Goal: Ask a question: Seek information or help from site administrators or community

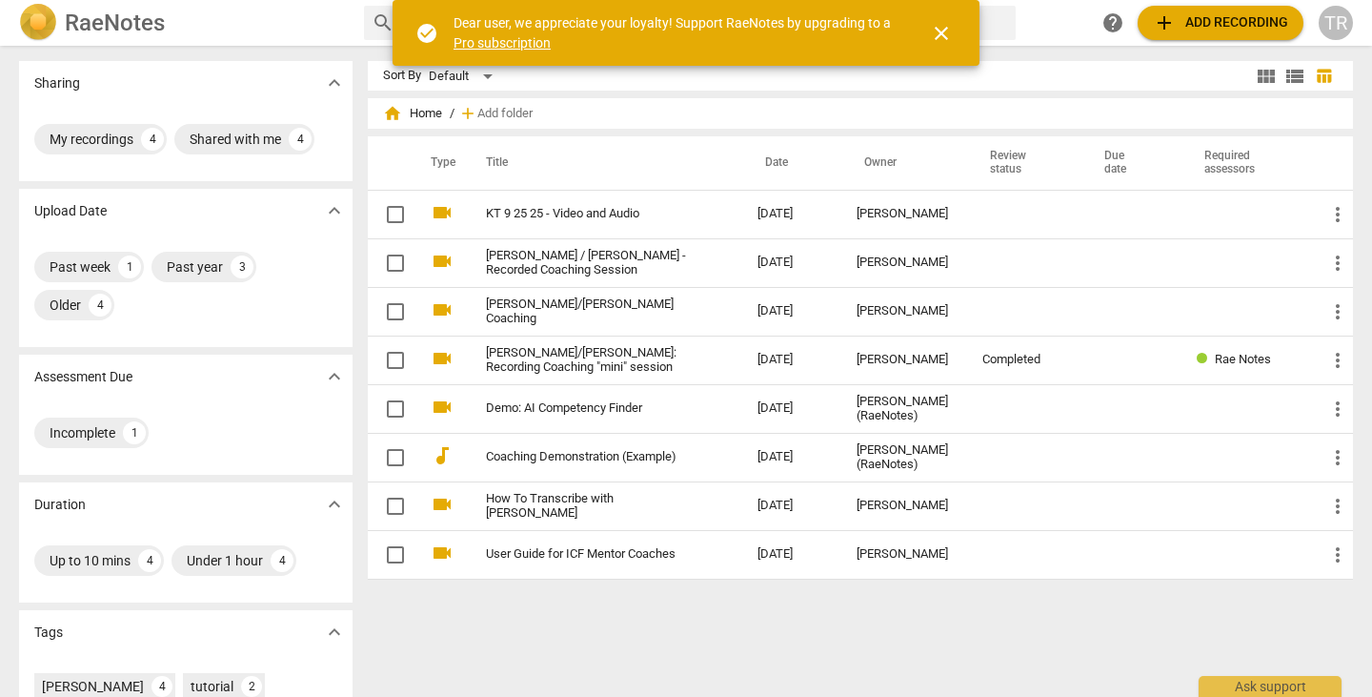
click at [943, 35] on span "close" at bounding box center [941, 33] width 23 height 23
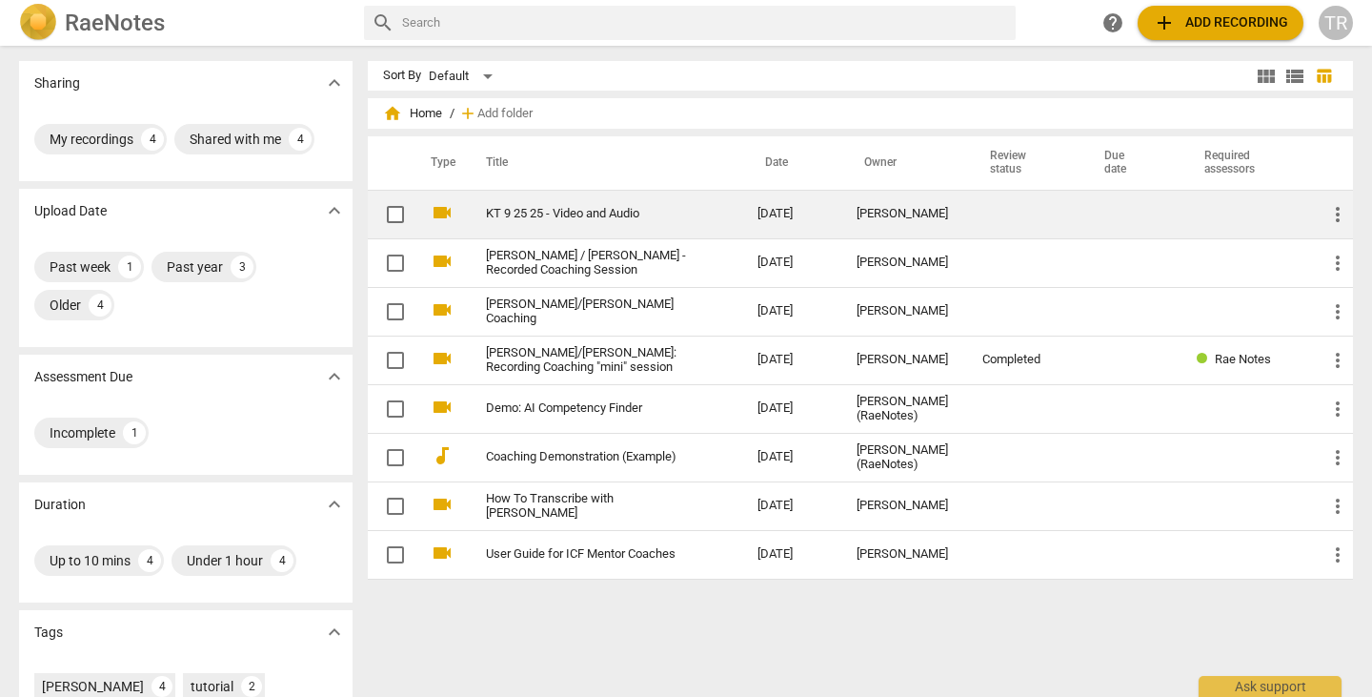
click at [549, 208] on link "KT 9 25 25 - Video and Audio" at bounding box center [587, 214] width 203 height 14
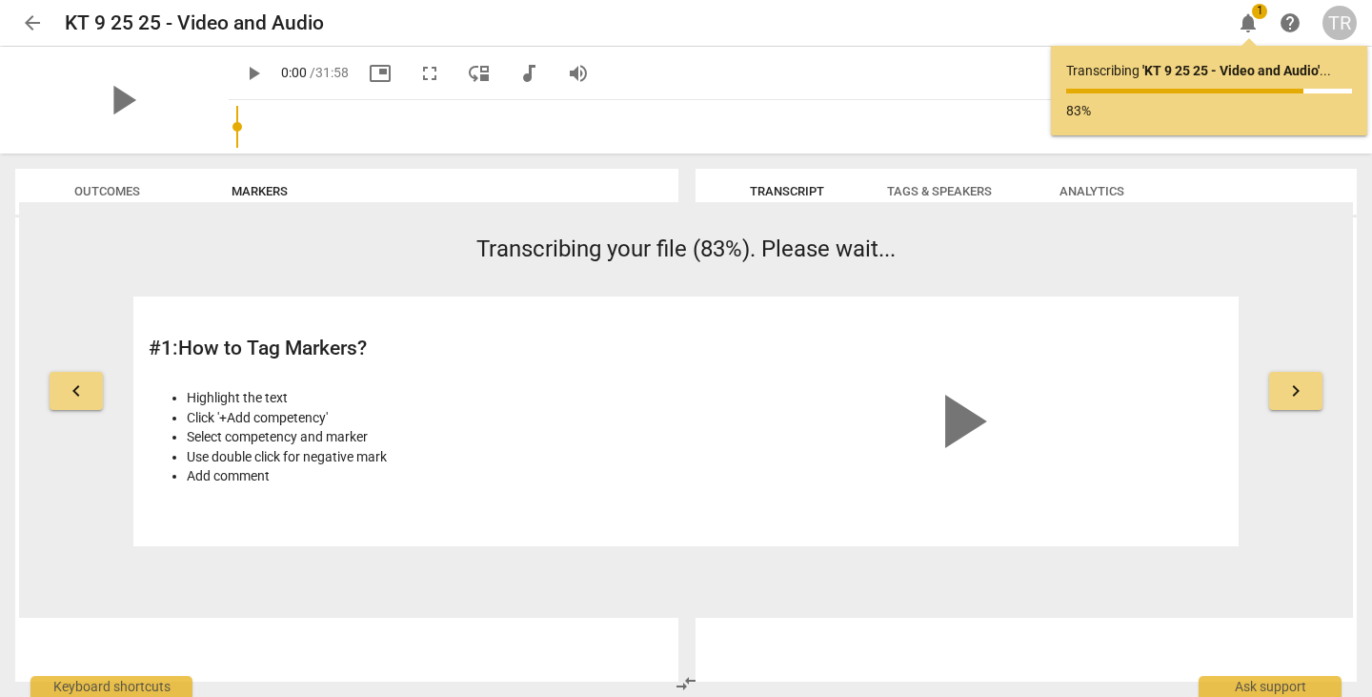
click at [1250, 26] on span "notifications" at bounding box center [1248, 22] width 23 height 23
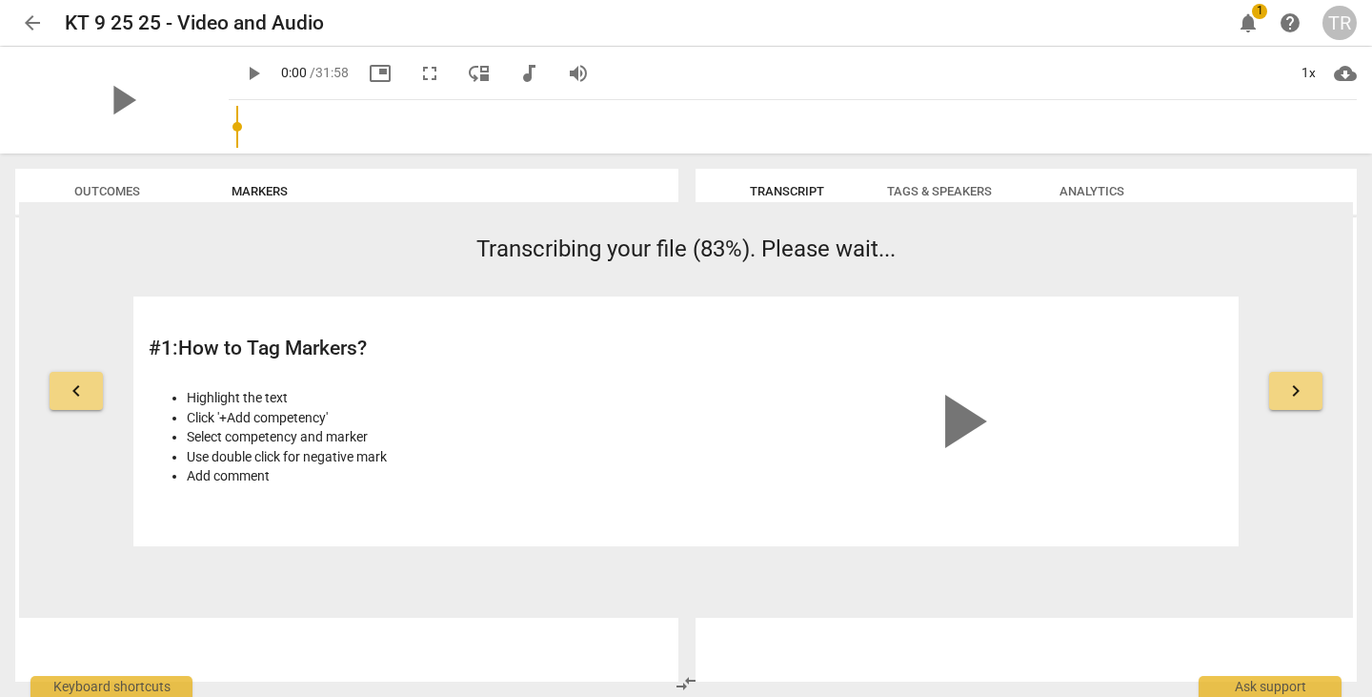
click at [1295, 24] on span "help" at bounding box center [1290, 22] width 23 height 23
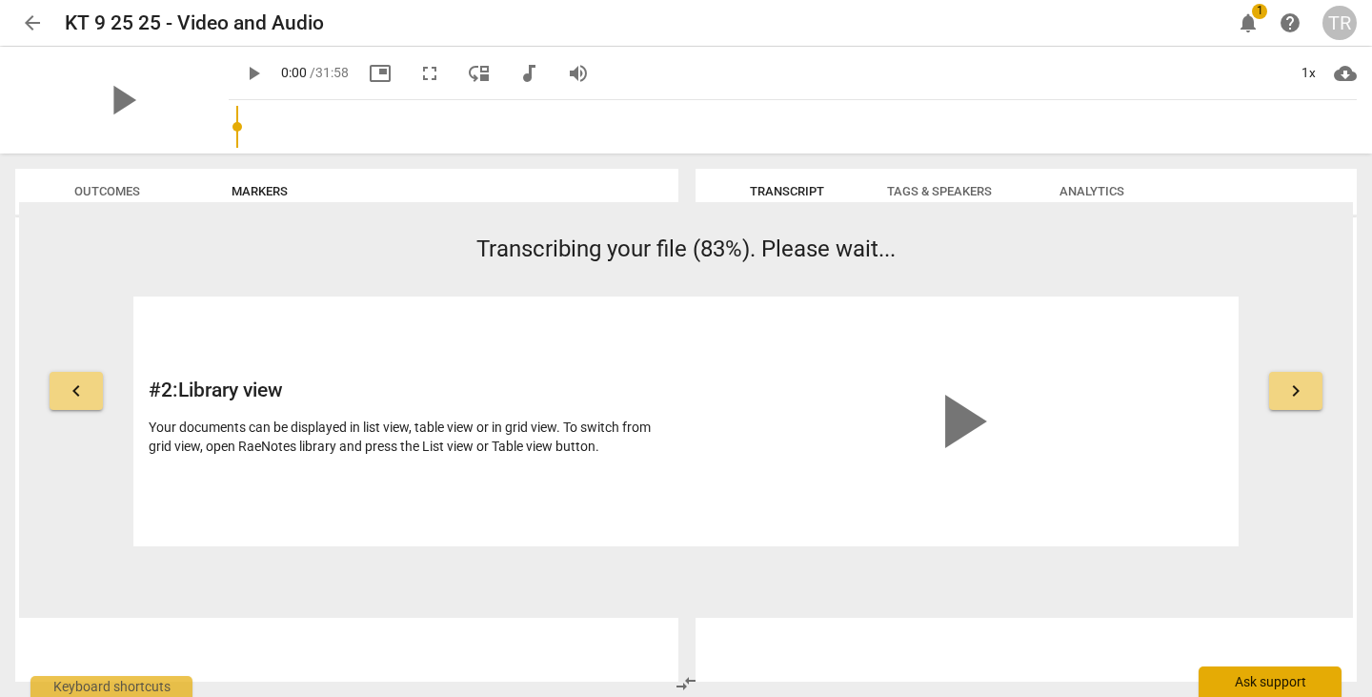
click at [1269, 684] on div "Ask support" at bounding box center [1270, 681] width 143 height 30
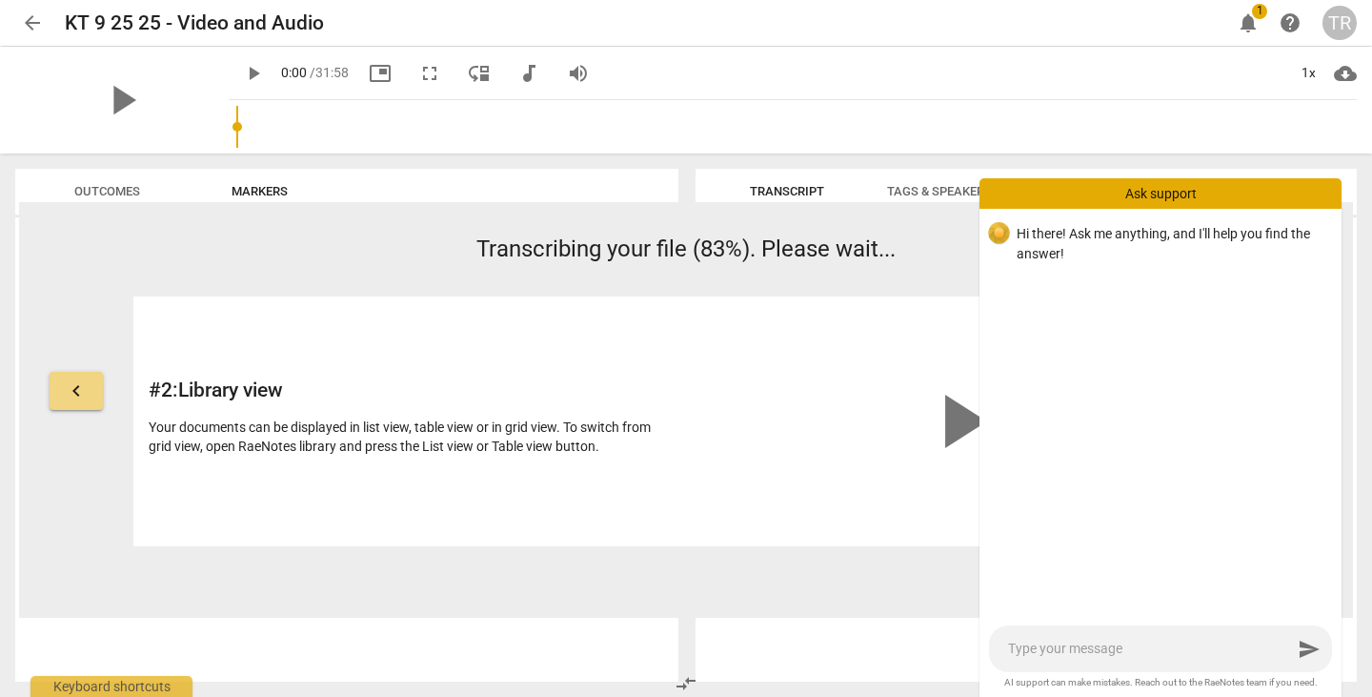
click at [1084, 655] on textarea at bounding box center [1150, 648] width 284 height 18
type textarea "I"
type textarea "I'"
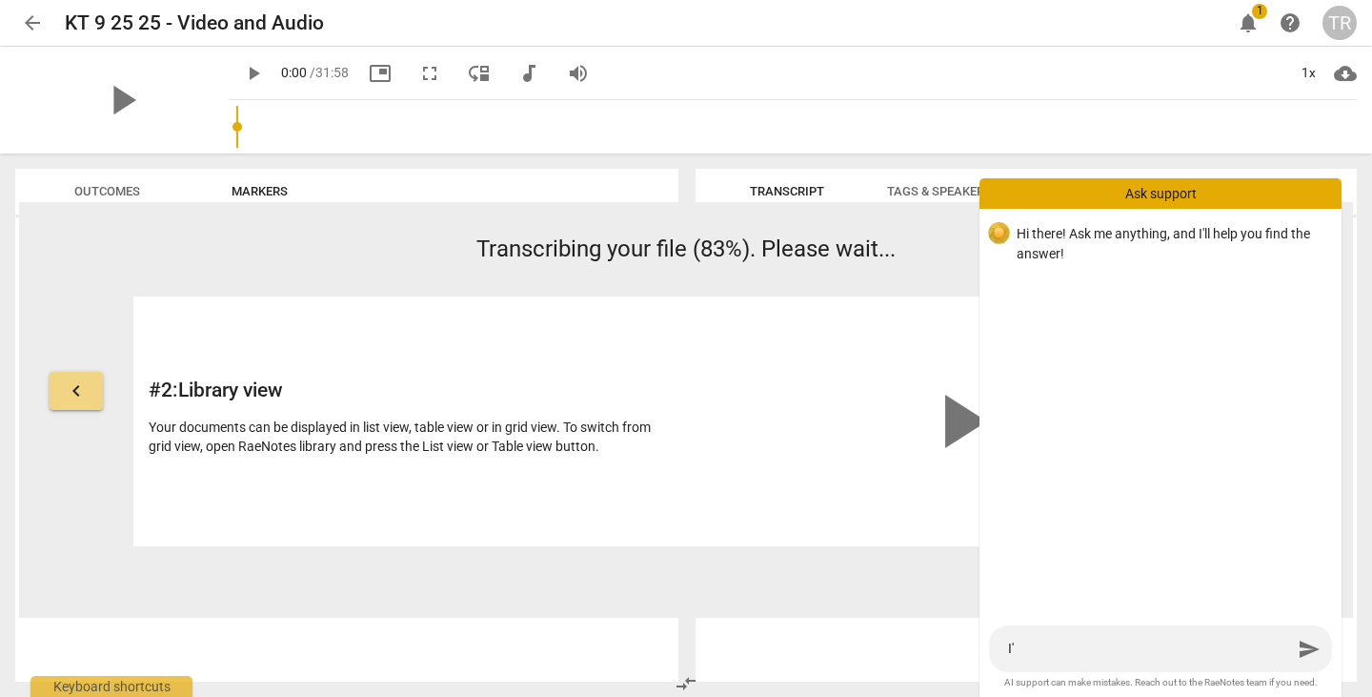
type textarea "I'v"
type textarea "I've"
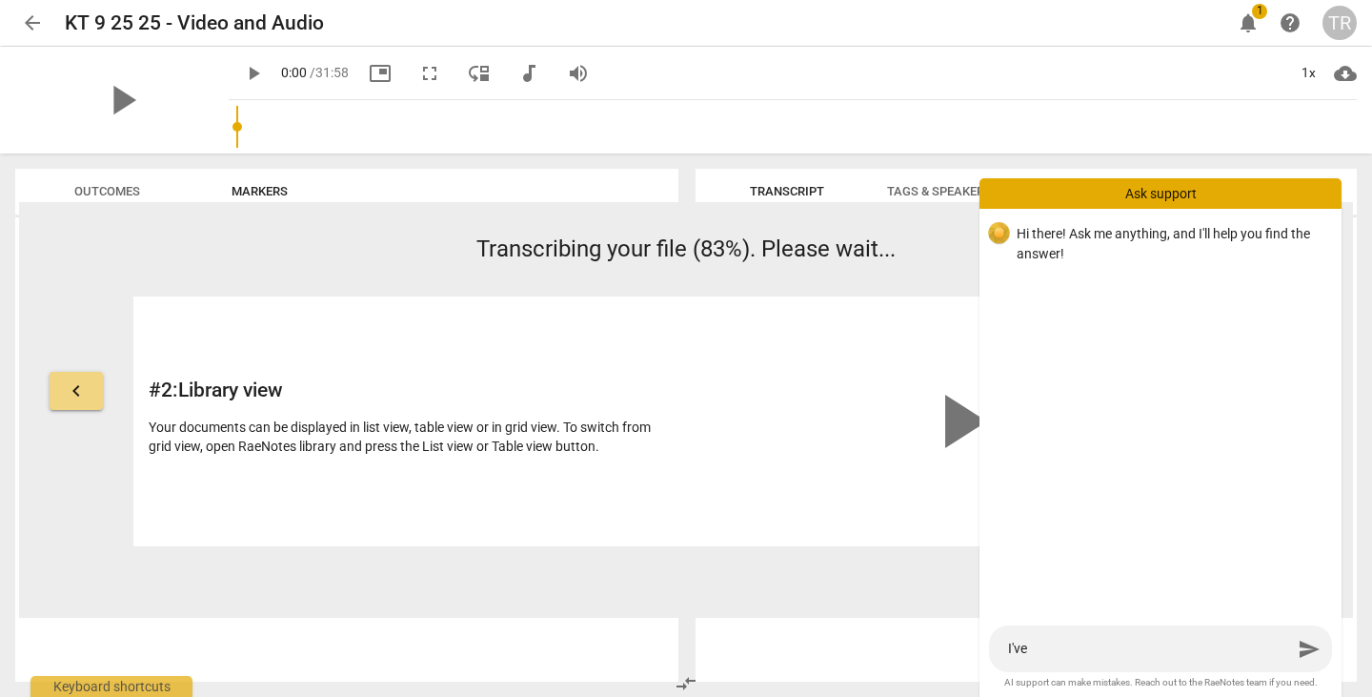
type textarea "I've"
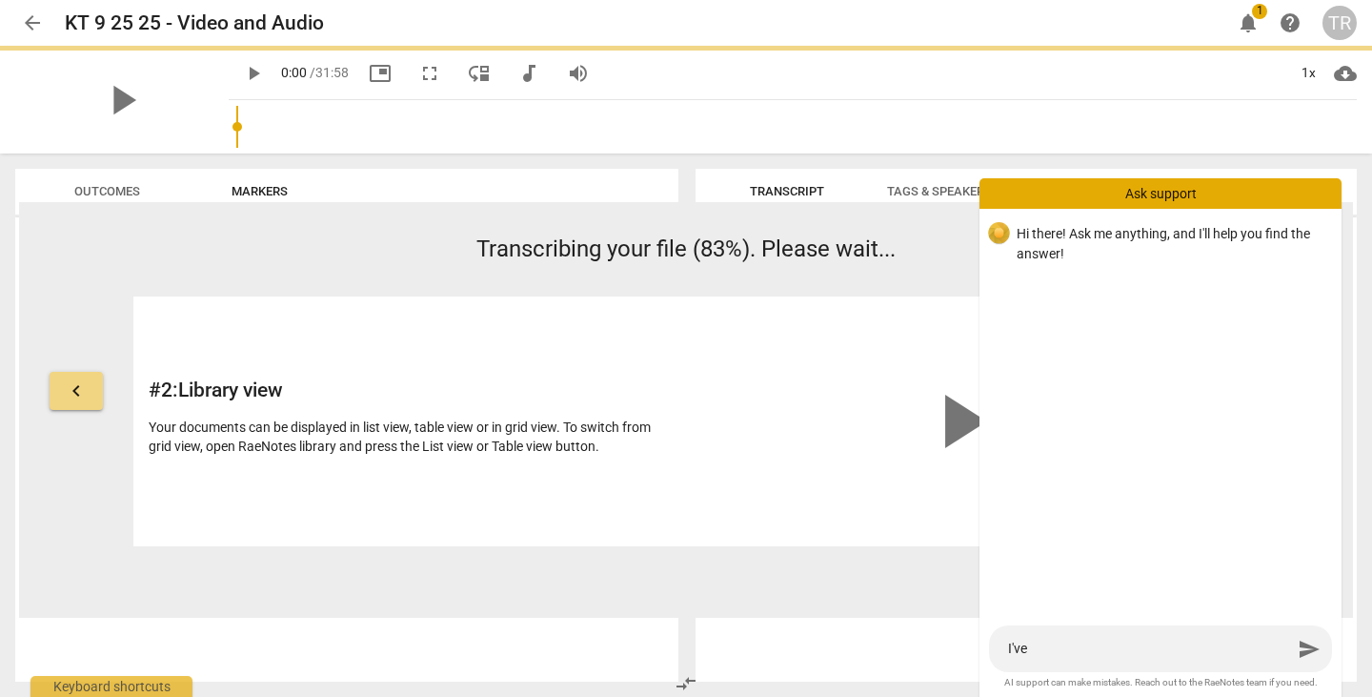
type textarea "I've b"
type textarea "I've be"
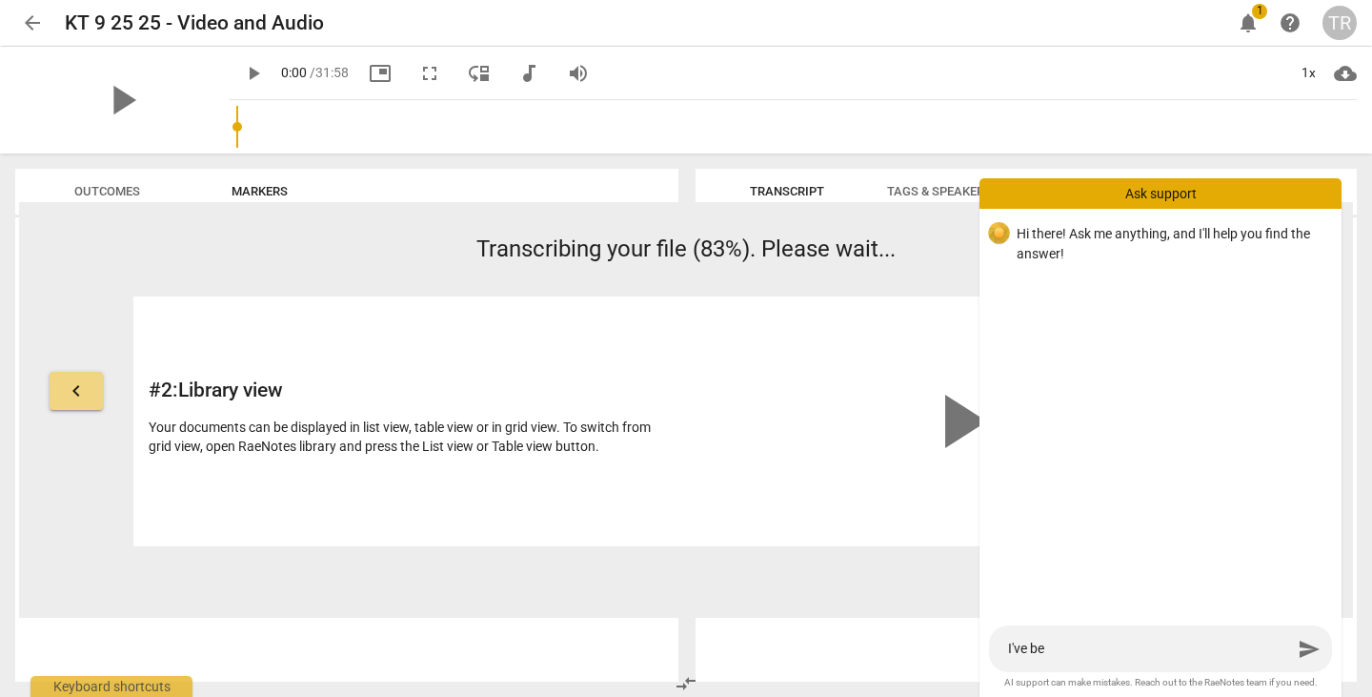
type textarea "I've bee"
type textarea "I've been"
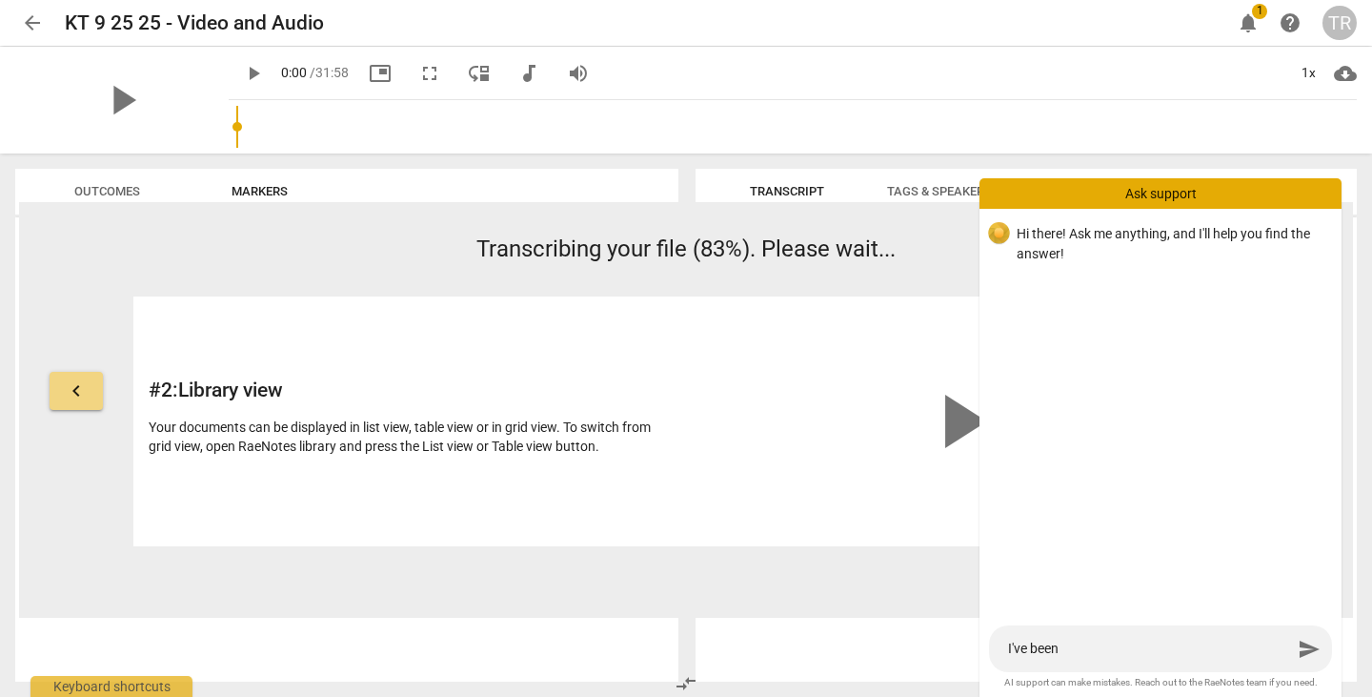
type textarea "I've been"
type textarea "I've been w"
type textarea "I've been wa"
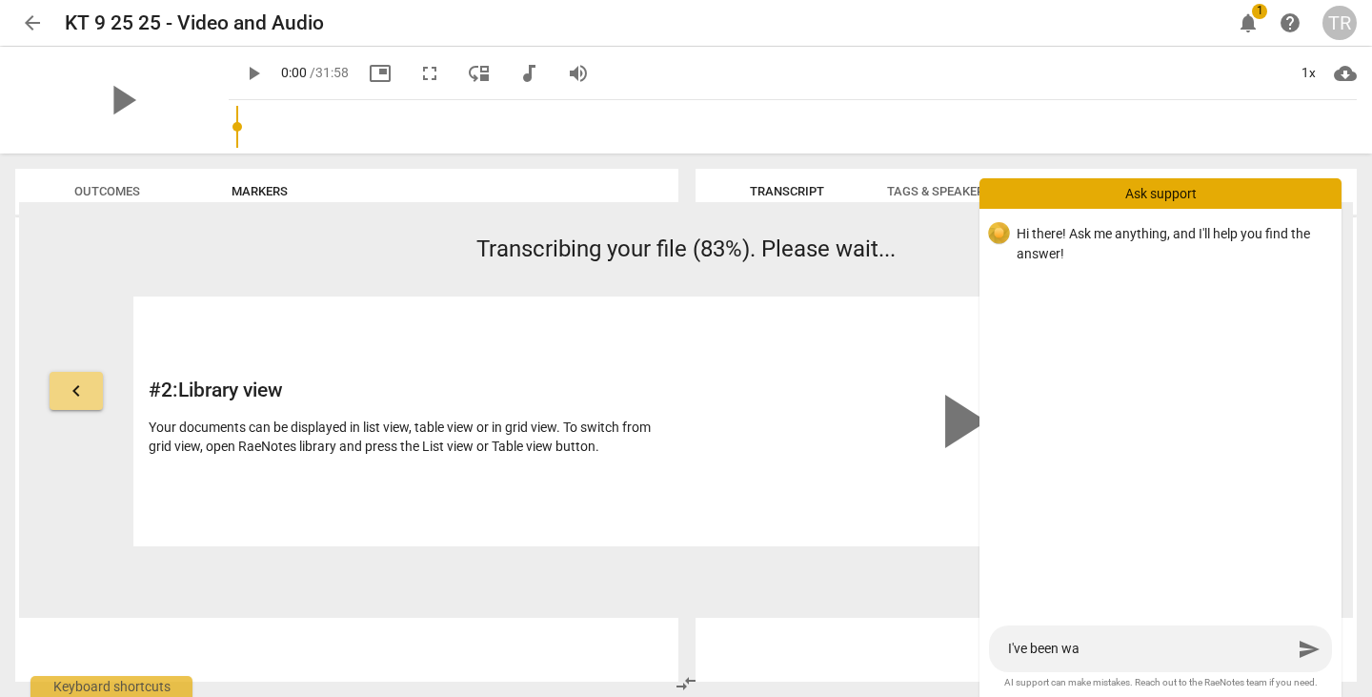
type textarea "I've been wai"
type textarea "I've been wait"
type textarea "I've been waiti"
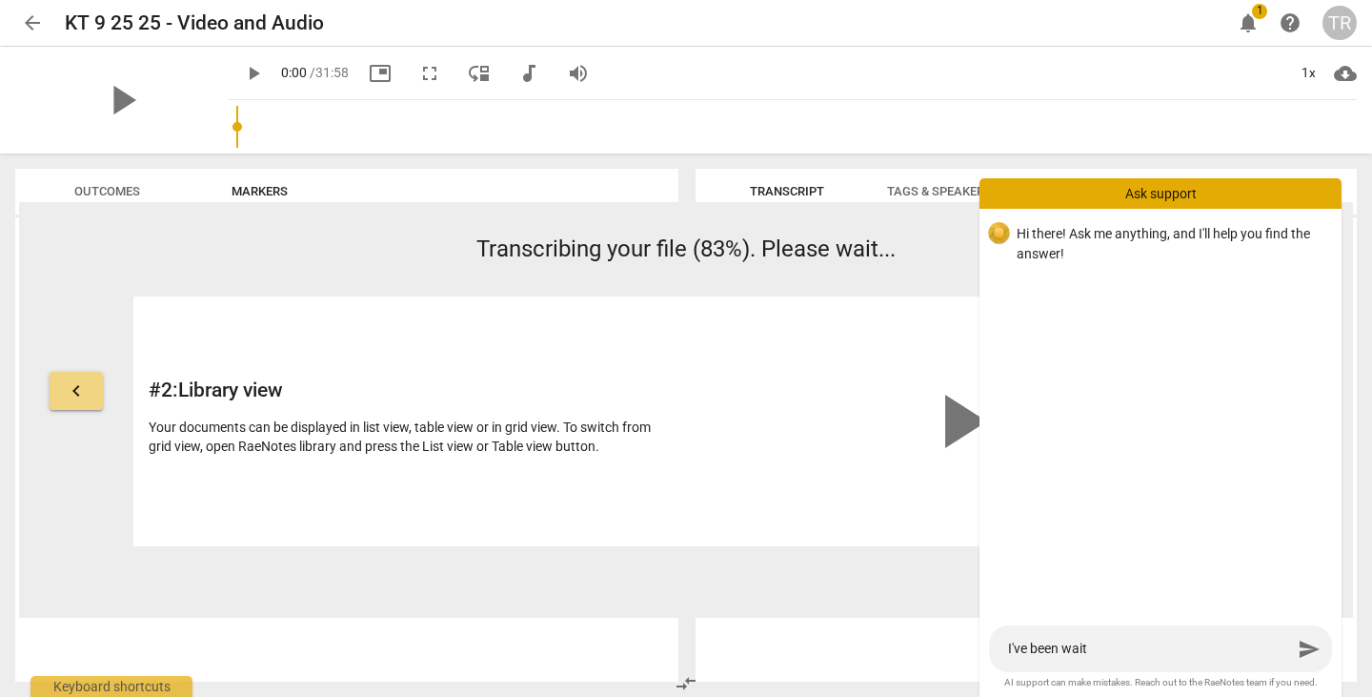
type textarea "I've been waiti"
type textarea "I've been waitin"
type textarea "I've been waiting"
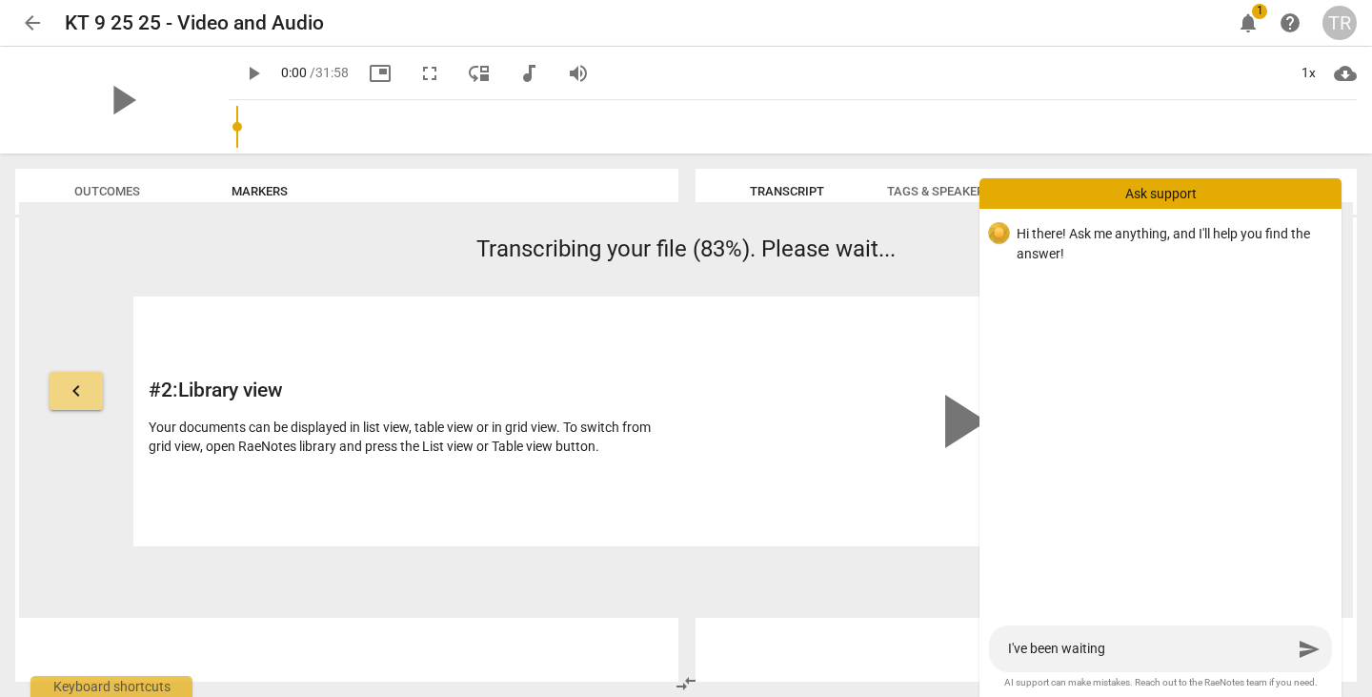
type textarea "I've been waiting"
type textarea "I've been waiting f"
type textarea "I've been waiting fo"
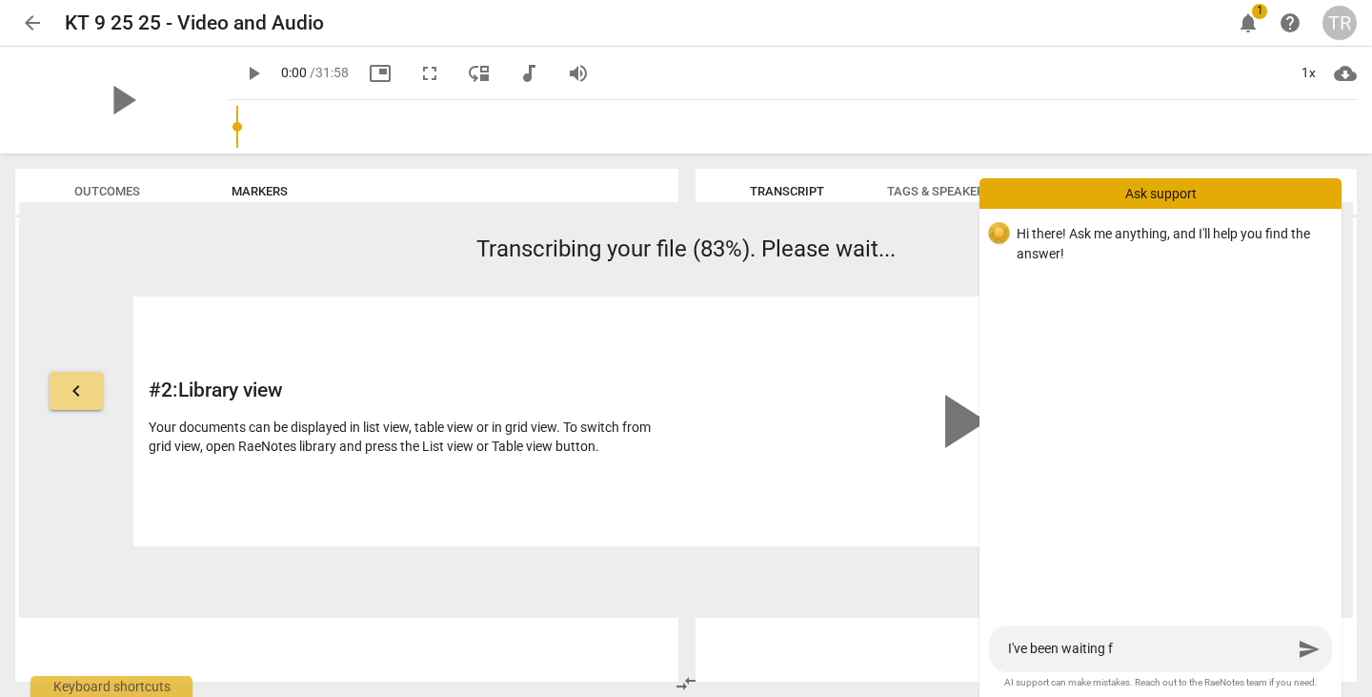
type textarea "I've been waiting fo"
type textarea "I've been waiting for"
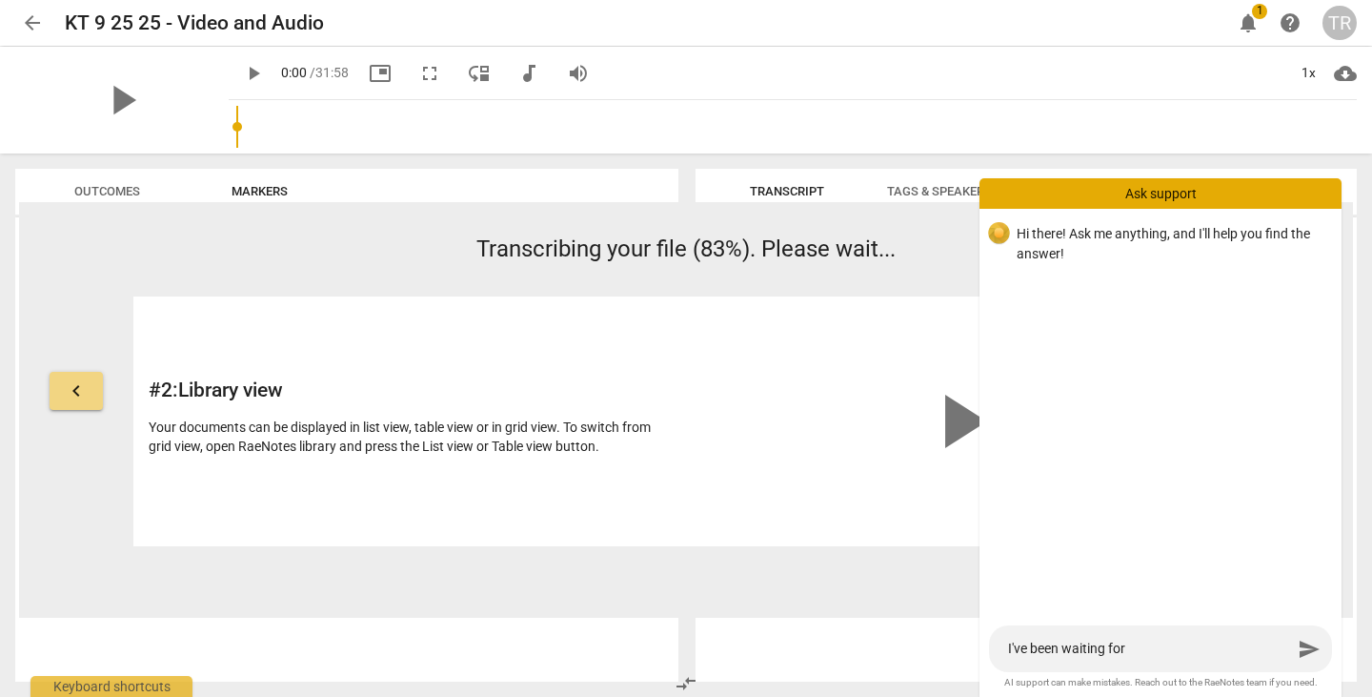
type textarea "I've been waiting for a"
type textarea "I've been waiting for a t"
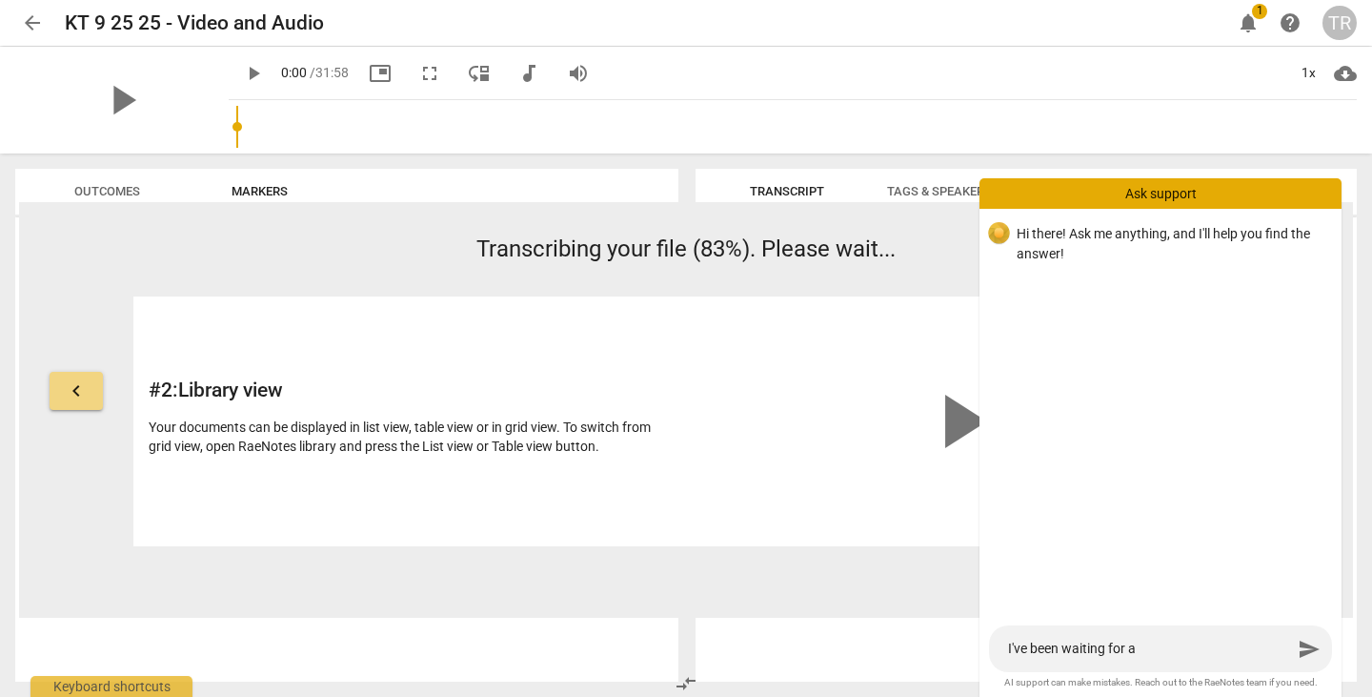
type textarea "I've been waiting for a t"
type textarea "I've been waiting for a tr"
type textarea "I've been waiting for a tra"
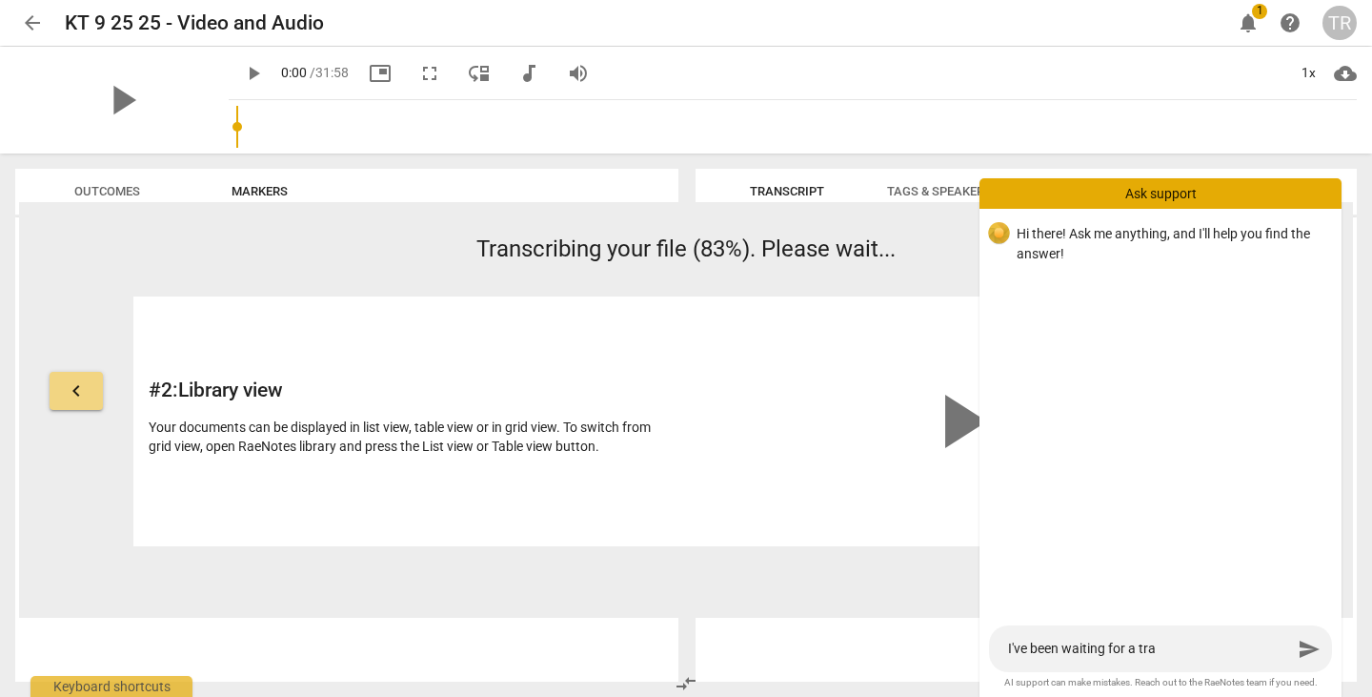
type textarea "I've been waiting for a tran"
type textarea "I've been waiting for a trans"
type textarea "I've been waiting for a transc"
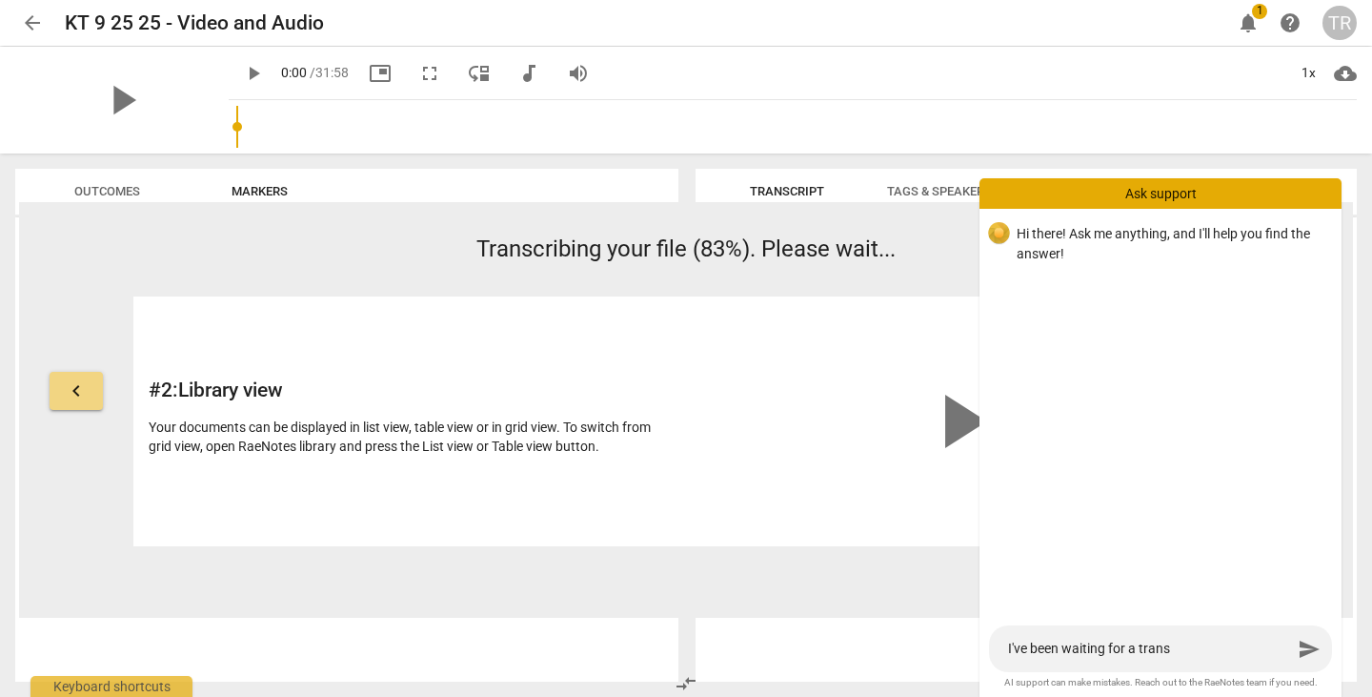
type textarea "I've been waiting for a transc"
type textarea "I've been waiting for a transcr"
type textarea "I've been waiting for a transcri"
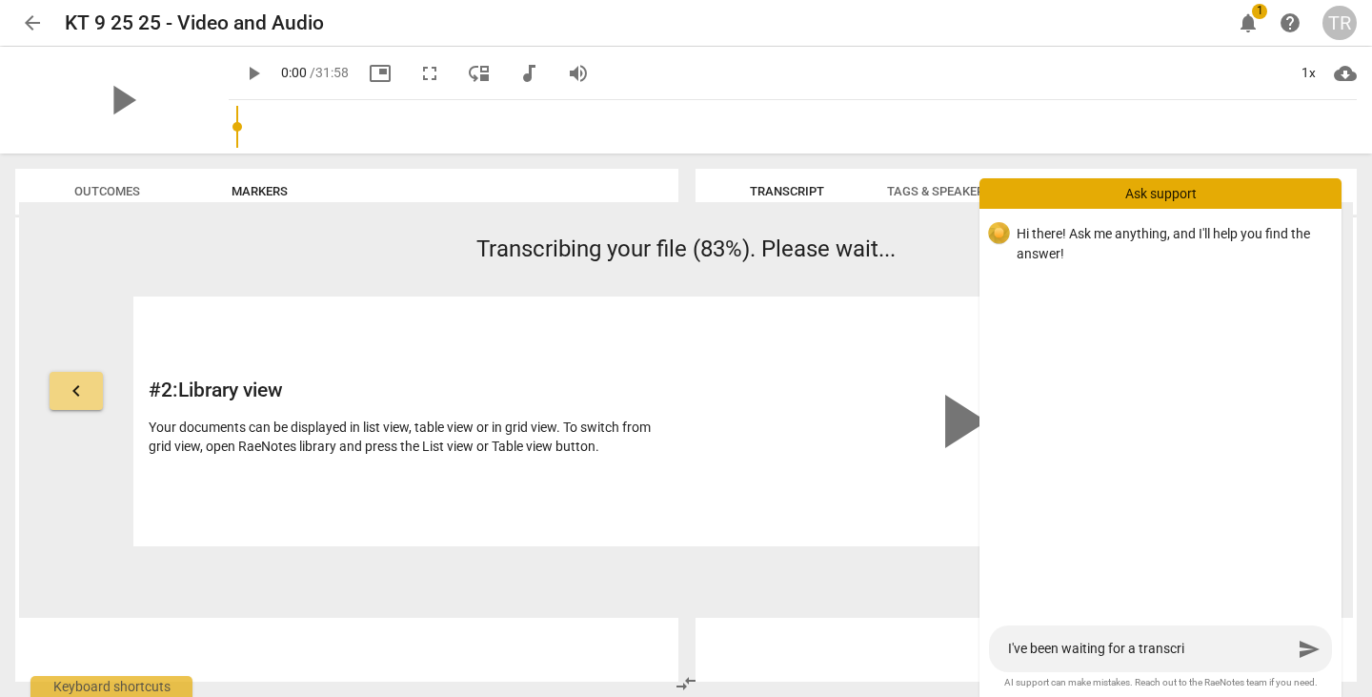
type textarea "I've been waiting for a transcrip"
type textarea "I've been waiting for a transcript"
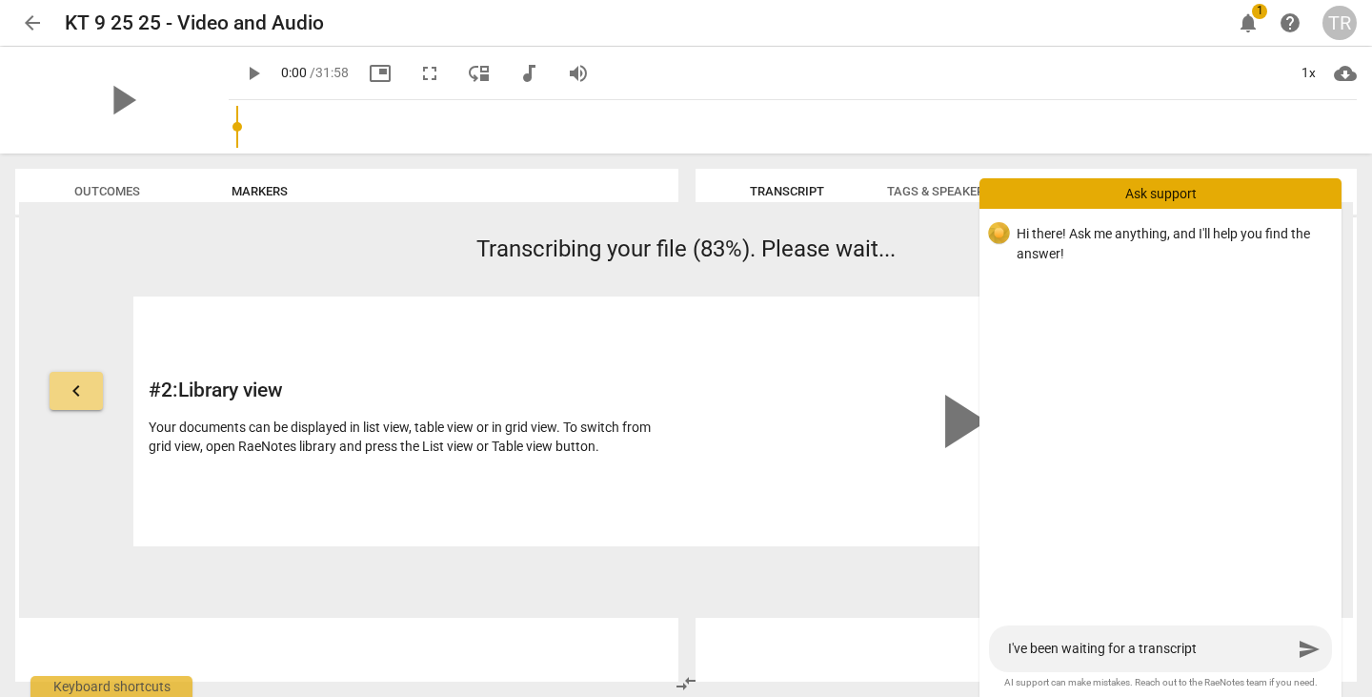
type textarea "I've been waiting for a transcript"
type textarea "I've been waiting for a transcript t"
type textarea "I've been waiting for a transcript to"
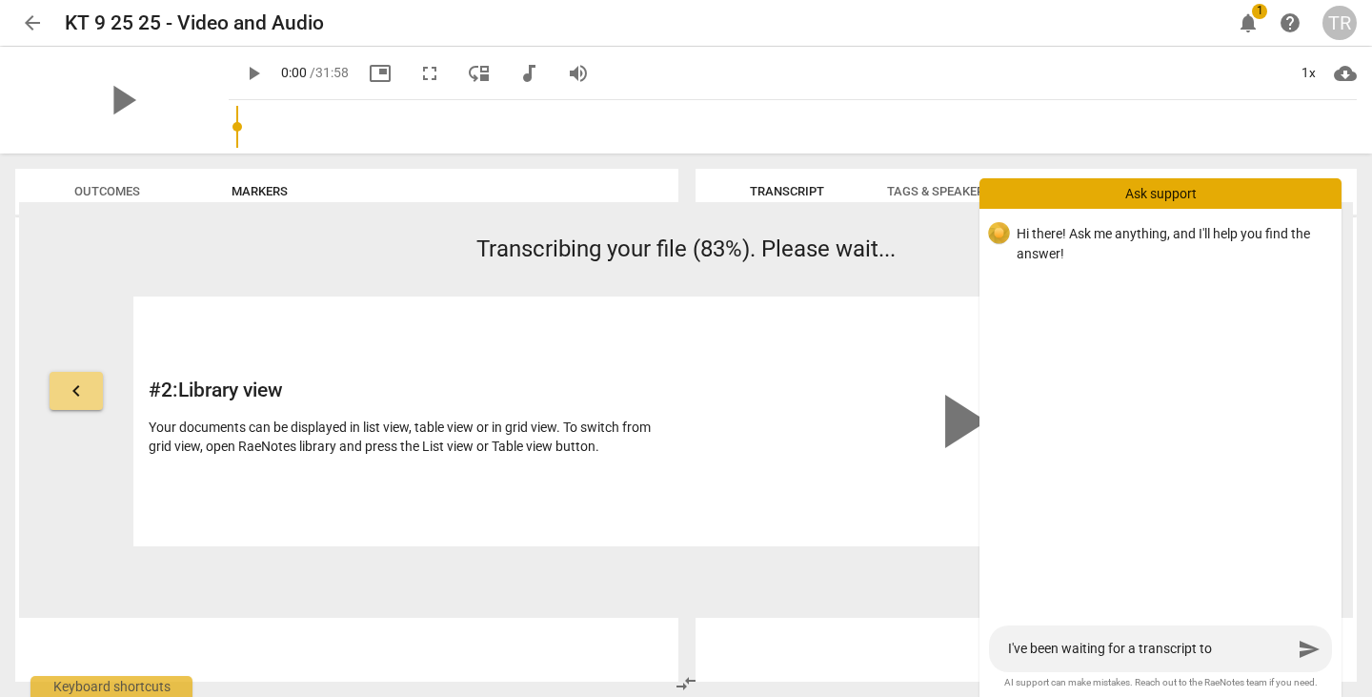
type textarea "I've been waiting for a transcript to"
type textarea "I've been waiting for a transcript to f"
type textarea "I've been waiting for a transcript to fi"
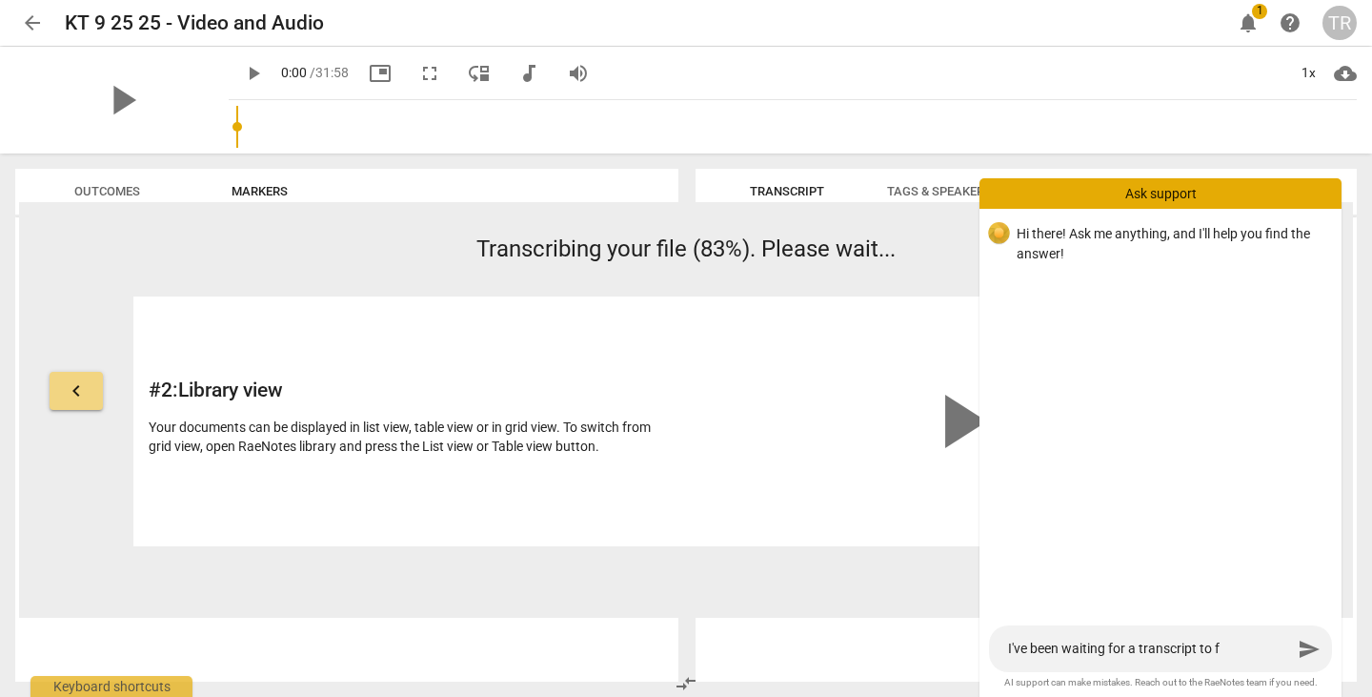
type textarea "I've been waiting for a transcript to fi"
type textarea "I've been waiting for a transcript to fin"
type textarea "I've been waiting for a transcript to fini"
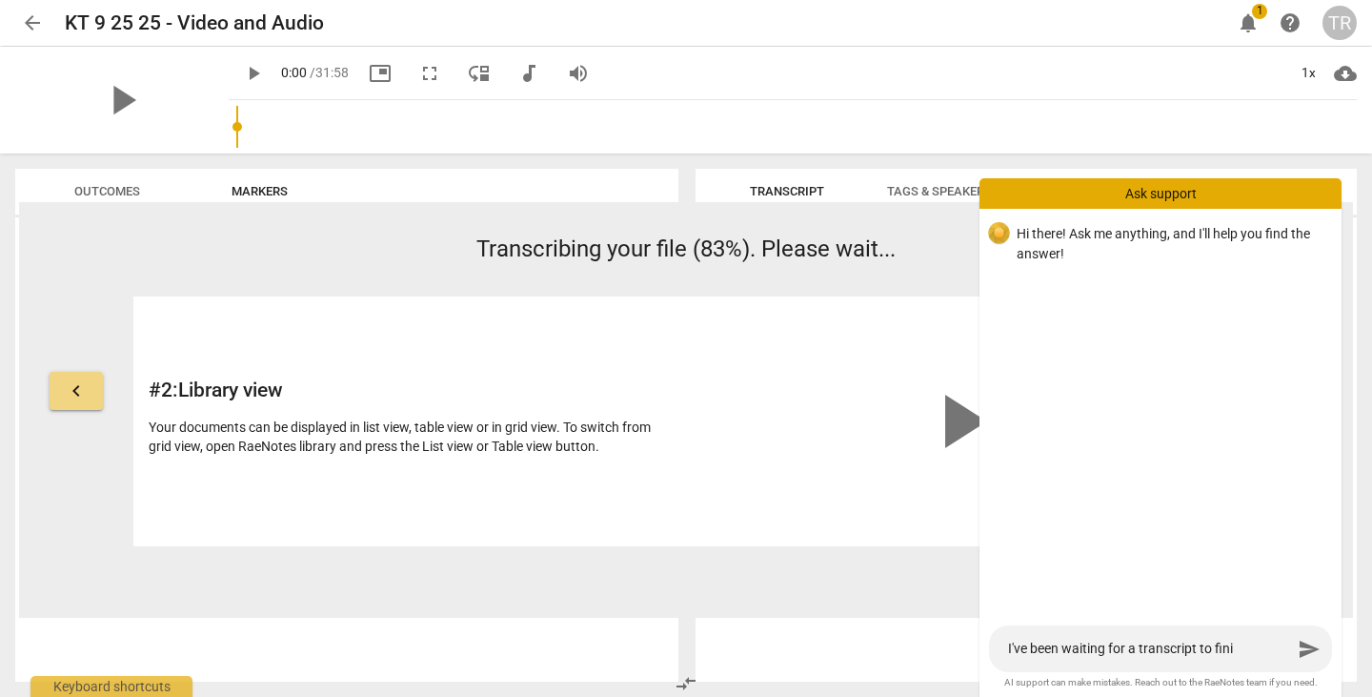
type textarea "I've been waiting for a transcript to finis"
type textarea "I've been waiting for a transcript to finish"
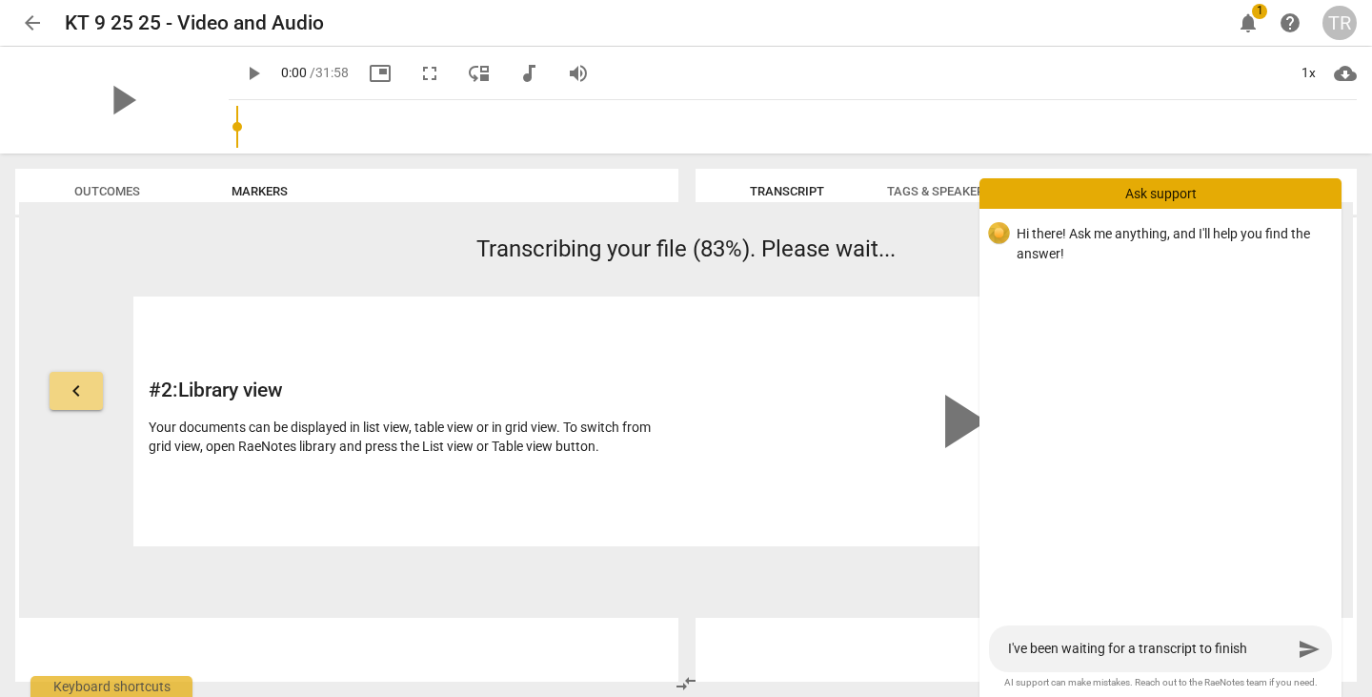
type textarea "I've been waiting for a transcript to finish"
type textarea "I've been waiting for a transcript to finish f"
type textarea "I've been waiting for a transcript to finish fo"
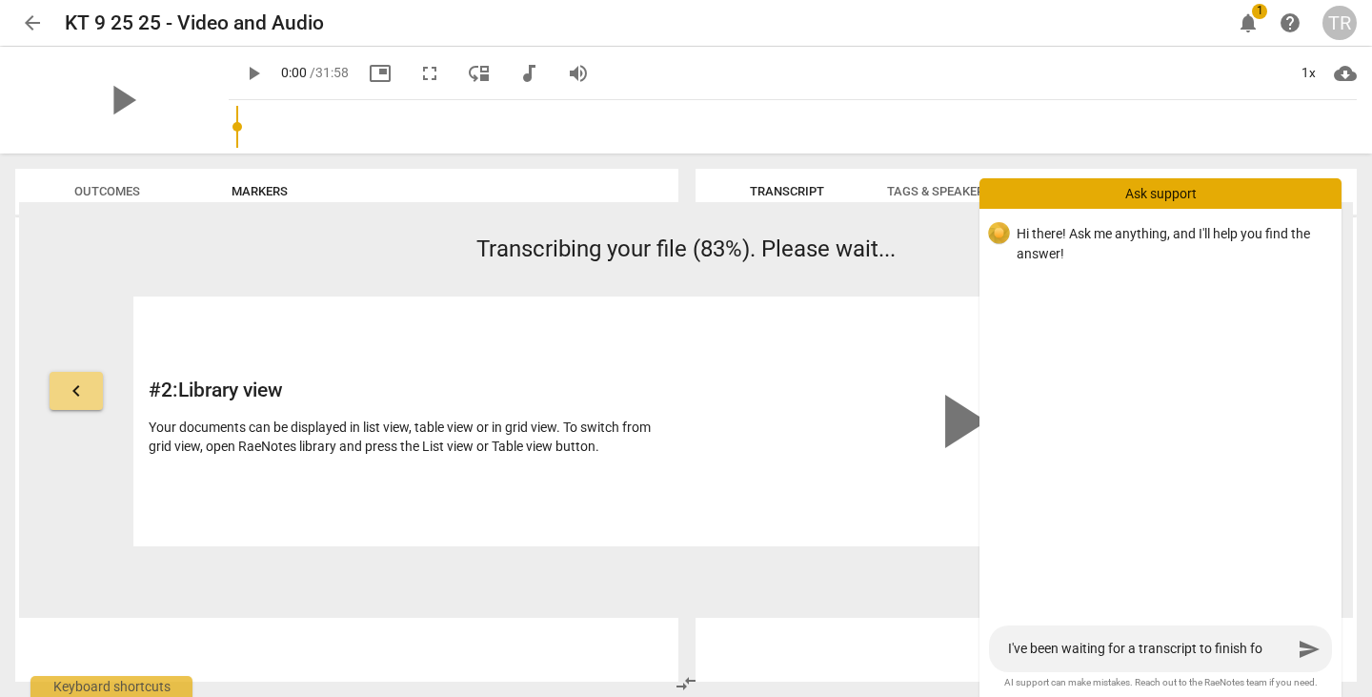
type textarea "I've been waiting for a transcript to finish for"
type textarea "I've been waiting for a transcript to finish fo"
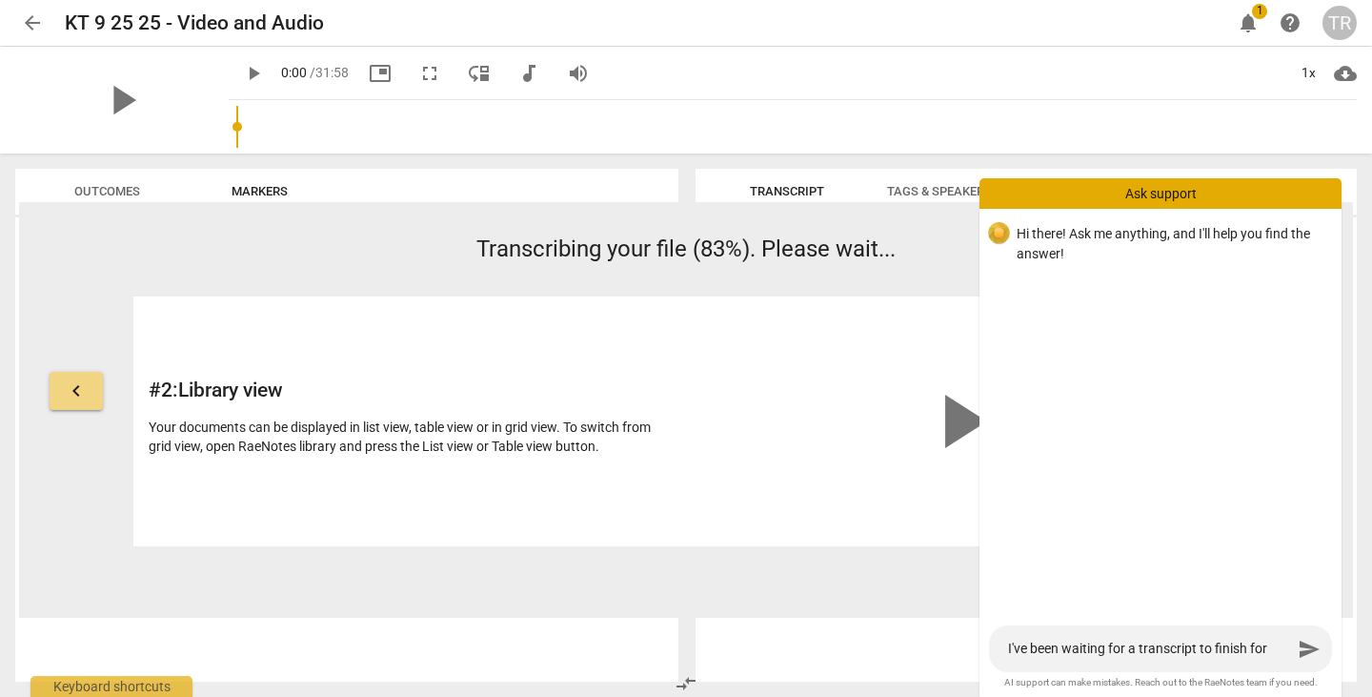
type textarea "I've been waiting for a transcript to finish fo"
type textarea "I've been waiting for a transcript to finish f"
type textarea "I've been waiting for a transcript to finish"
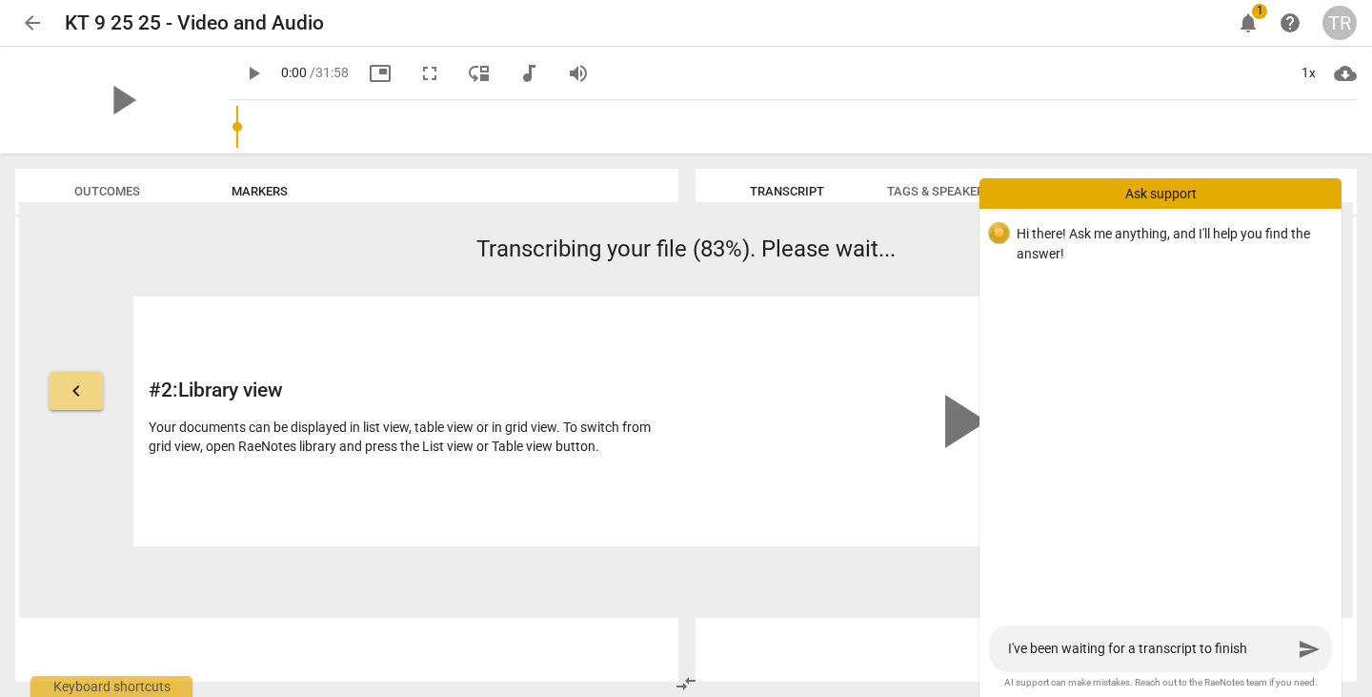
type textarea "I've been waiting for a transcript to finish s"
type textarea "I've been waiting for a transcript to finish si"
type textarea "I've been waiting for a transcript to finish sin"
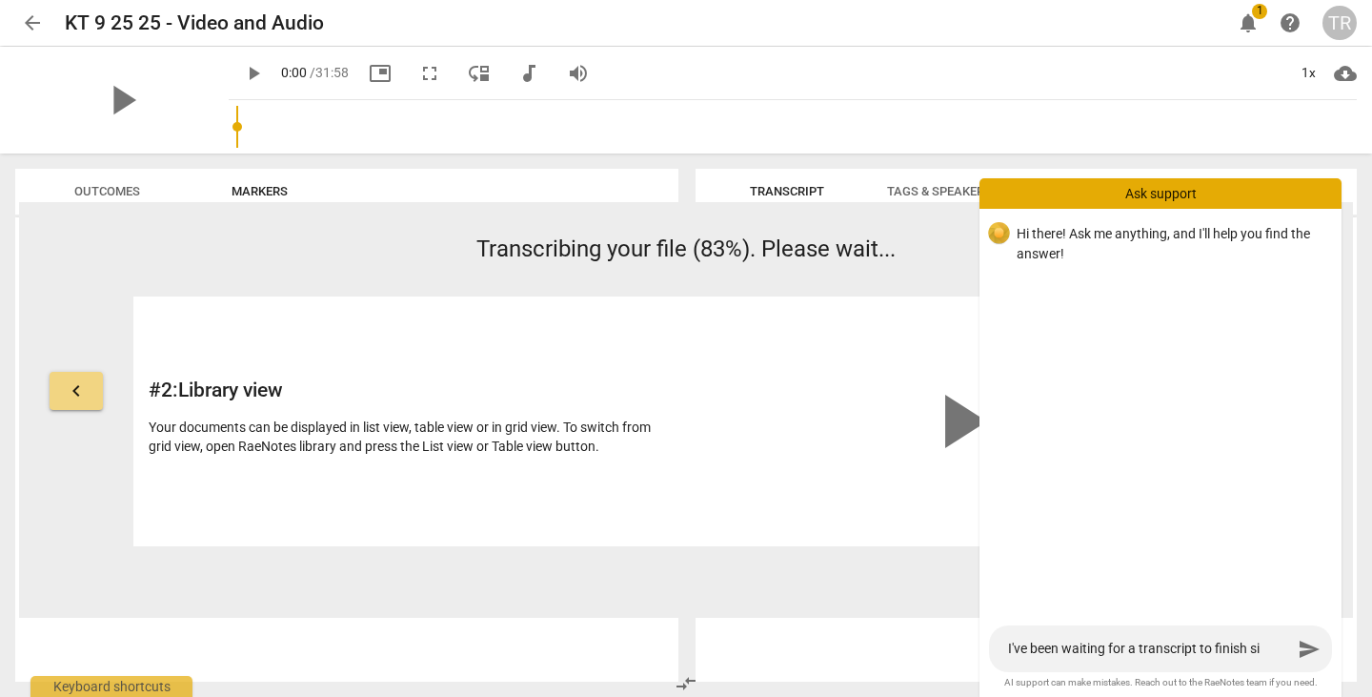
type textarea "I've been waiting for a transcript to finish sin"
type textarea "I've been waiting for a transcript to finish sinc"
type textarea "I've been waiting for a transcript to finish since"
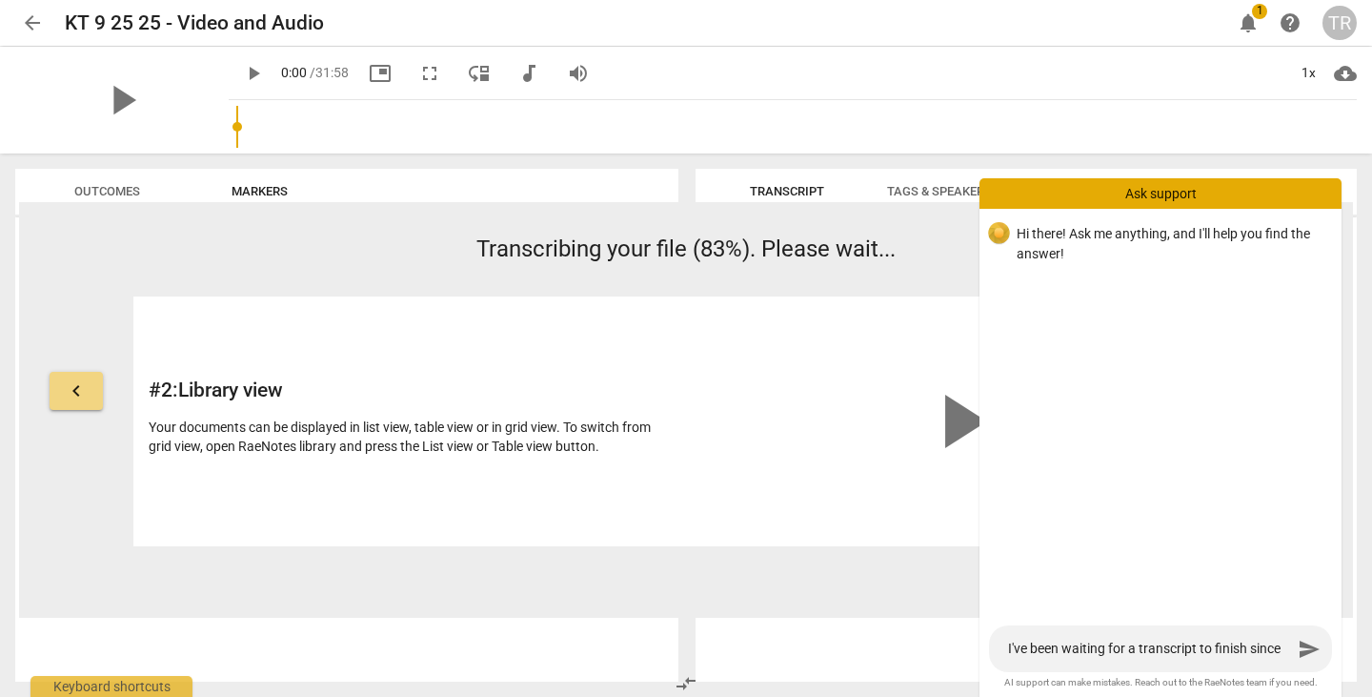
type textarea "I've been waiting for a transcript to finish since"
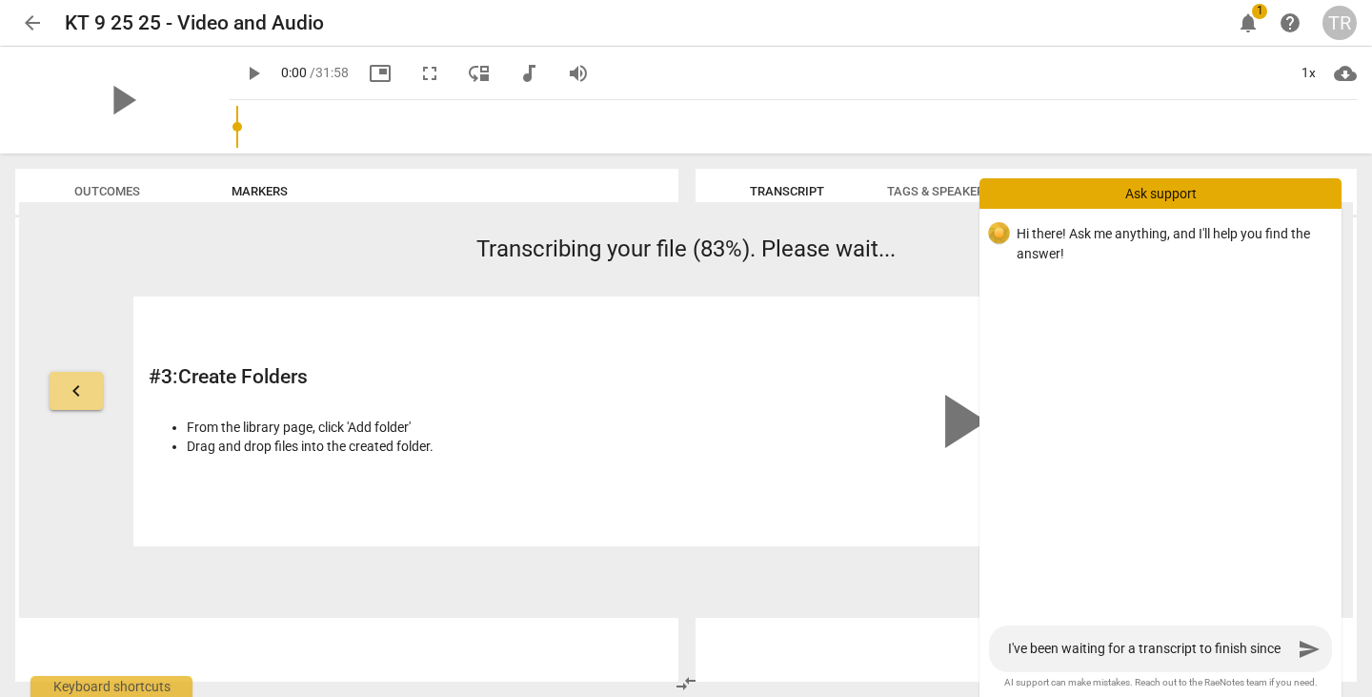
type textarea "I've been waiting for a transcript to finish since y"
type textarea "I've been waiting for a transcript to finish since ye"
type textarea "I've been waiting for a transcript to finish since yes"
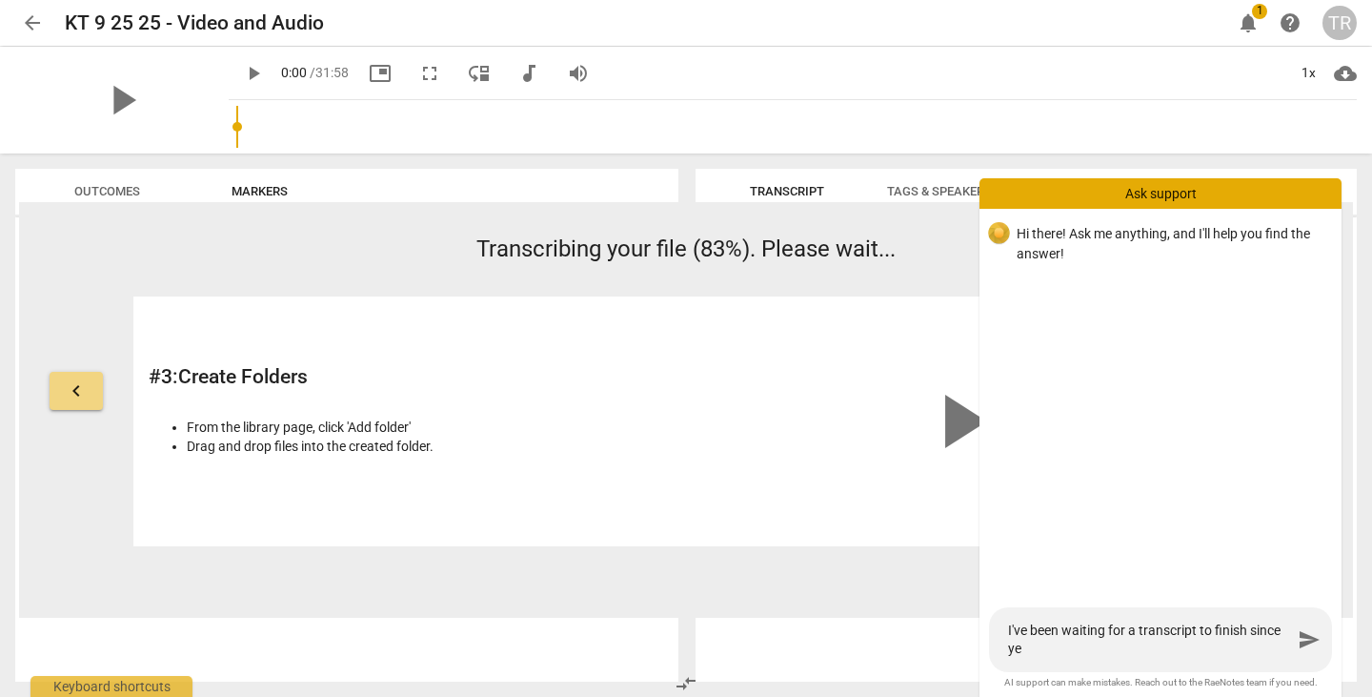
type textarea "I've been waiting for a transcript to finish since yes"
type textarea "I've been waiting for a transcript to finish since yest"
type textarea "I've been waiting for a transcript to finish since yeste"
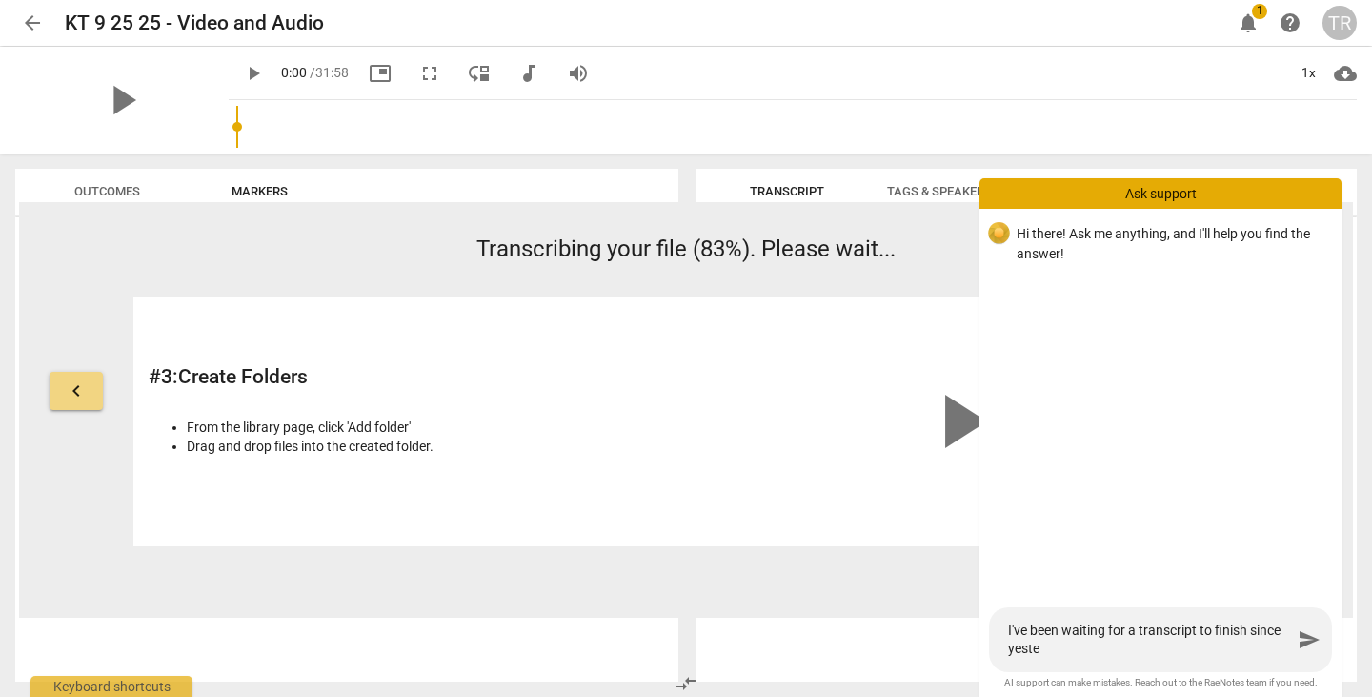
type textarea "I've been waiting for a transcript to finish since yester"
type textarea "I've been waiting for a transcript to finish since yesterd"
type textarea "I've been waiting for a transcript to finish since yesterda"
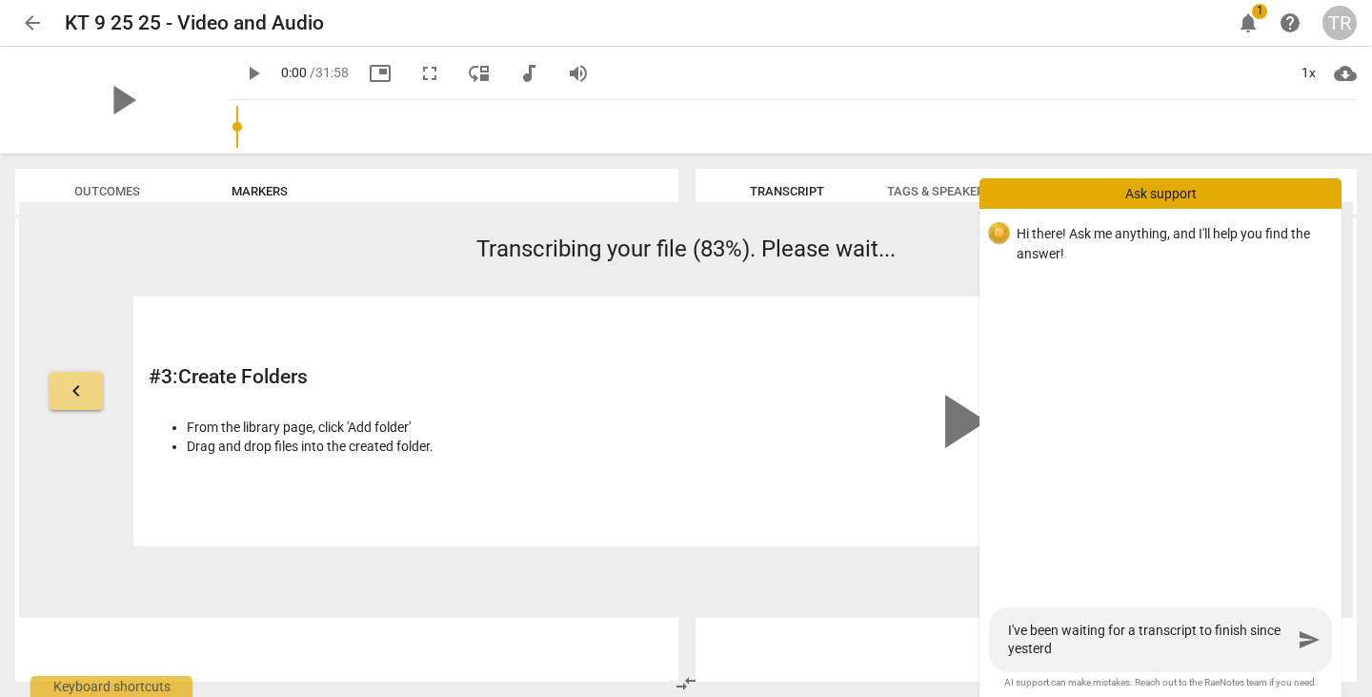
type textarea "I've been waiting for a transcript to finish since yesterda"
type textarea "I've been waiting for a transcript to finish since yesterday"
type textarea "I've been waiting for a transcript to finish since yesterday."
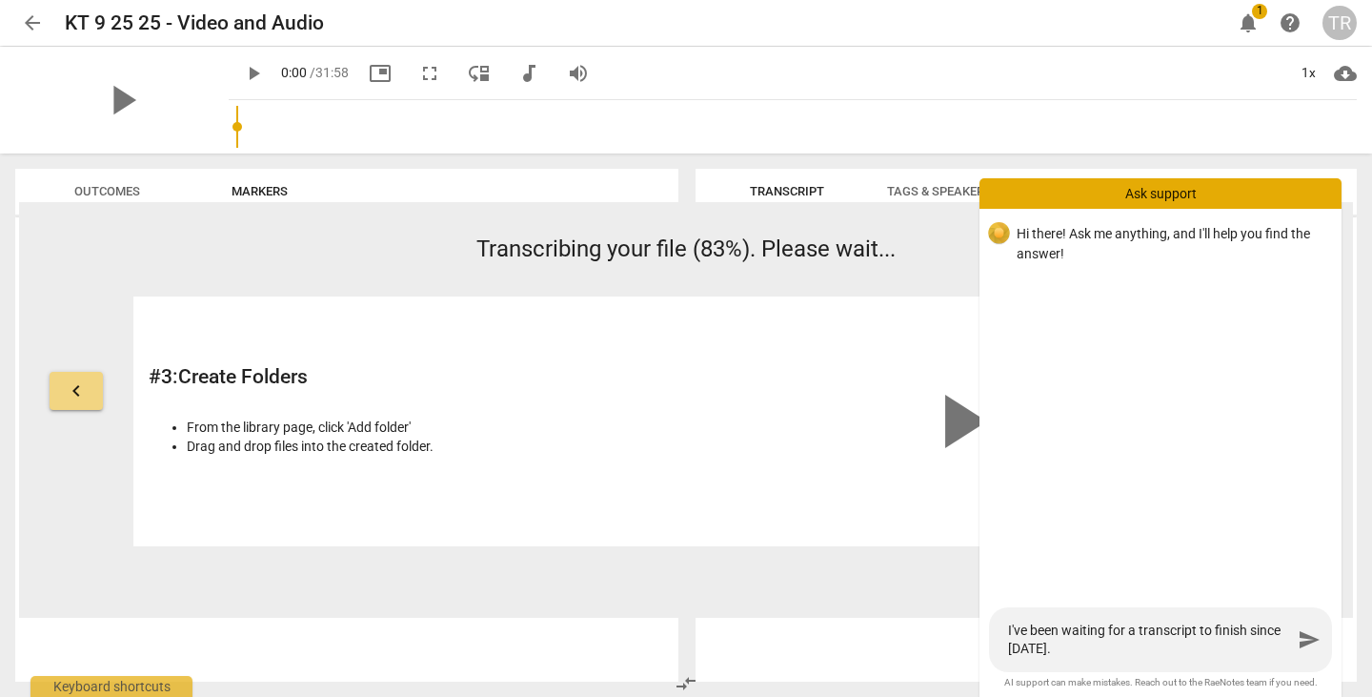
type textarea "I've been waiting for a transcript to finish since yesterday."
type textarea "I've been waiting for a transcript to finish since yesterday. I"
type textarea "I've been waiting for a transcript to finish since yesterday. It"
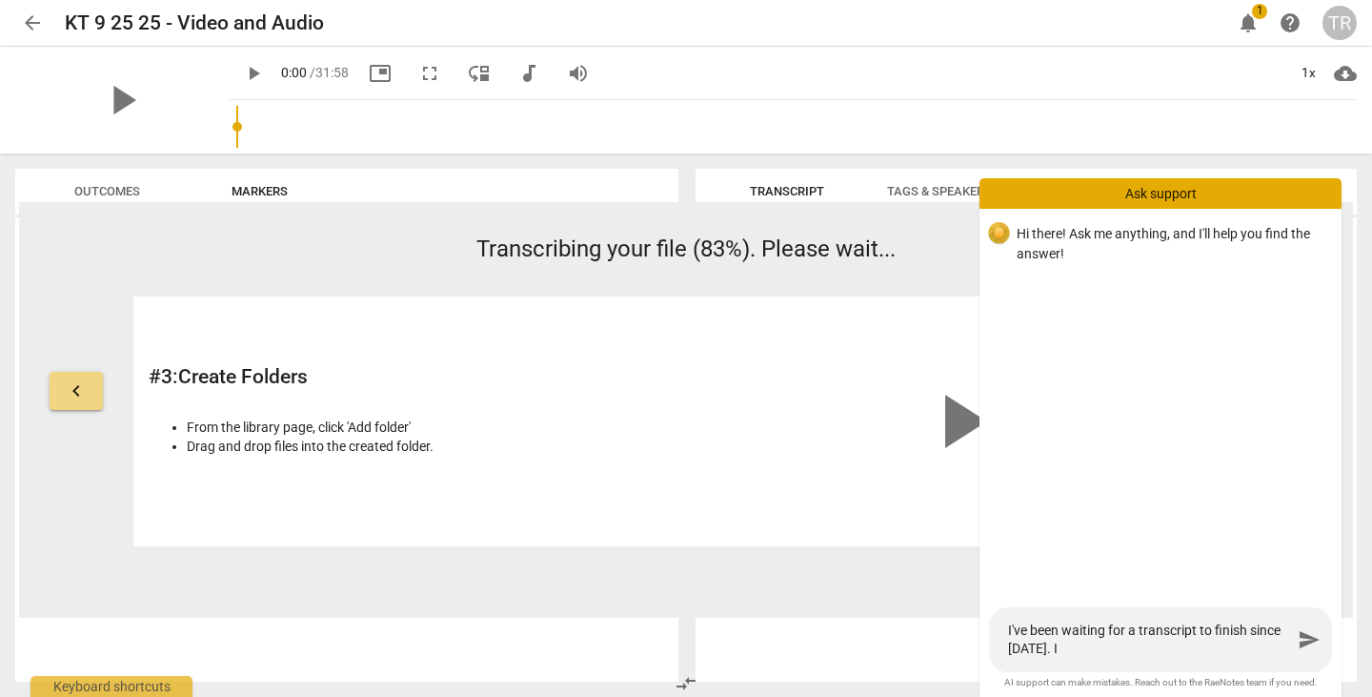
type textarea "I've been waiting for a transcript to finish since yesterday. It"
type textarea "I've been waiting for a transcript to finish since yesterday. It s"
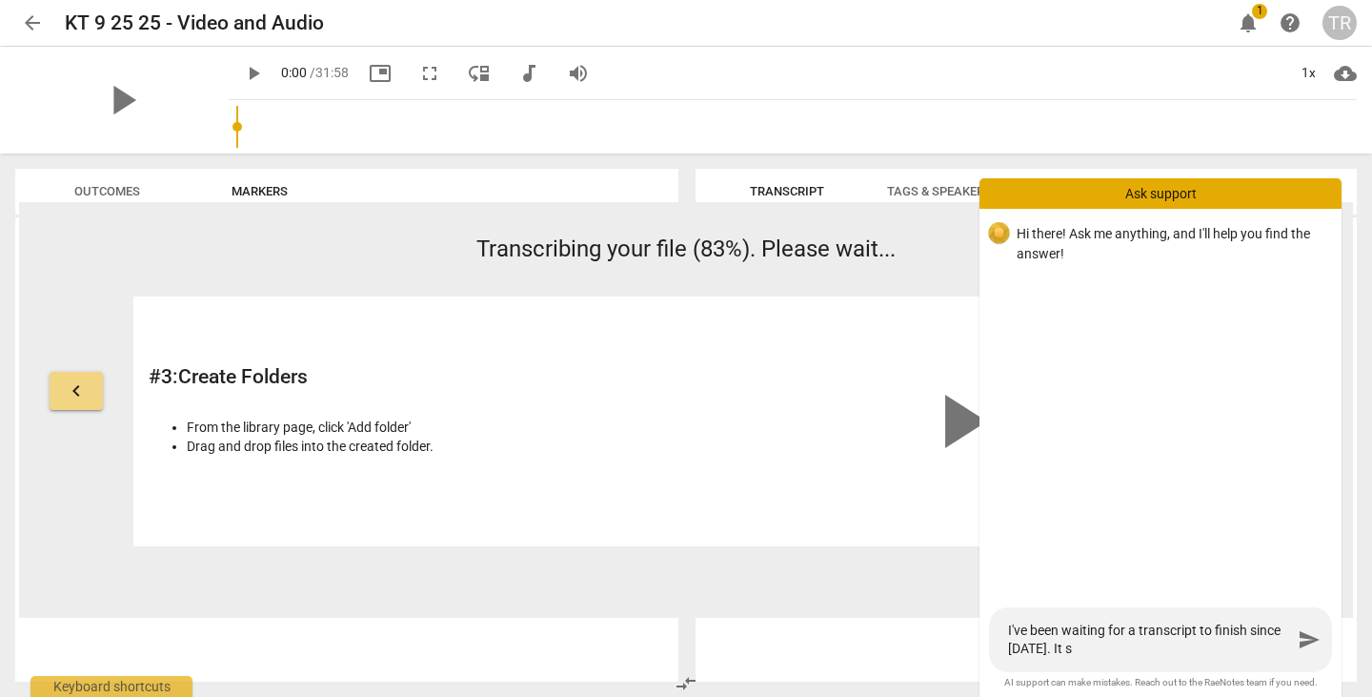
type textarea "I've been waiting for a transcript to finish since yesterday. It sh"
type textarea "I've been waiting for a transcript to finish since yesterday. It sho"
type textarea "I've been waiting for a transcript to finish since yesterday. It show"
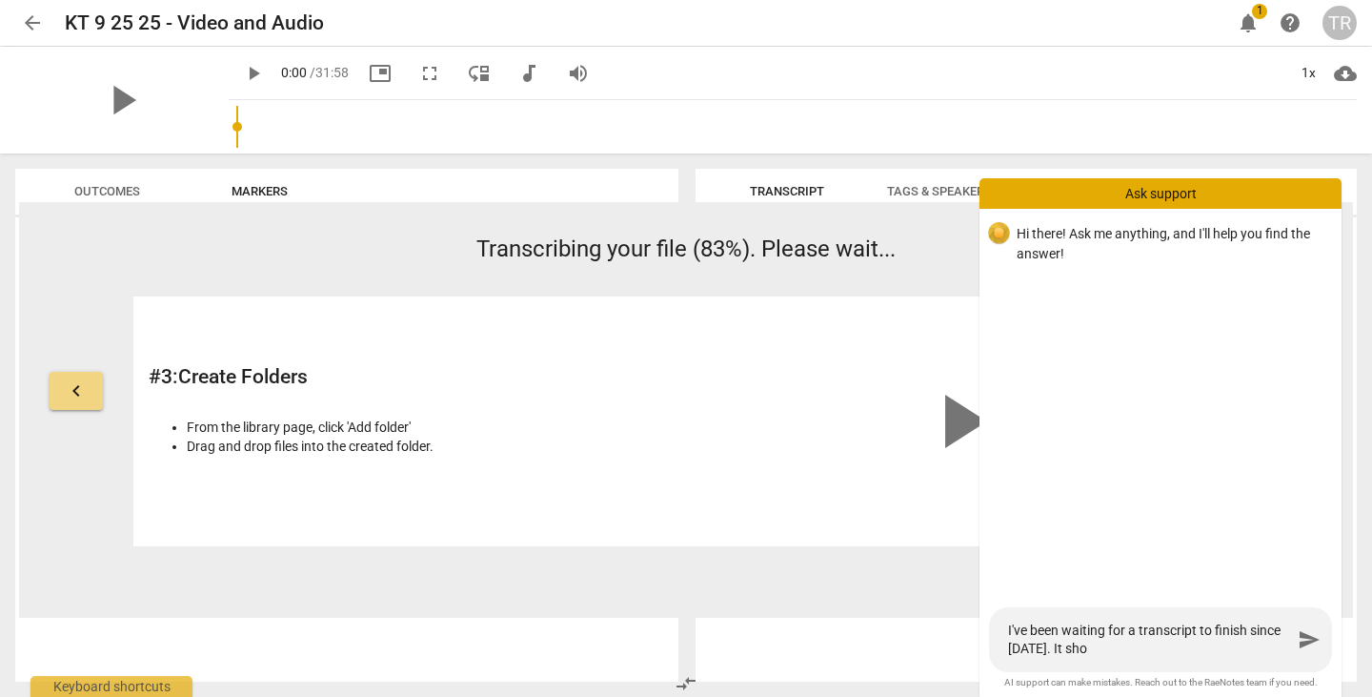
type textarea "I've been waiting for a transcript to finish since yesterday. It show"
type textarea "I've been waiting for a transcript to finish since yesterday. It shows"
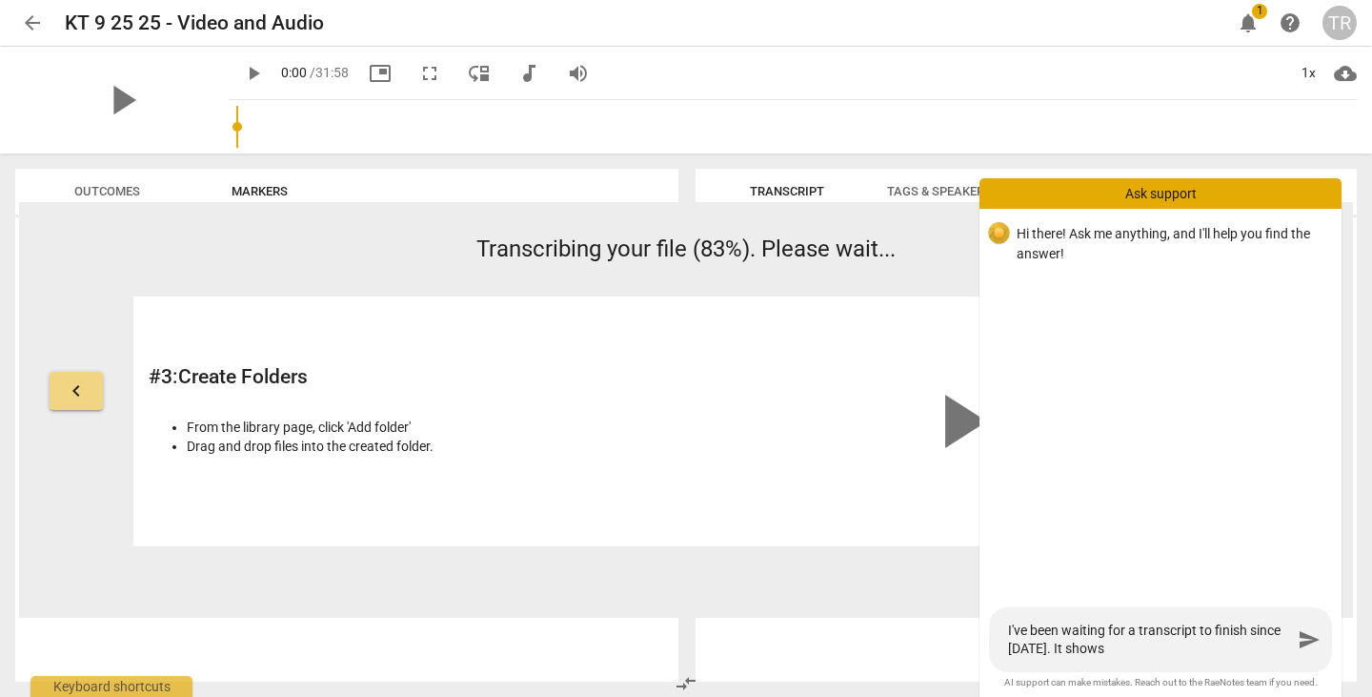
type textarea "I've been waiting for a transcript to finish since yesterday. It shows s"
type textarea "I've been waiting for a transcript to finish since yesterday. It shows st"
type textarea "I've been waiting for a transcript to finish since yesterday. It shows stu"
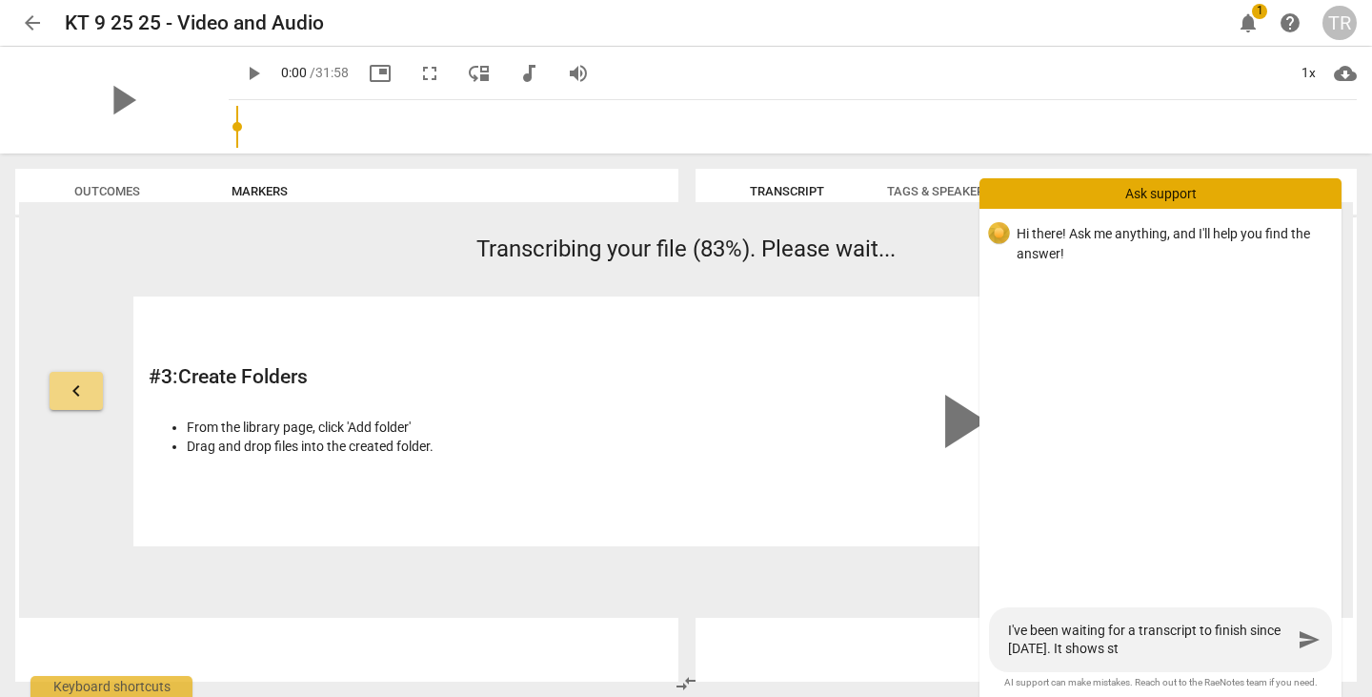
type textarea "I've been waiting for a transcript to finish since yesterday. It shows stu"
type textarea "I've been waiting for a transcript to finish since yesterday. It shows stuc"
type textarea "I've been waiting for a transcript to finish since yesterday. It shows stuck"
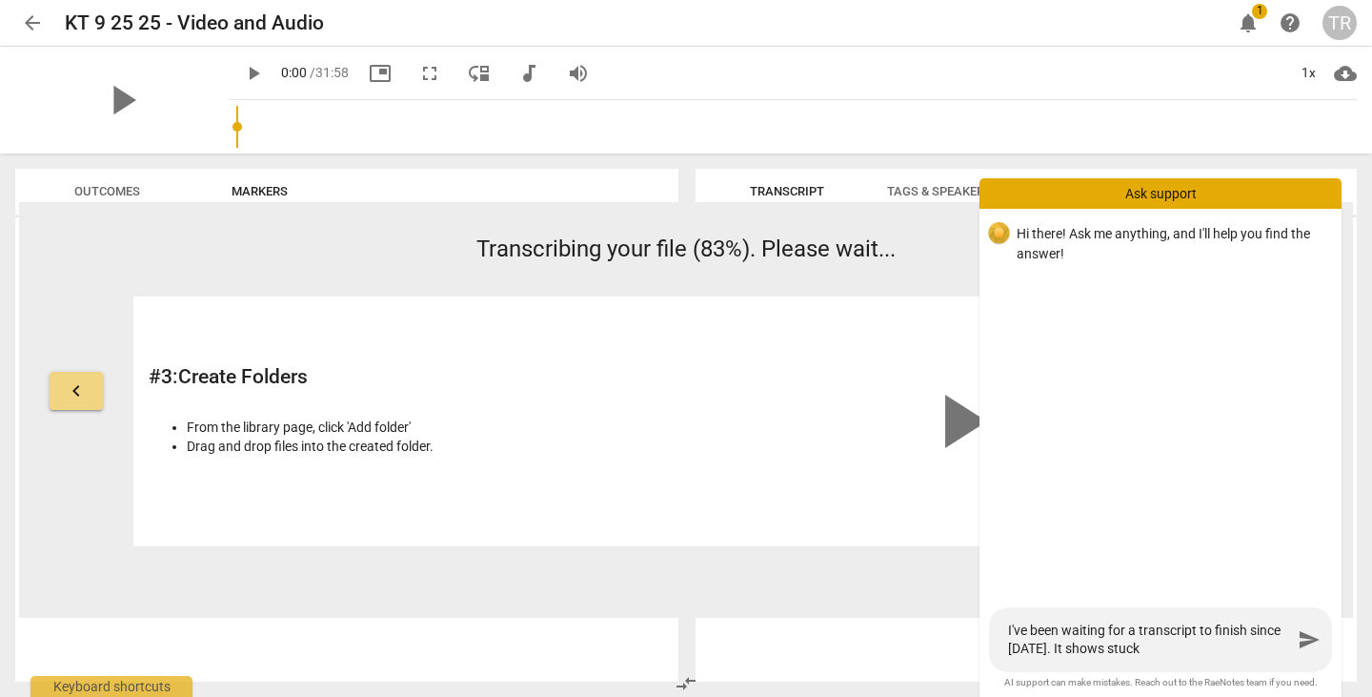
type textarea "I've been waiting for a transcript to finish since yesterday. It shows stuck"
type textarea "I've been waiting for a transcript to finish since yesterday. It shows stuck a"
type textarea "I've been waiting for a transcript to finish since yesterday. It shows stuck at"
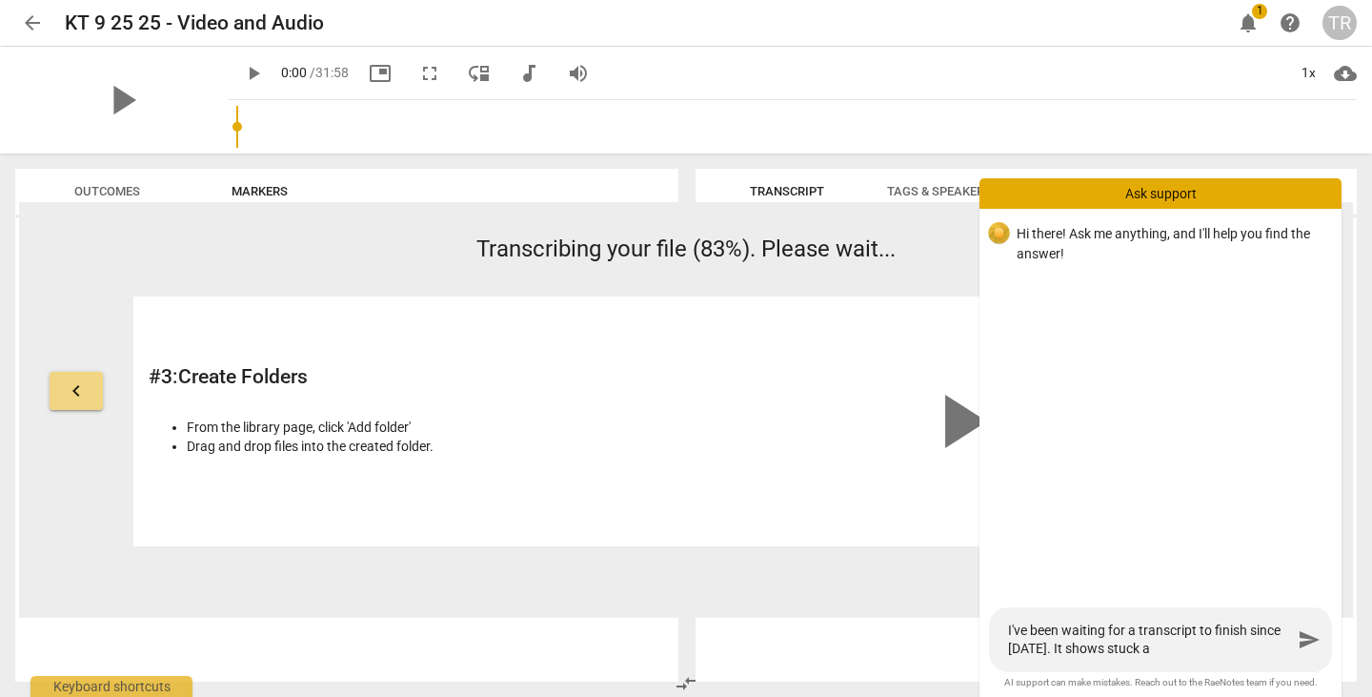
type textarea "I've been waiting for a transcript to finish since yesterday. It shows stuck at"
type textarea "I've been waiting for a transcript to finish since yesterday. It shows stuck at…"
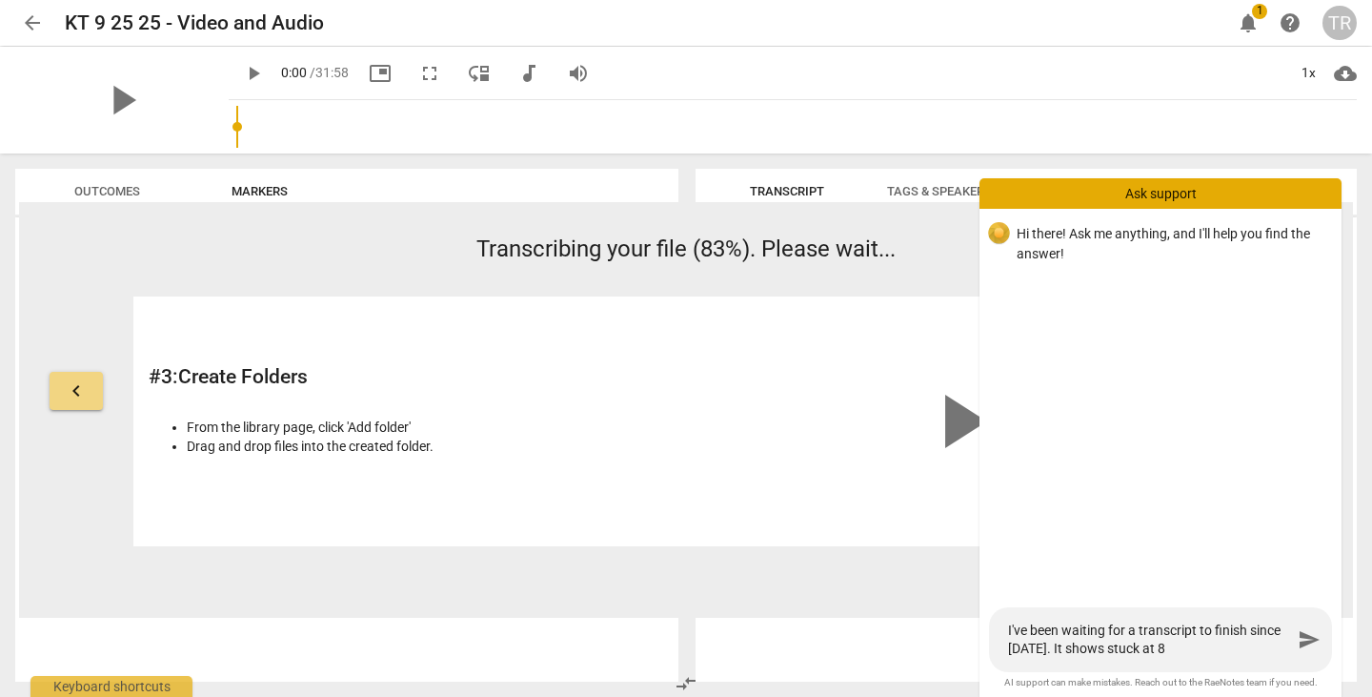
type textarea "I've been waiting for a transcript to finish since yesterday. It shows stuck at…"
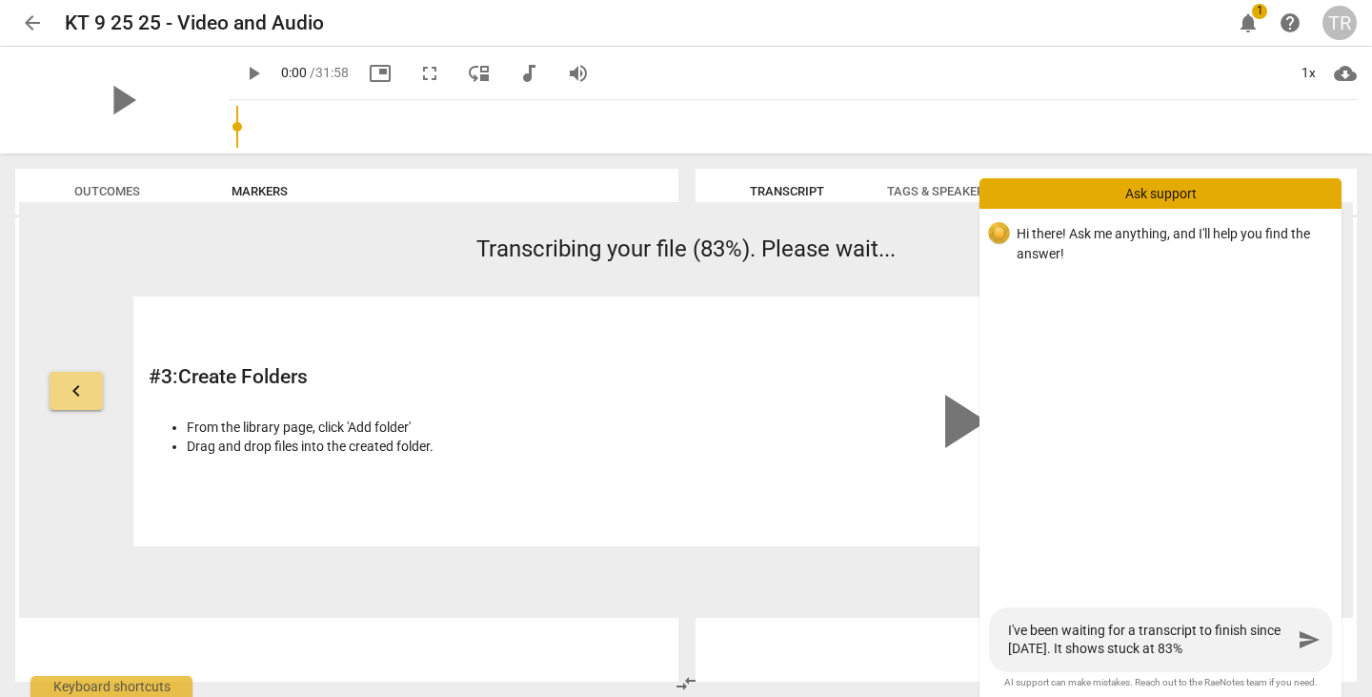
type textarea "I've been waiting for a transcript to finish since yesterday. It shows stuck at…"
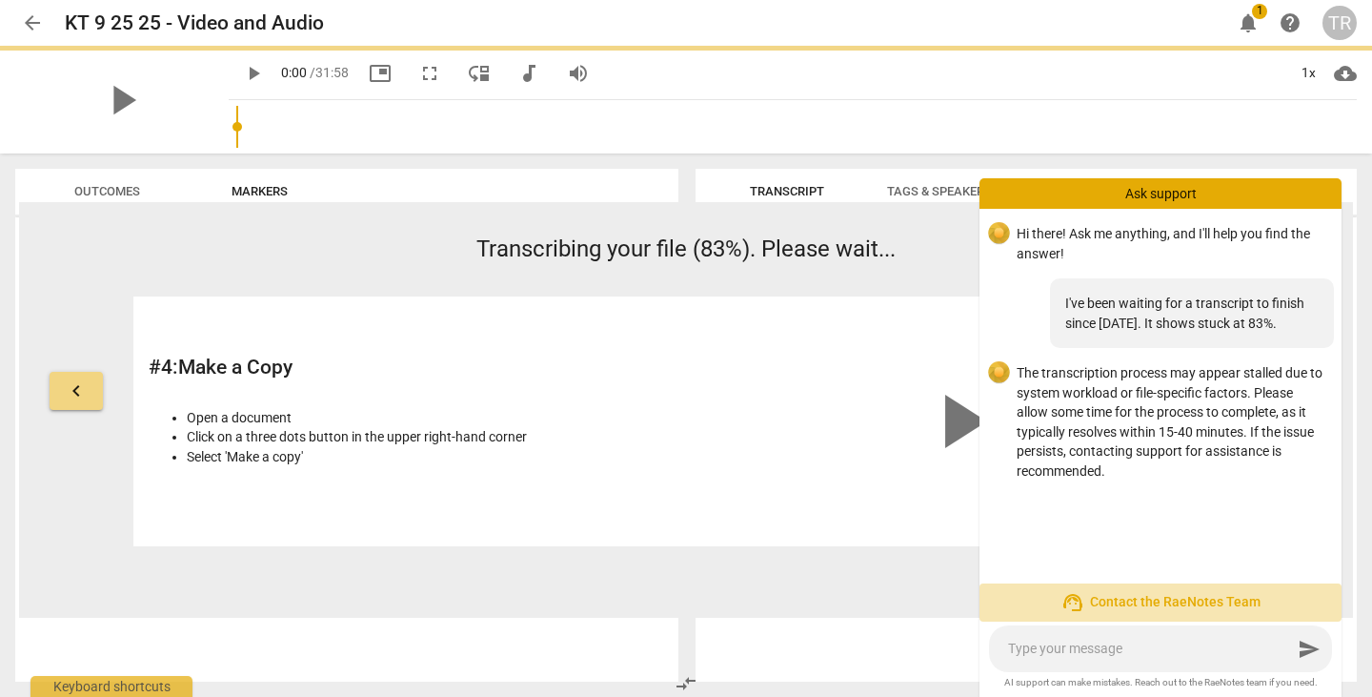
click at [1138, 597] on span "support_agent Contact the RaeNotes Team" at bounding box center [1161, 602] width 332 height 23
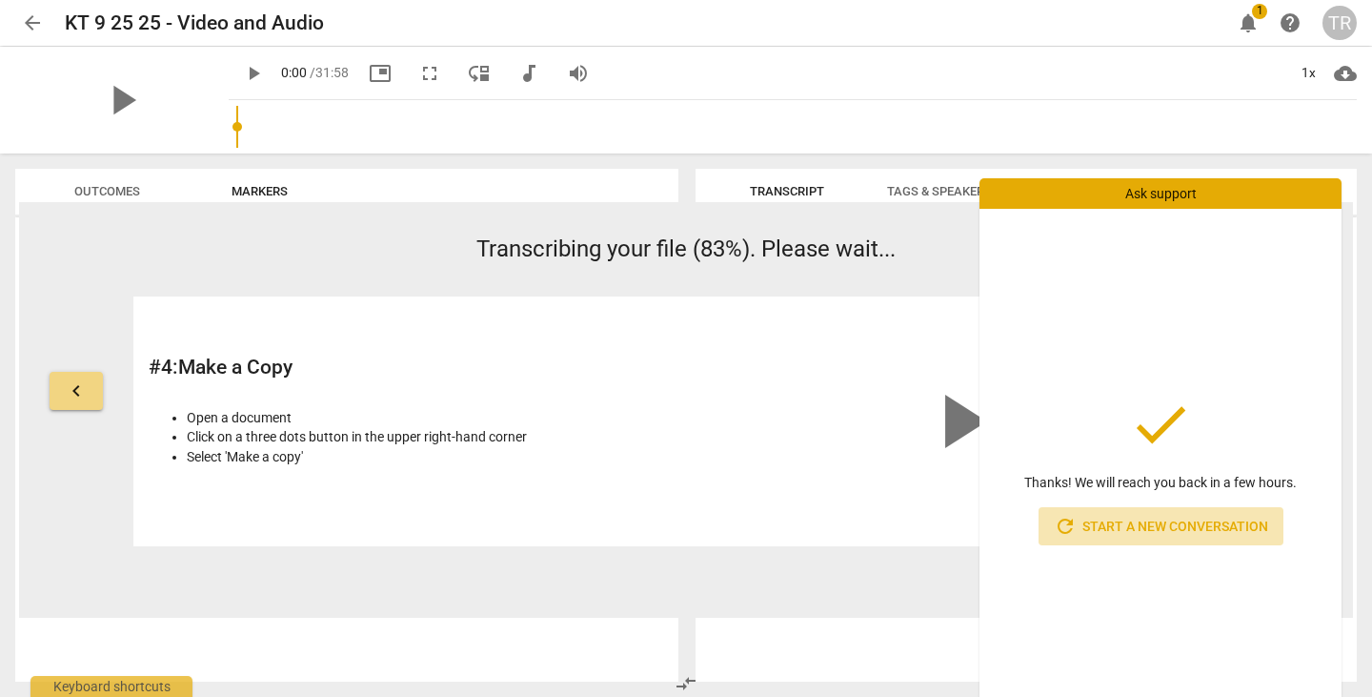
click at [1101, 528] on span "refresh Start a new conversation" at bounding box center [1161, 526] width 214 height 23
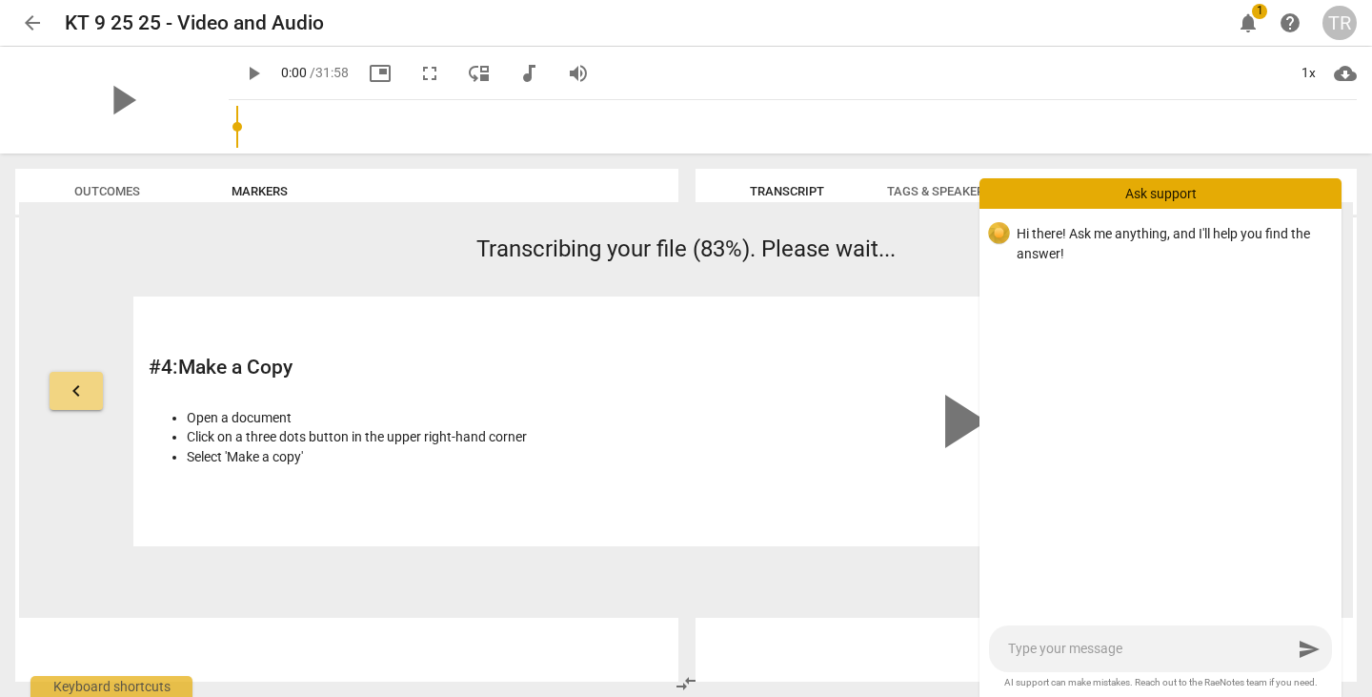
click at [1053, 649] on textarea at bounding box center [1150, 648] width 284 height 18
type textarea "i"
type textarea "i'"
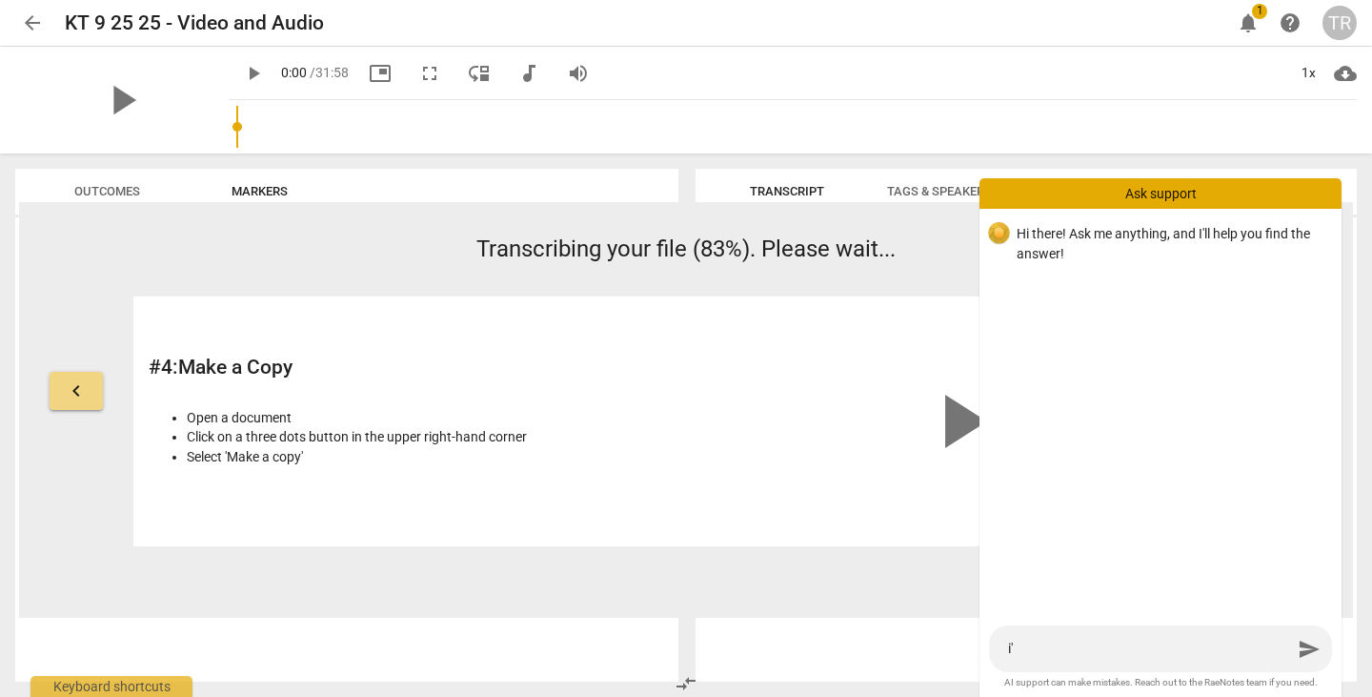
type textarea "i"
type textarea "I"
type textarea "I'"
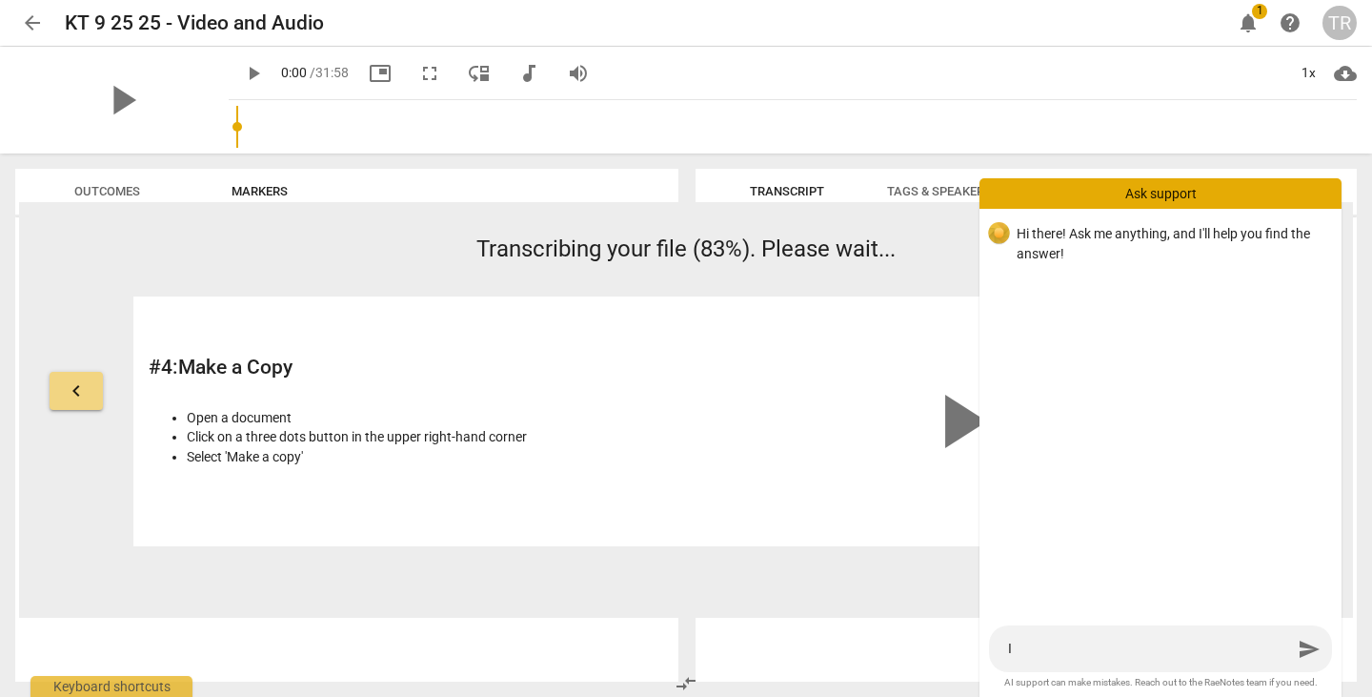
type textarea "I'"
type textarea "I'v"
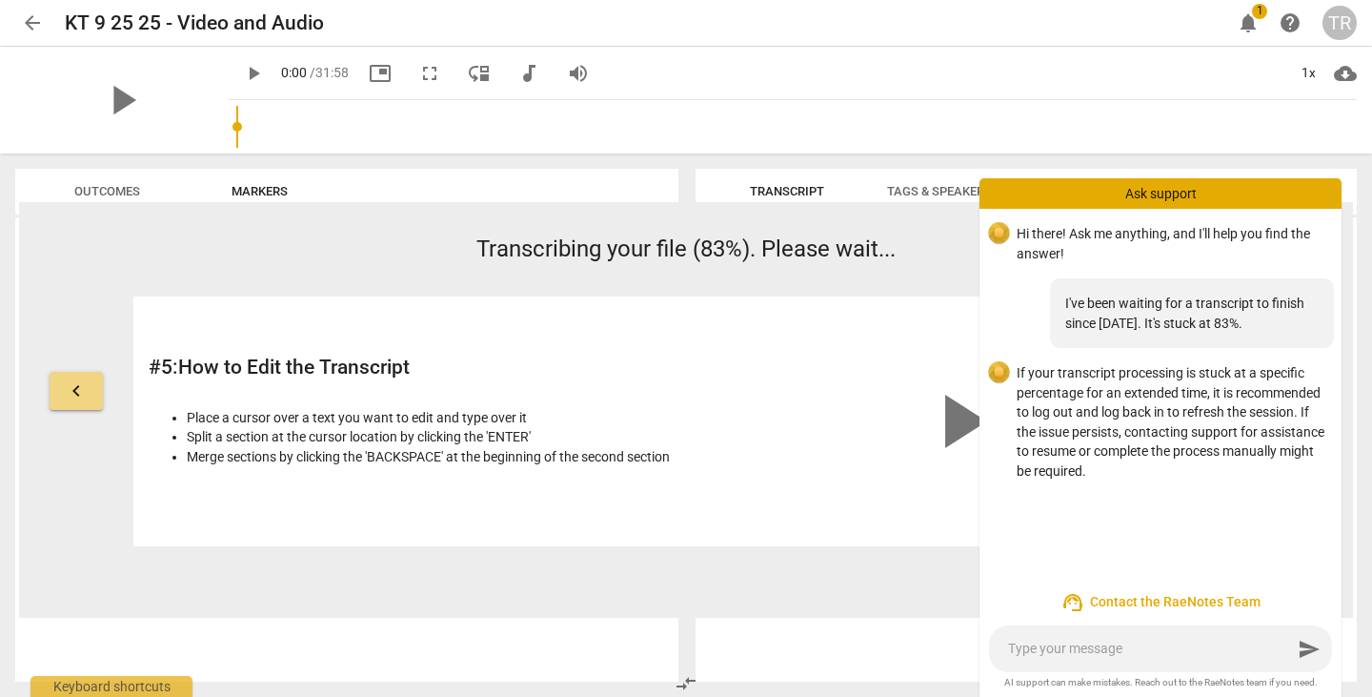
click at [1349, 28] on div "TR" at bounding box center [1340, 23] width 34 height 34
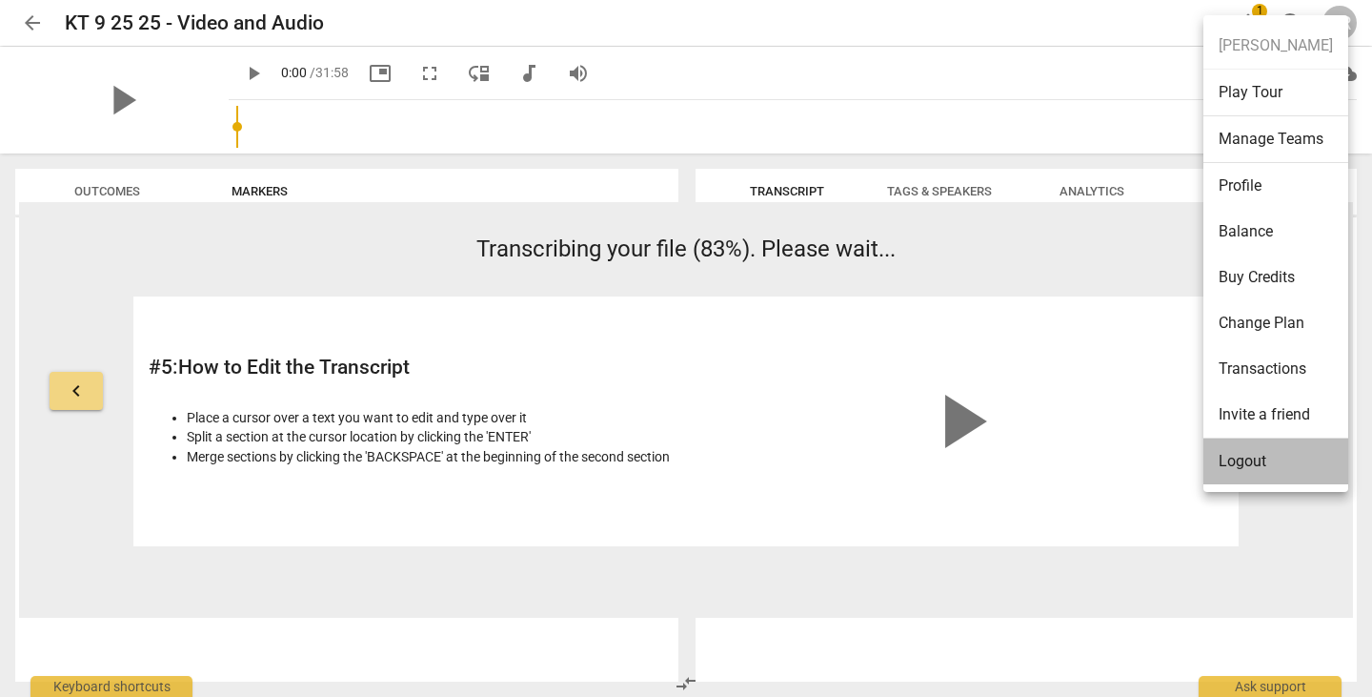
click at [1260, 464] on li "Logout" at bounding box center [1276, 461] width 145 height 46
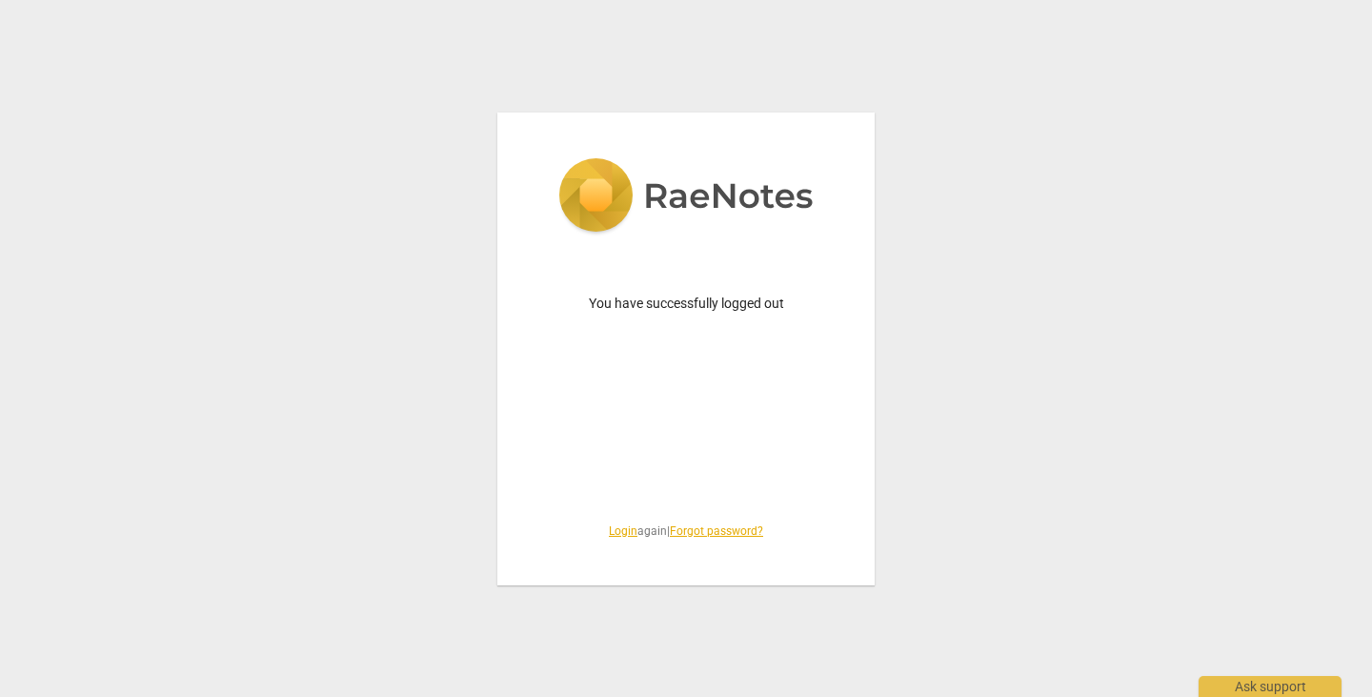
click at [616, 533] on link "Login" at bounding box center [623, 530] width 29 height 13
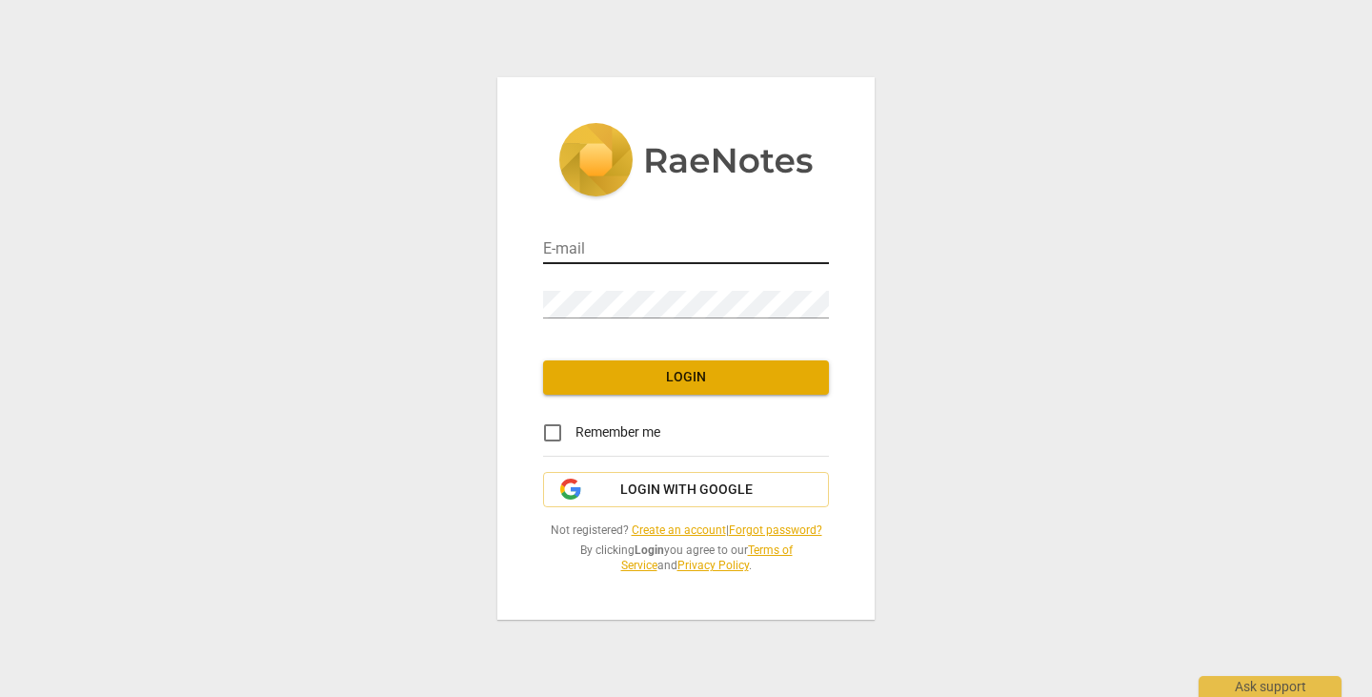
click at [641, 254] on input "email" at bounding box center [686, 250] width 286 height 28
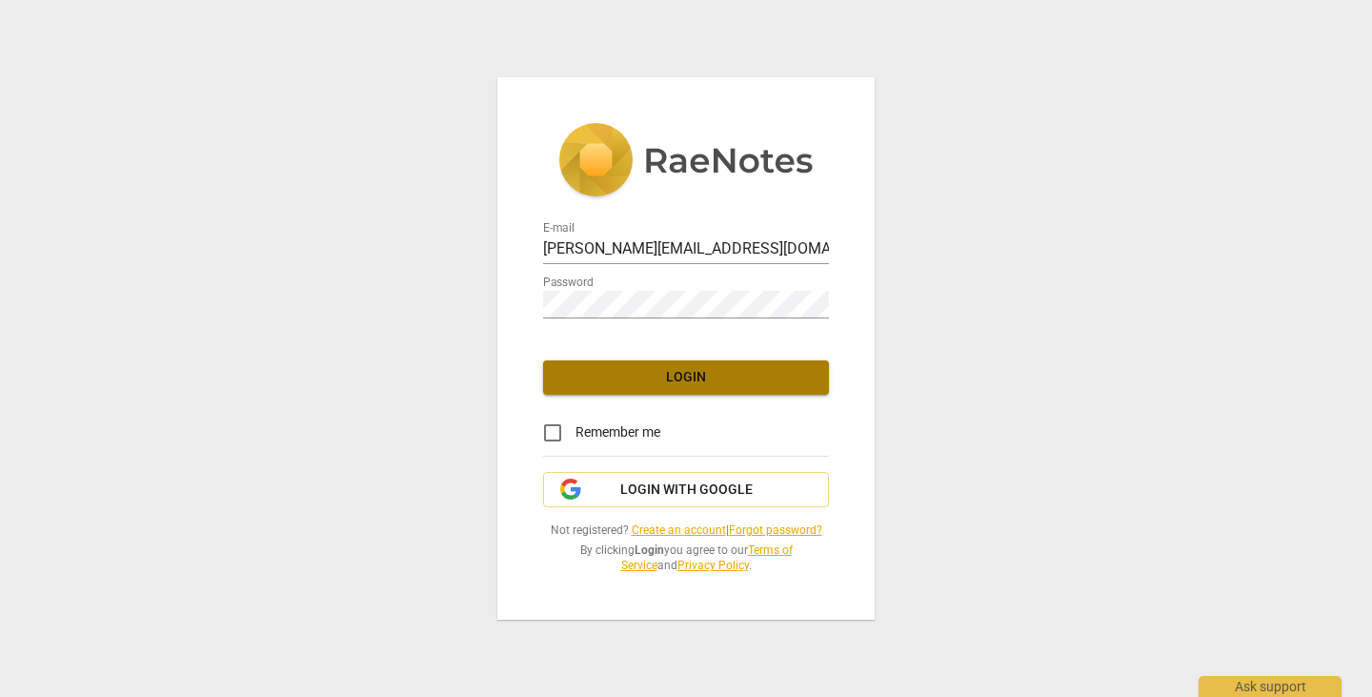
click at [703, 376] on span "Login" at bounding box center [685, 377] width 255 height 19
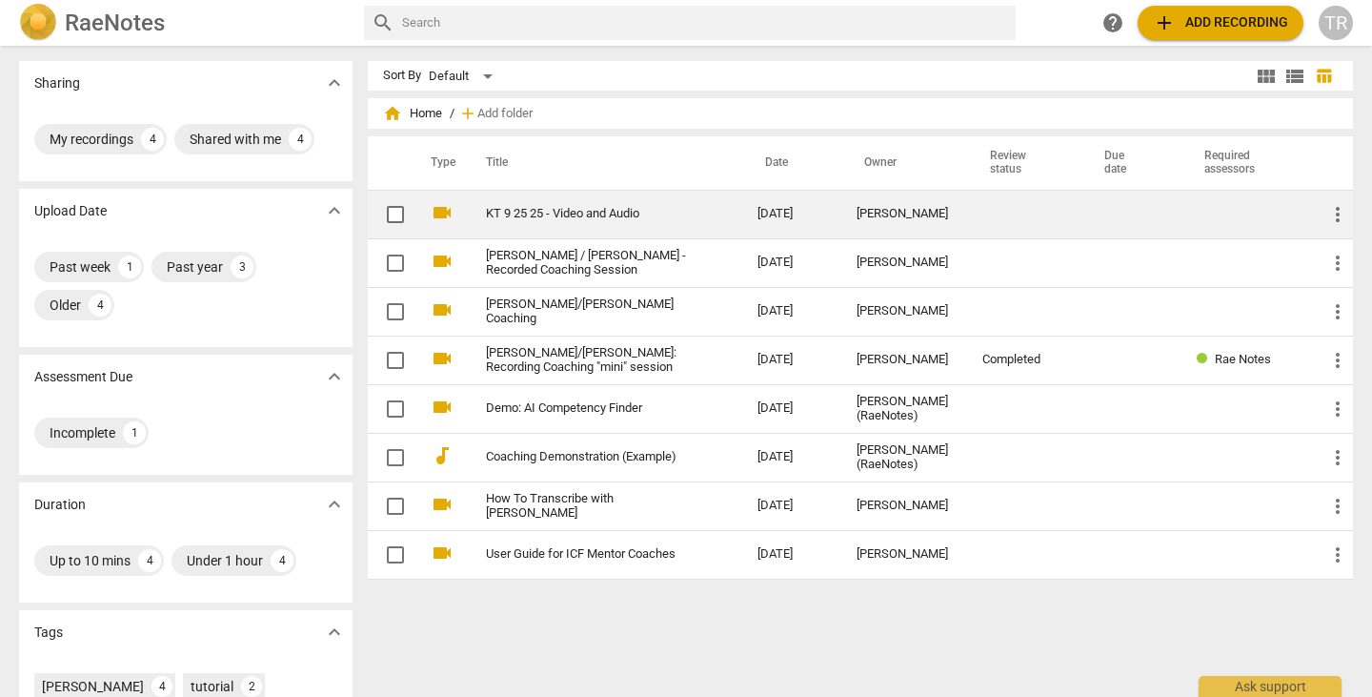
click at [563, 215] on link "KT 9 25 25 - Video and Audio" at bounding box center [587, 214] width 203 height 14
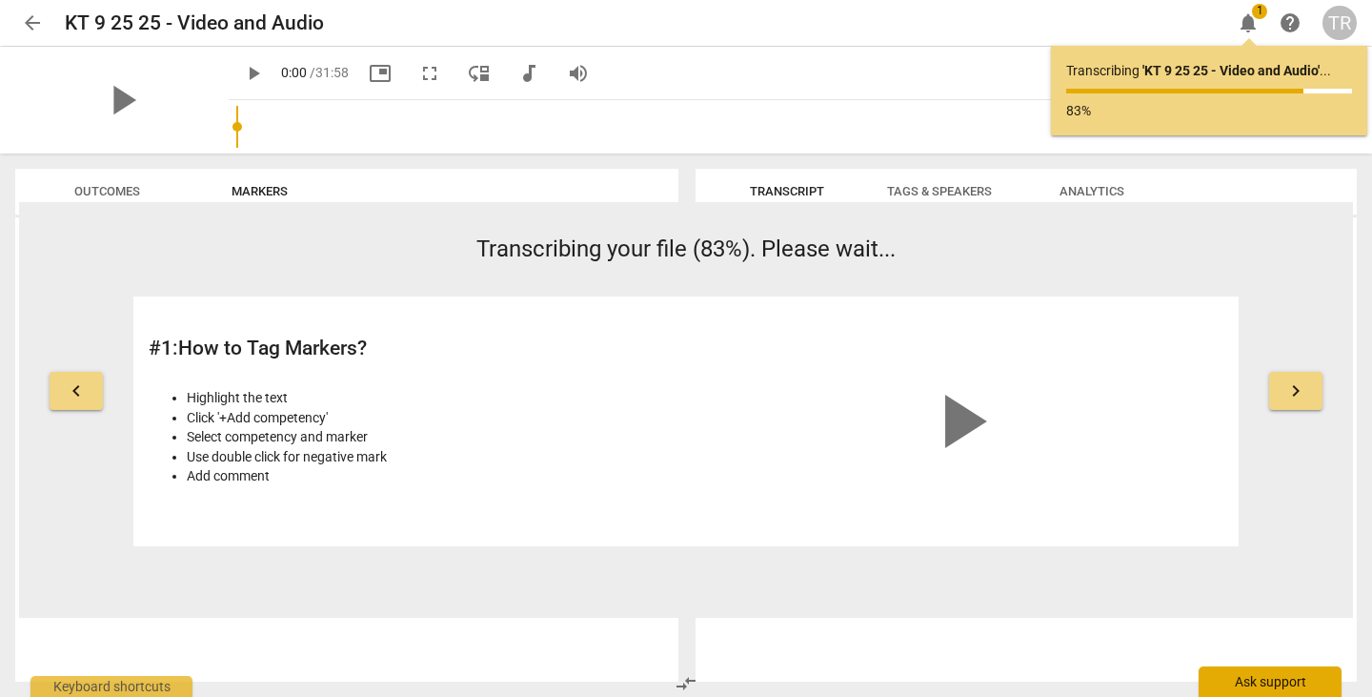
click at [1306, 679] on div "Ask support" at bounding box center [1270, 681] width 143 height 30
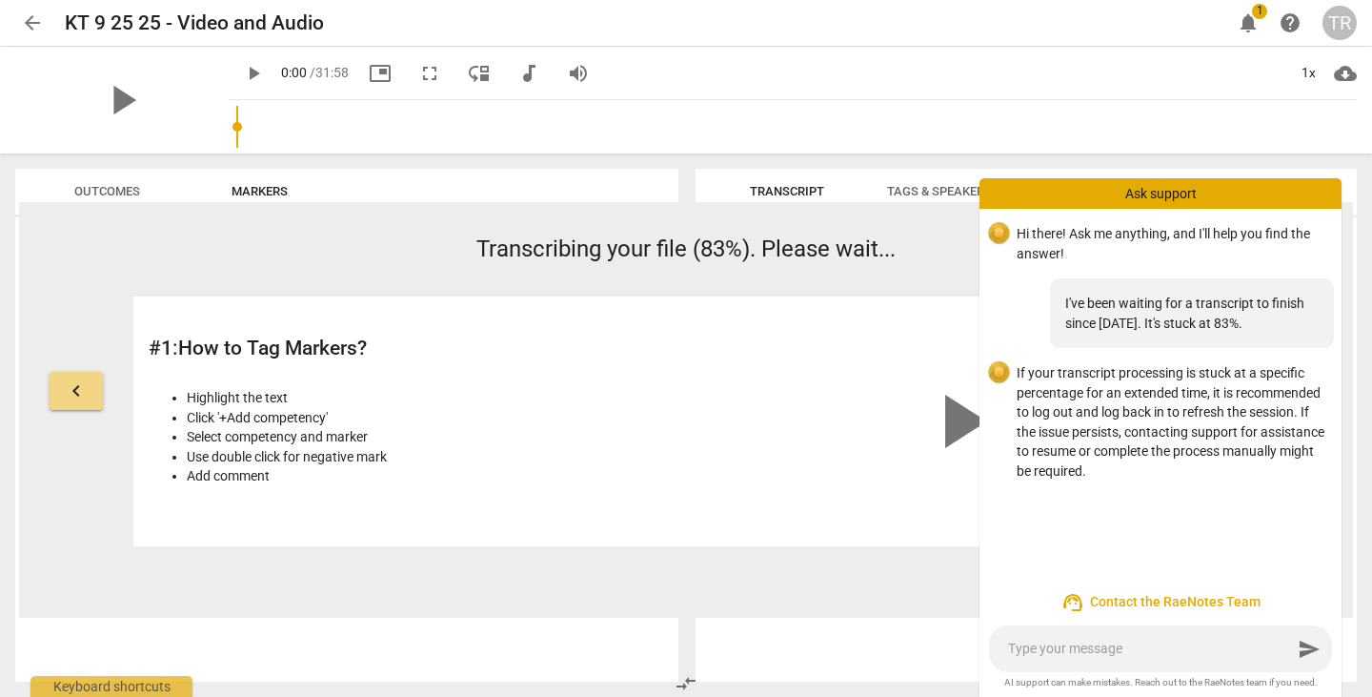
click at [1074, 644] on textarea at bounding box center [1150, 648] width 284 height 18
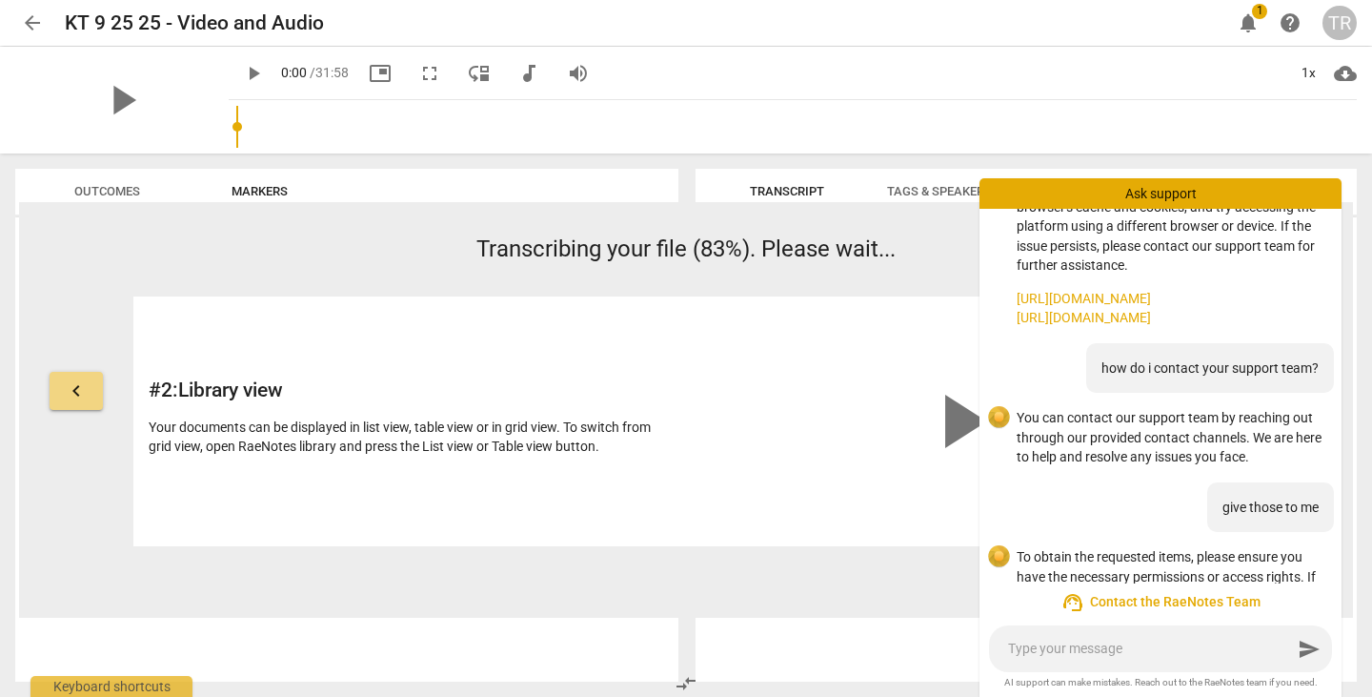
scroll to position [571, 0]
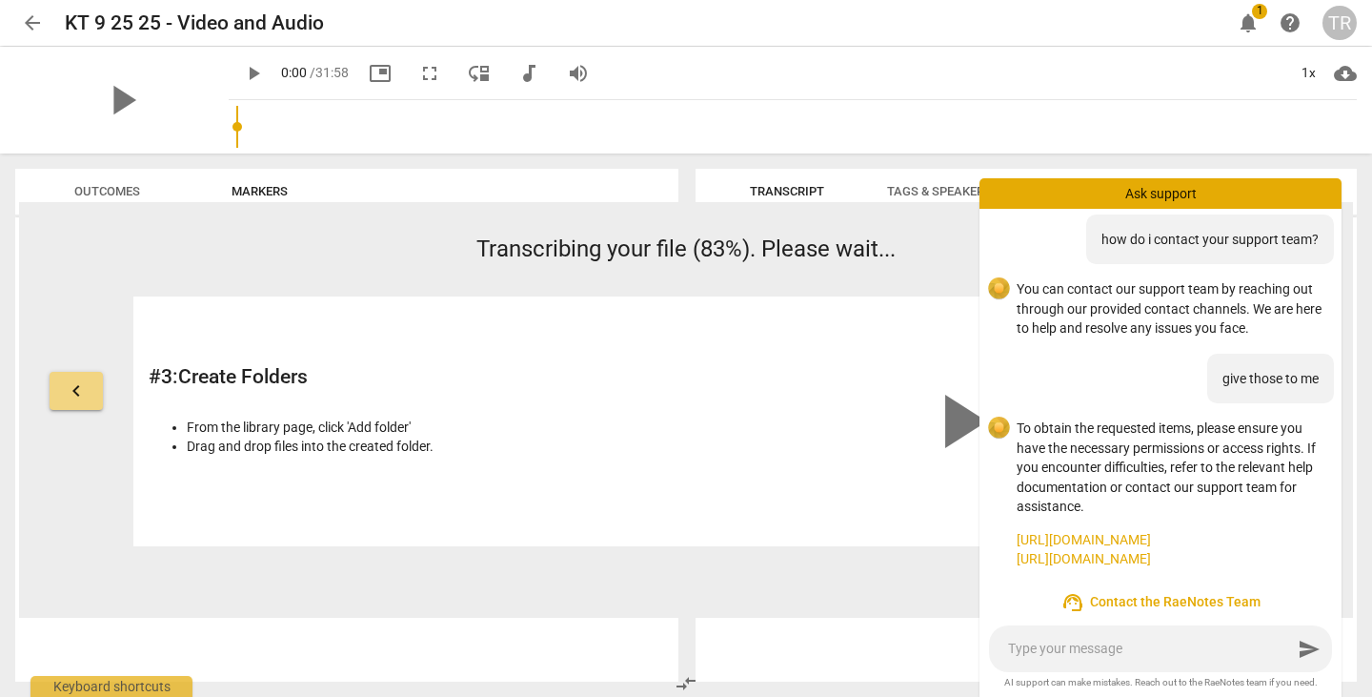
click at [1098, 540] on link "https://raenotes.com/help/icf_export.html" at bounding box center [1172, 540] width 310 height 20
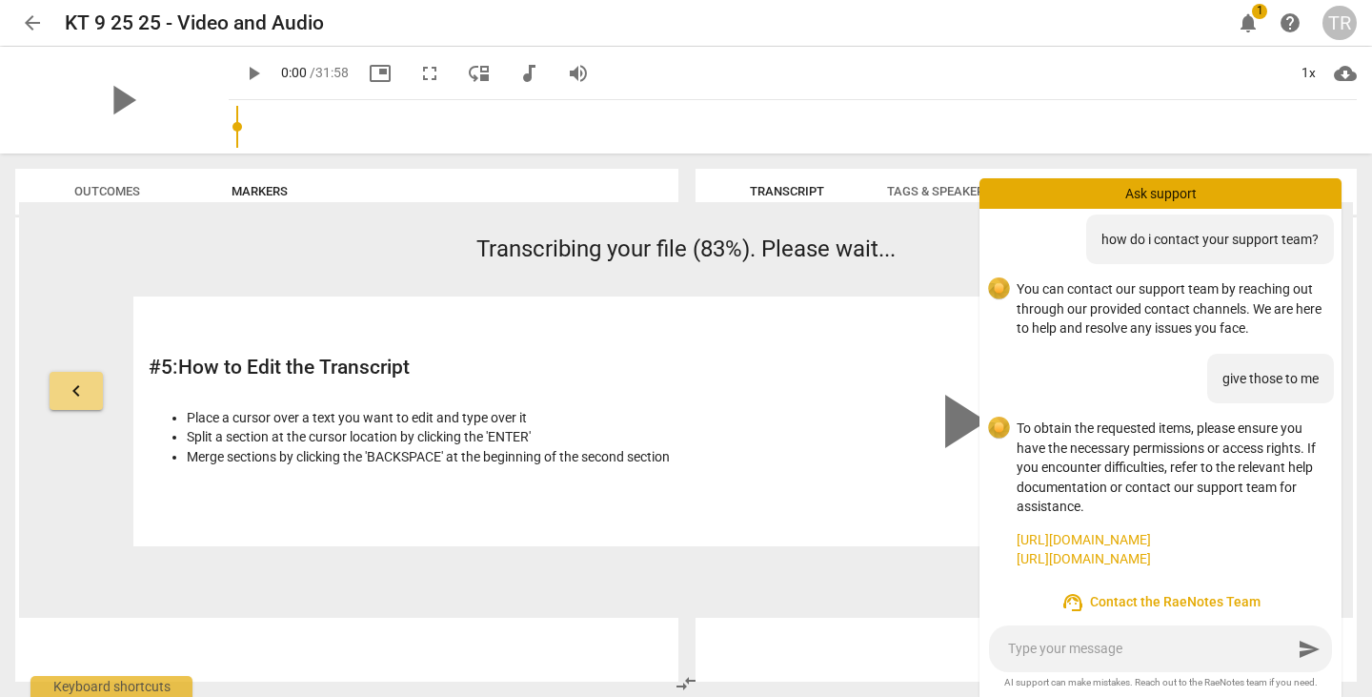
click at [1094, 645] on textarea at bounding box center [1150, 648] width 284 height 18
click at [1136, 597] on span "support_agent Contact the RaeNotes Team" at bounding box center [1161, 602] width 332 height 23
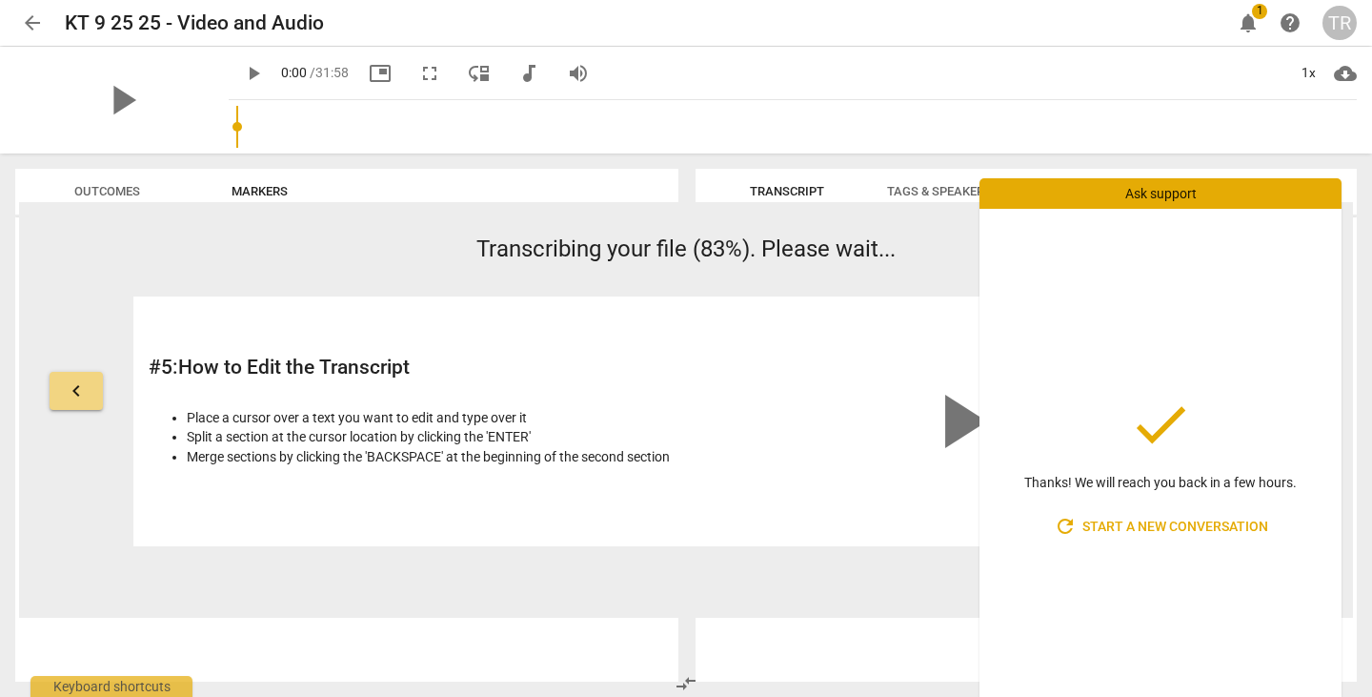
click at [1148, 191] on div "Ask support" at bounding box center [1161, 193] width 362 height 30
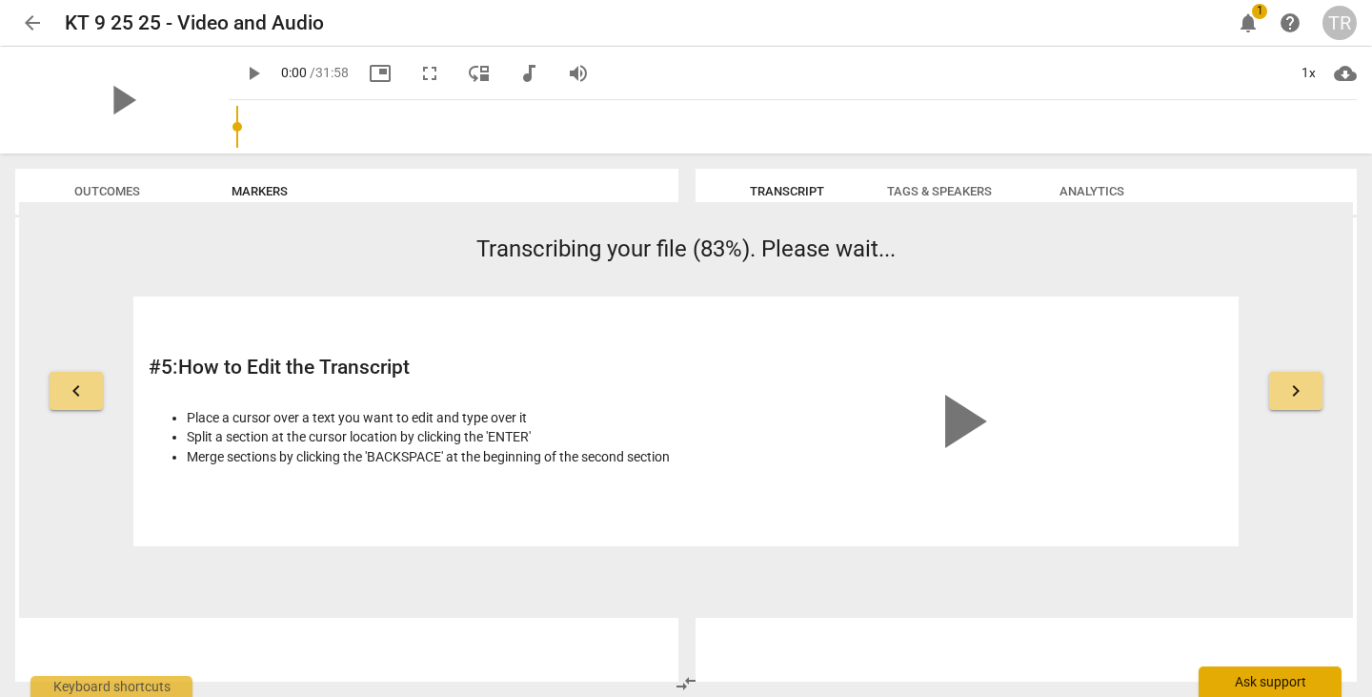
click at [1261, 676] on div "Ask support" at bounding box center [1270, 681] width 143 height 30
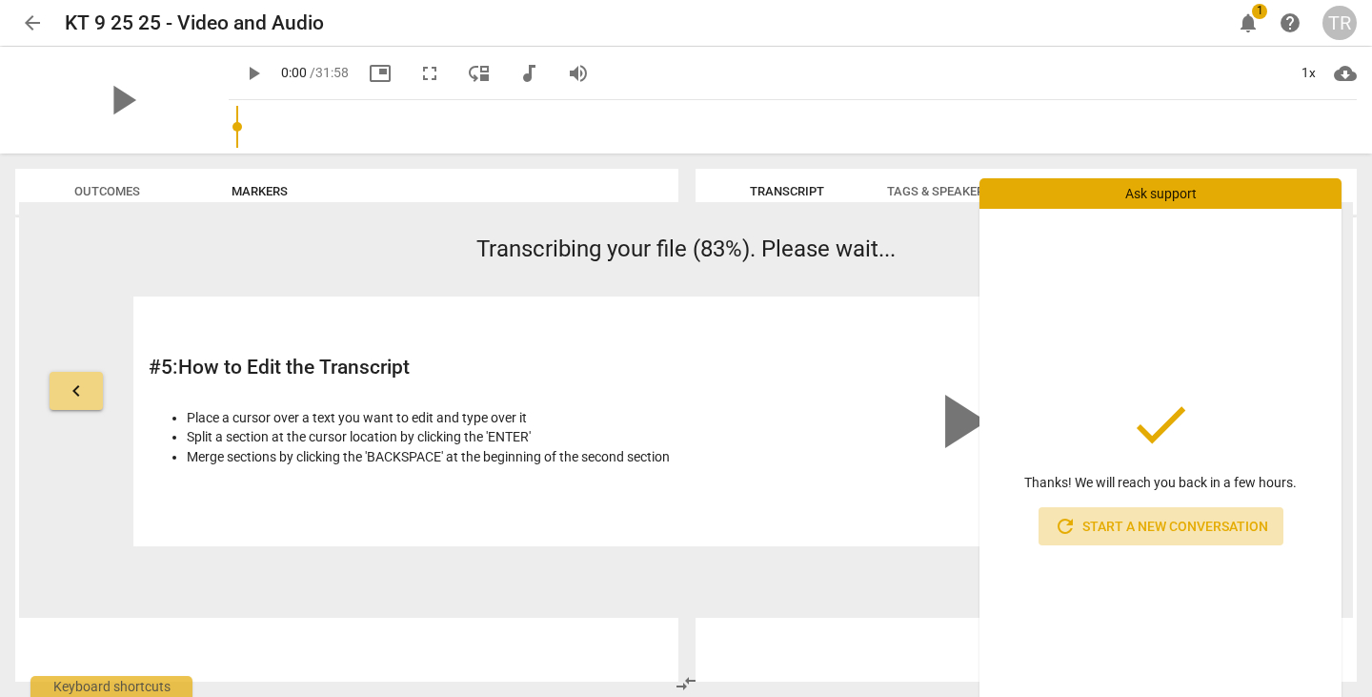
click at [1095, 531] on span "refresh Start a new conversation" at bounding box center [1161, 526] width 214 height 23
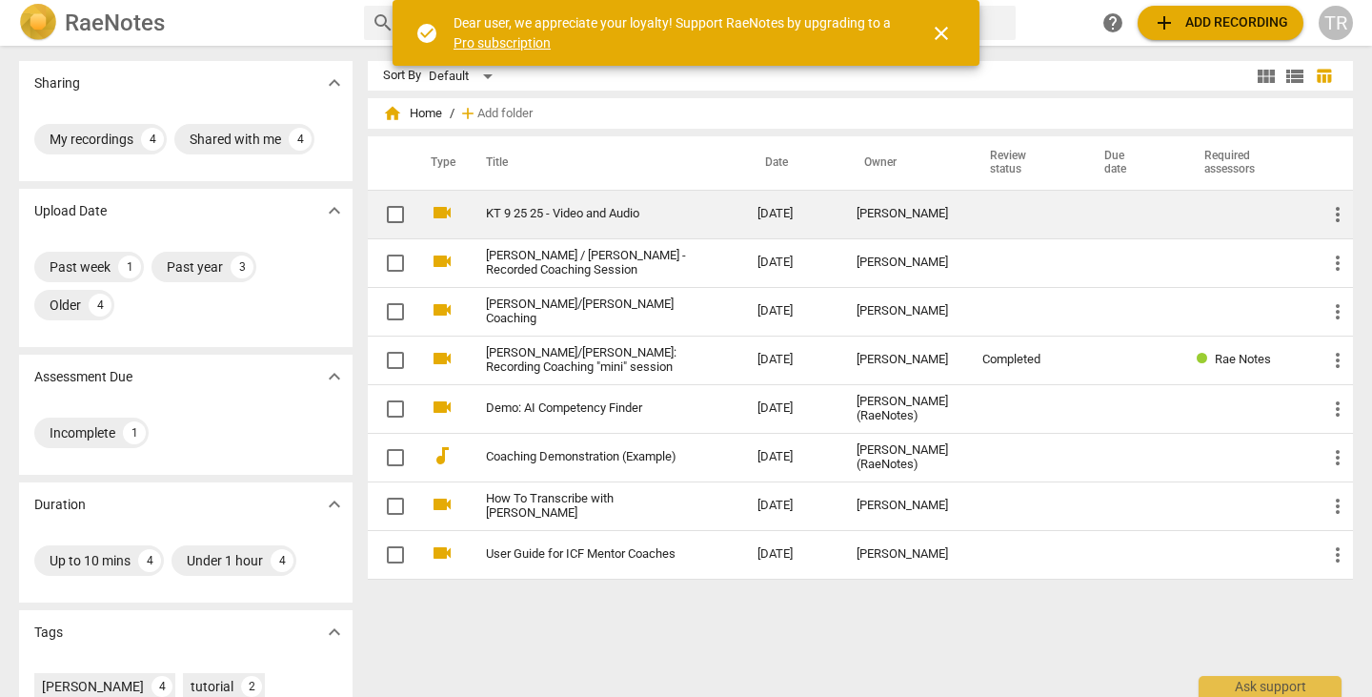
click at [671, 218] on td "KT 9 25 25 - Video and Audio" at bounding box center [602, 214] width 279 height 49
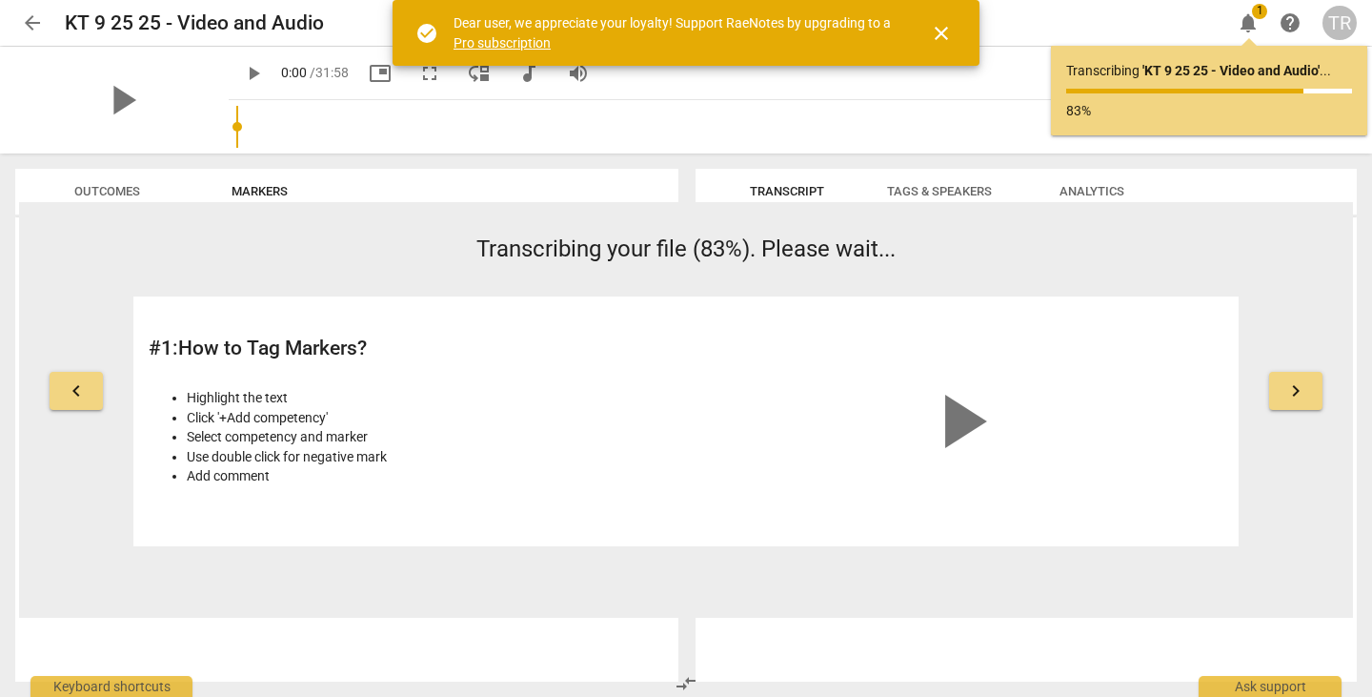
click at [942, 33] on span "close" at bounding box center [941, 33] width 23 height 23
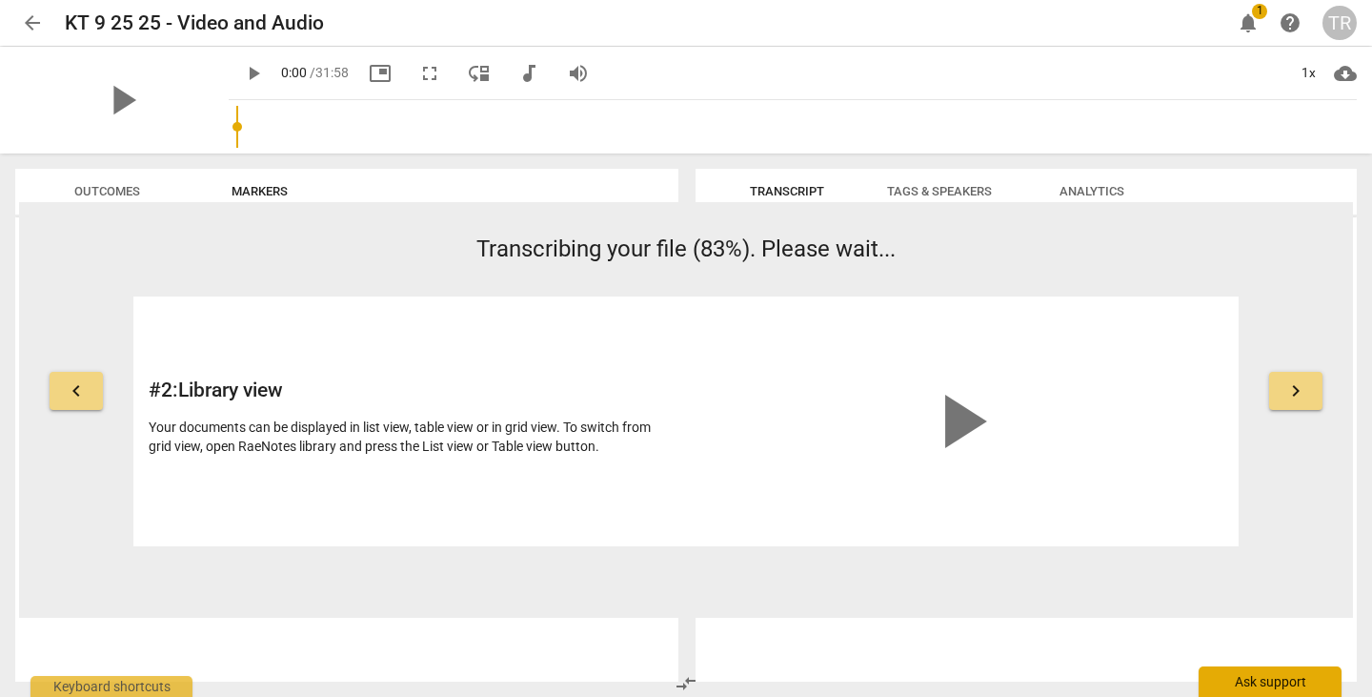
click at [1253, 691] on div "Ask support" at bounding box center [1270, 681] width 143 height 30
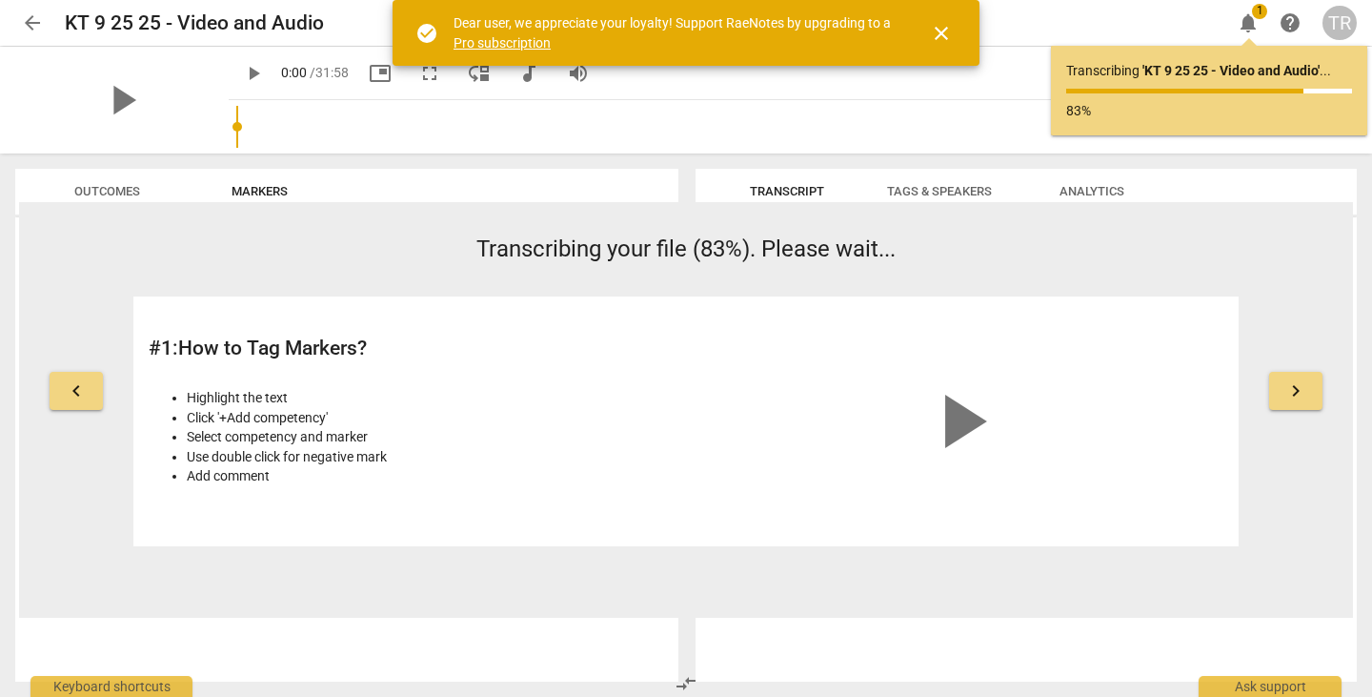
click at [941, 33] on span "close" at bounding box center [941, 33] width 23 height 23
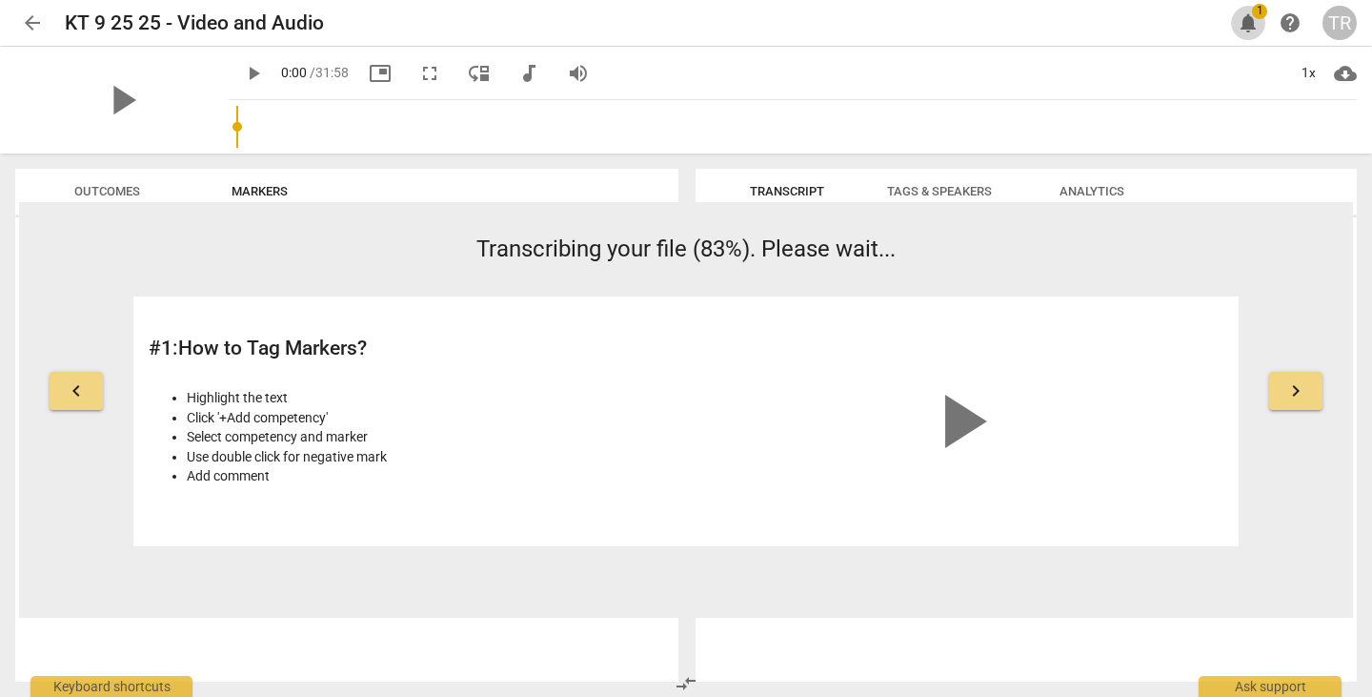
click at [1245, 26] on span "notifications" at bounding box center [1248, 22] width 23 height 23
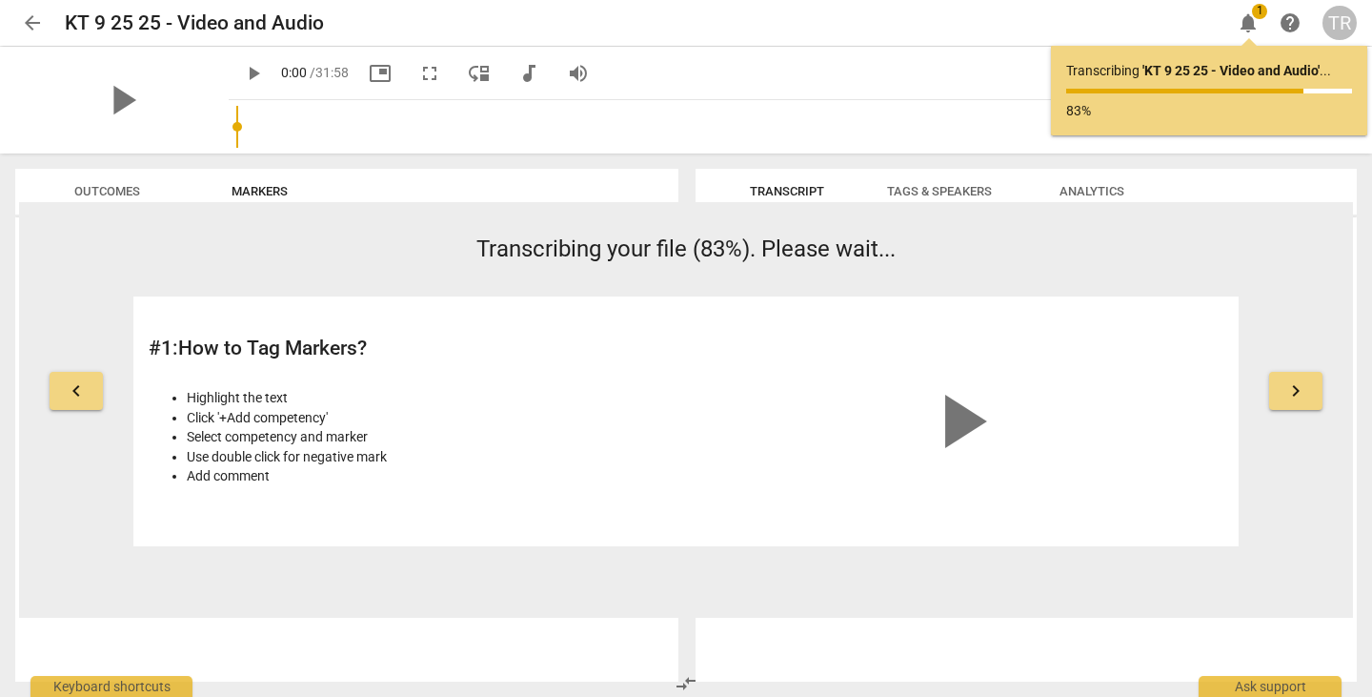
click at [1292, 28] on span "help" at bounding box center [1290, 22] width 23 height 23
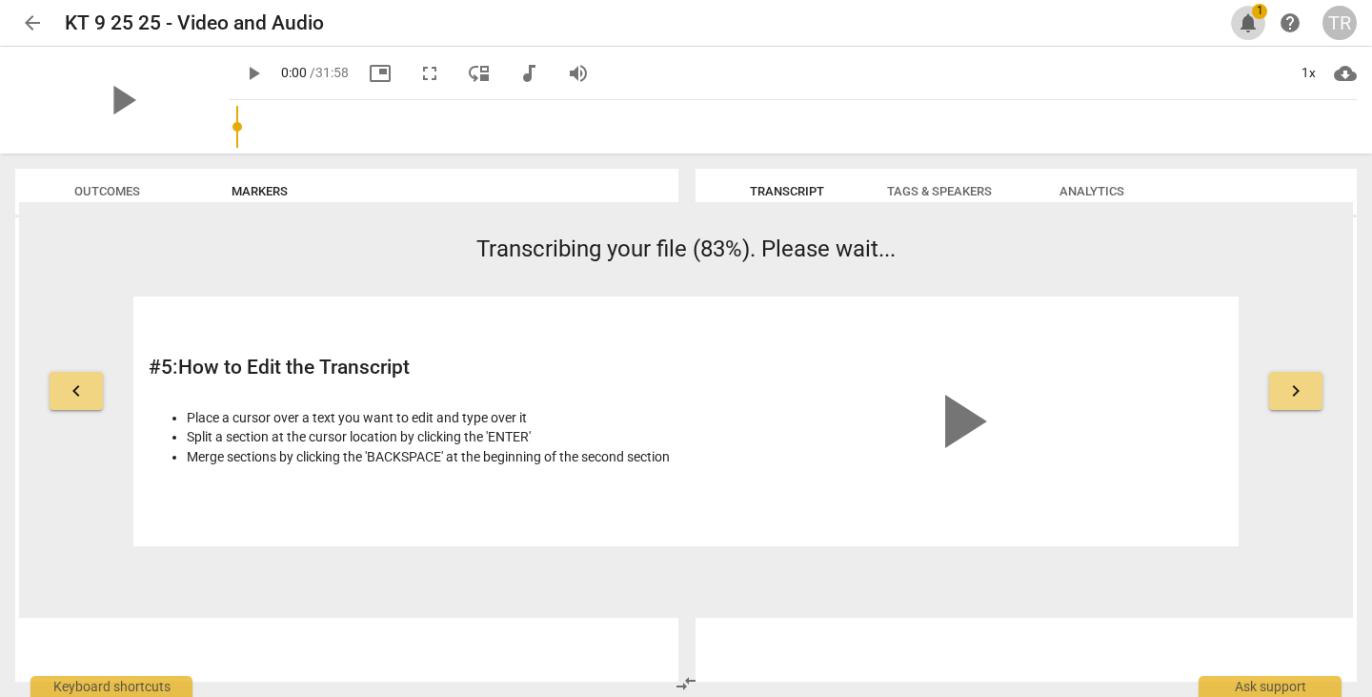
click at [1245, 15] on span "notifications" at bounding box center [1248, 22] width 23 height 23
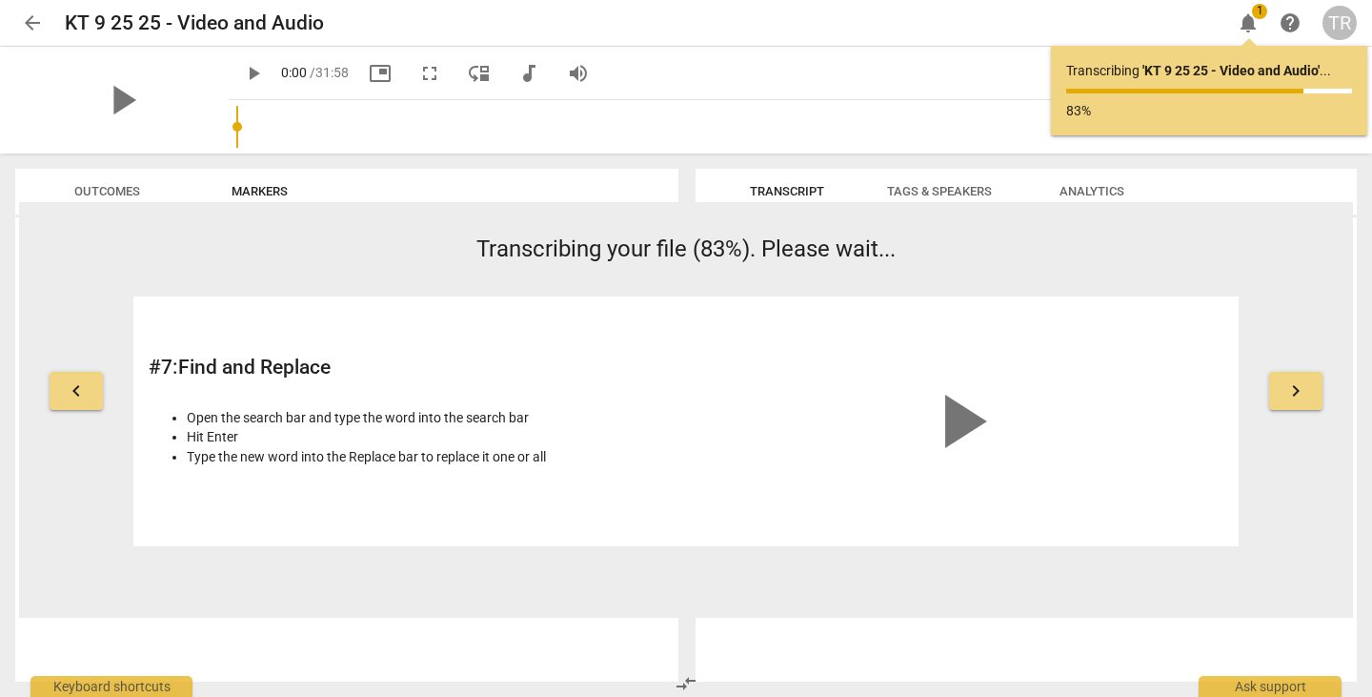
click at [1335, 23] on div "TR" at bounding box center [1340, 23] width 34 height 34
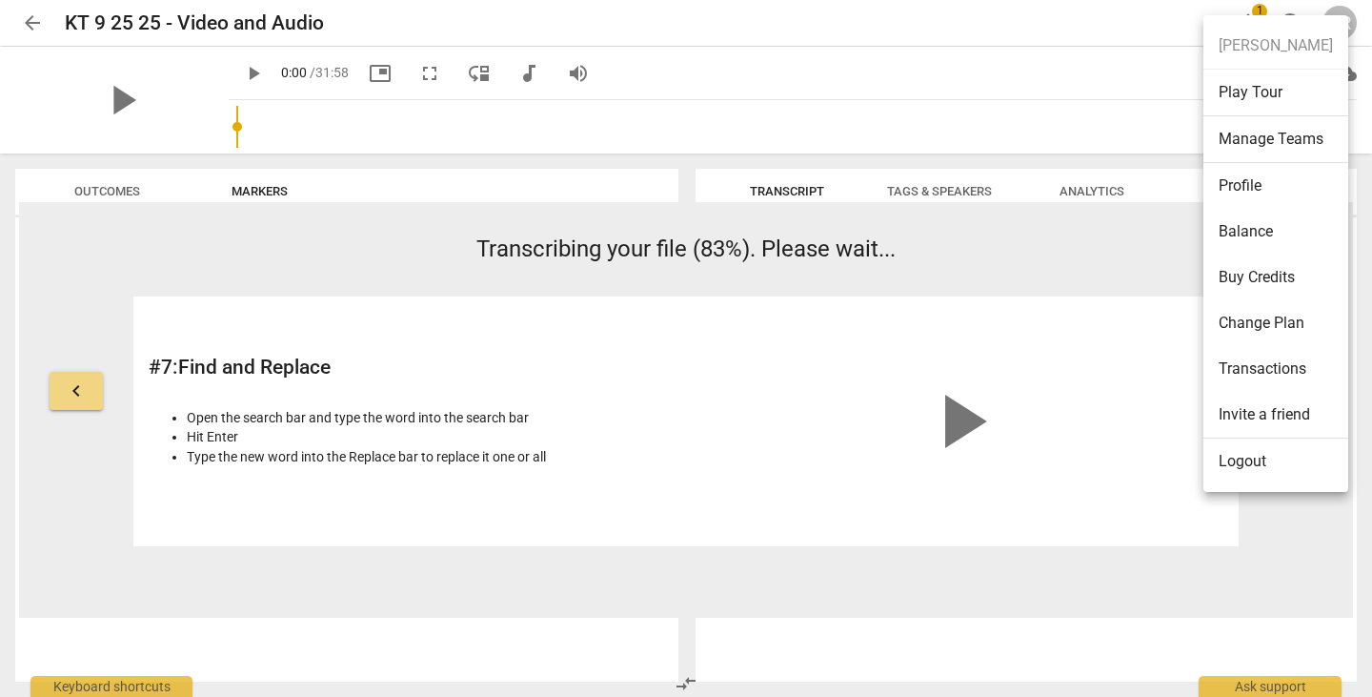
click at [1270, 469] on li "Logout" at bounding box center [1276, 461] width 145 height 46
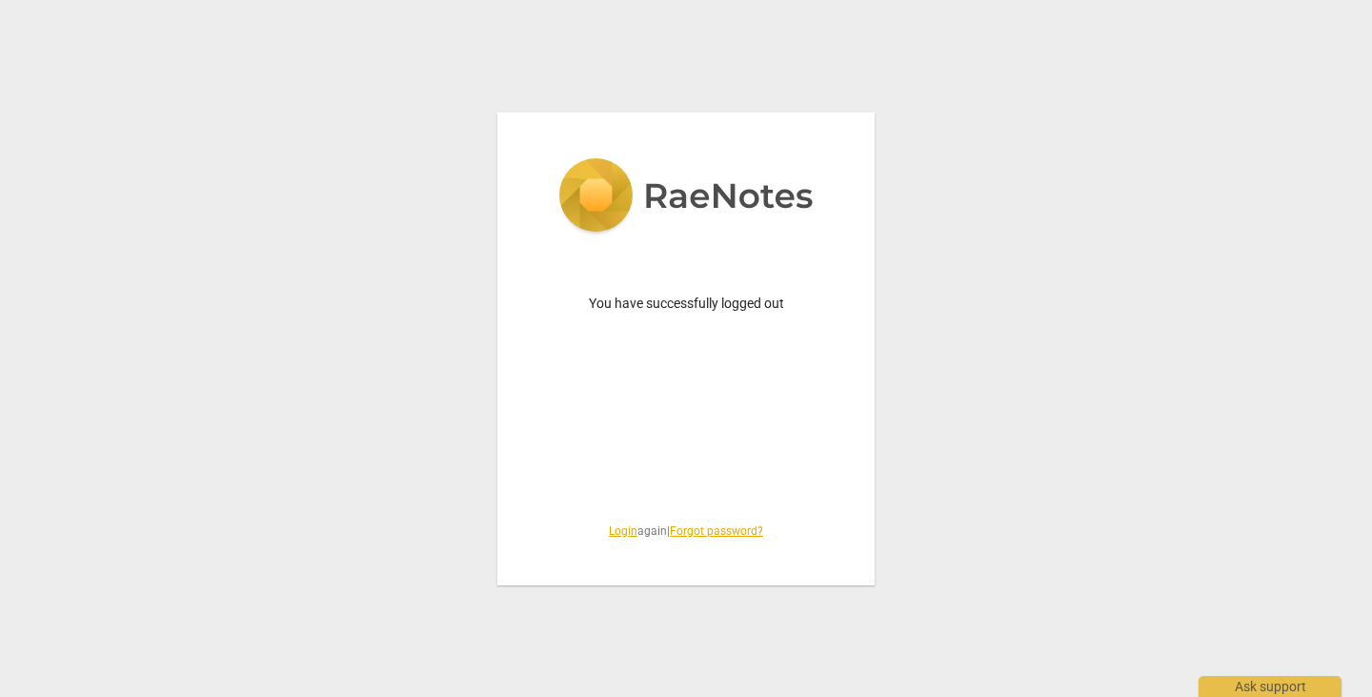
click at [619, 537] on link "Login" at bounding box center [623, 530] width 29 height 13
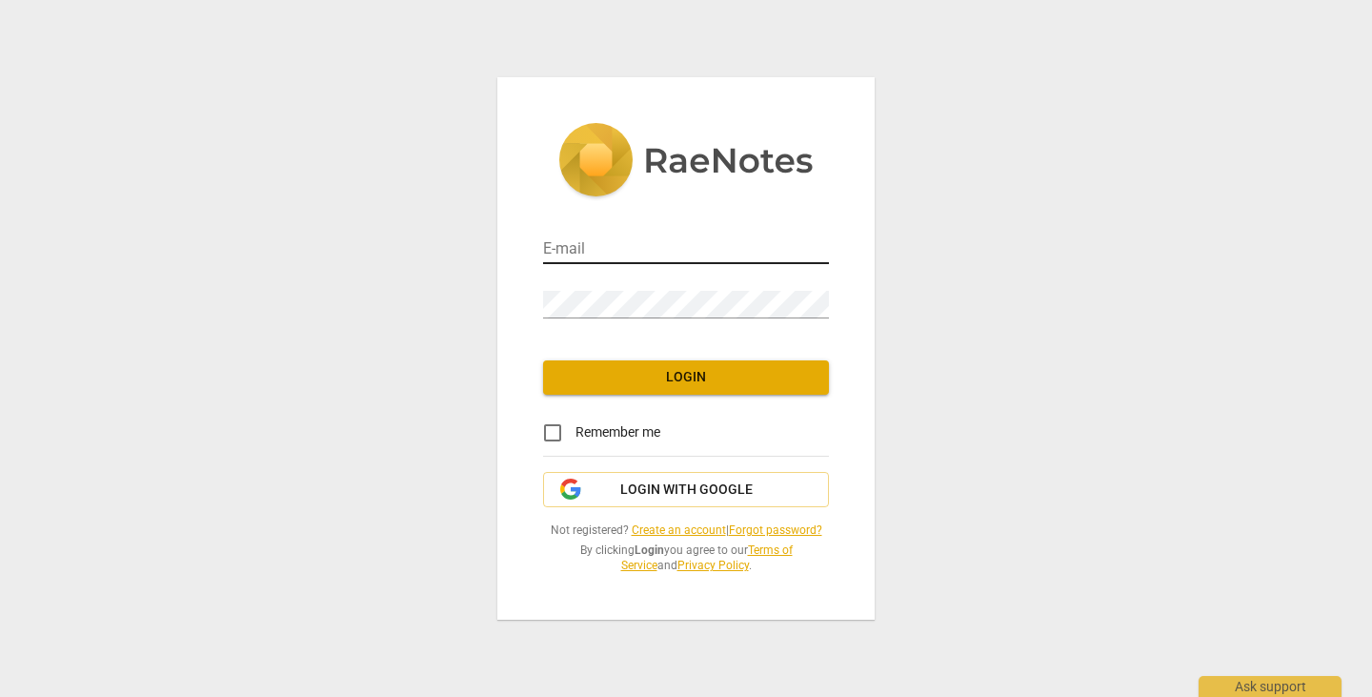
click at [624, 236] on input "email" at bounding box center [686, 250] width 286 height 28
type input "[PERSON_NAME][EMAIL_ADDRESS][DOMAIN_NAME]"
click at [700, 380] on span "Login" at bounding box center [685, 377] width 255 height 19
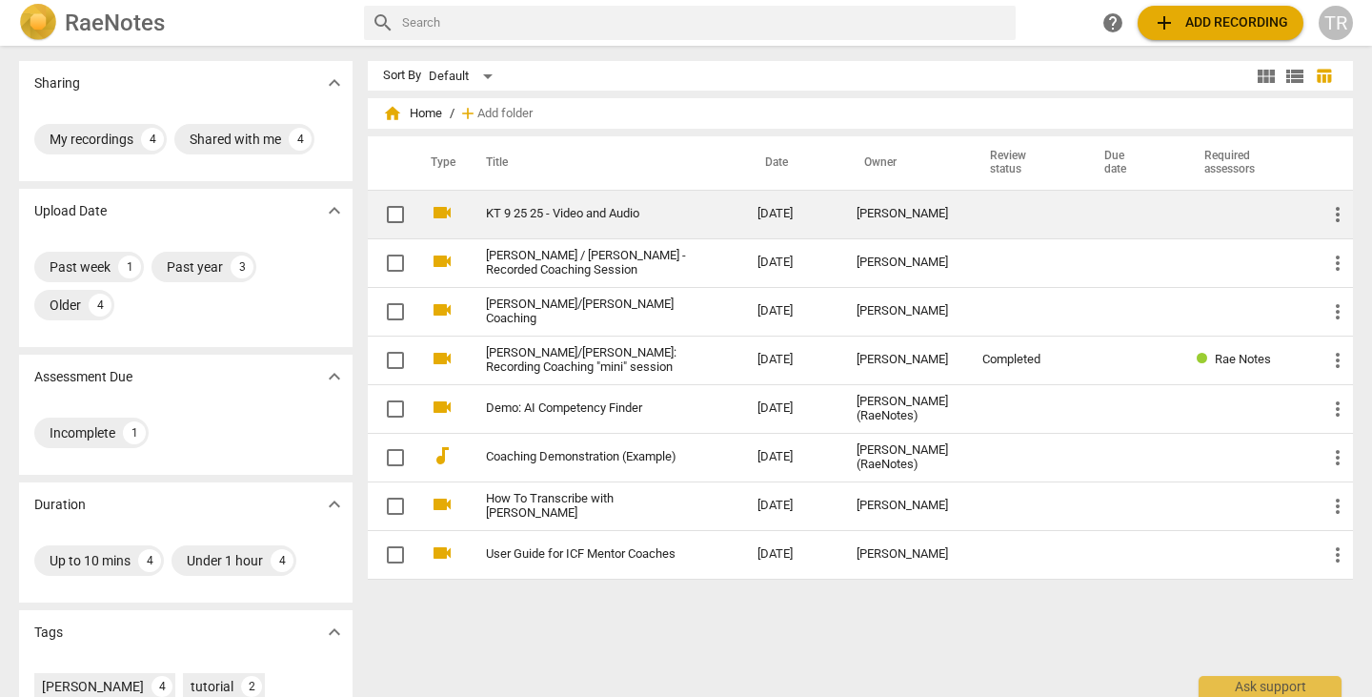
click at [1340, 218] on span "more_vert" at bounding box center [1338, 214] width 23 height 23
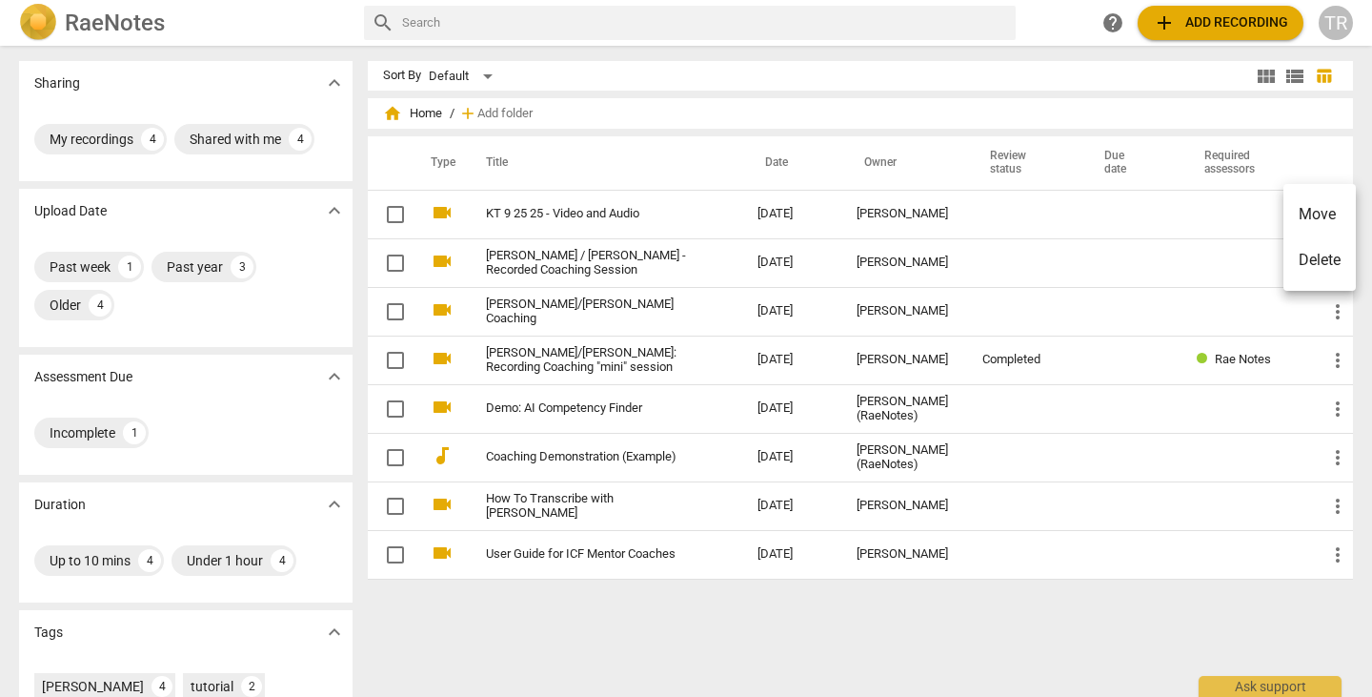
click at [591, 208] on div at bounding box center [686, 348] width 1372 height 697
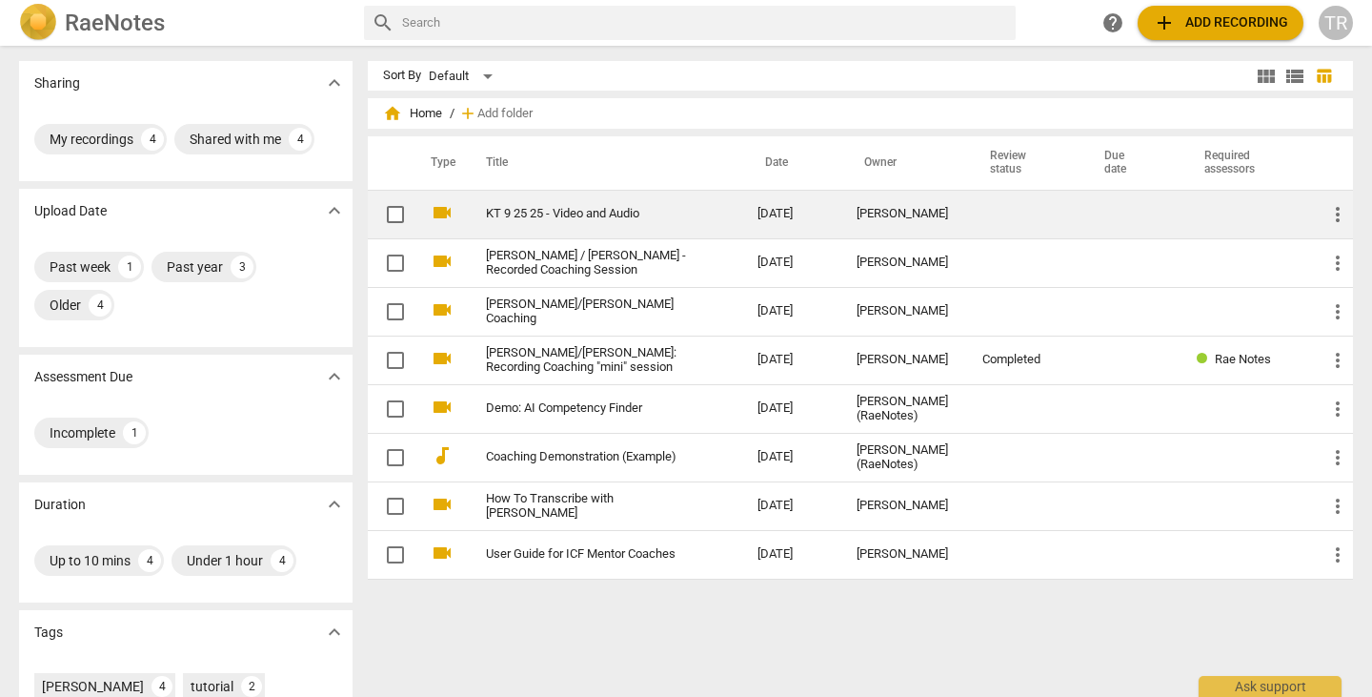
click at [576, 211] on link "KT 9 25 25 - Video and Audio" at bounding box center [587, 214] width 203 height 14
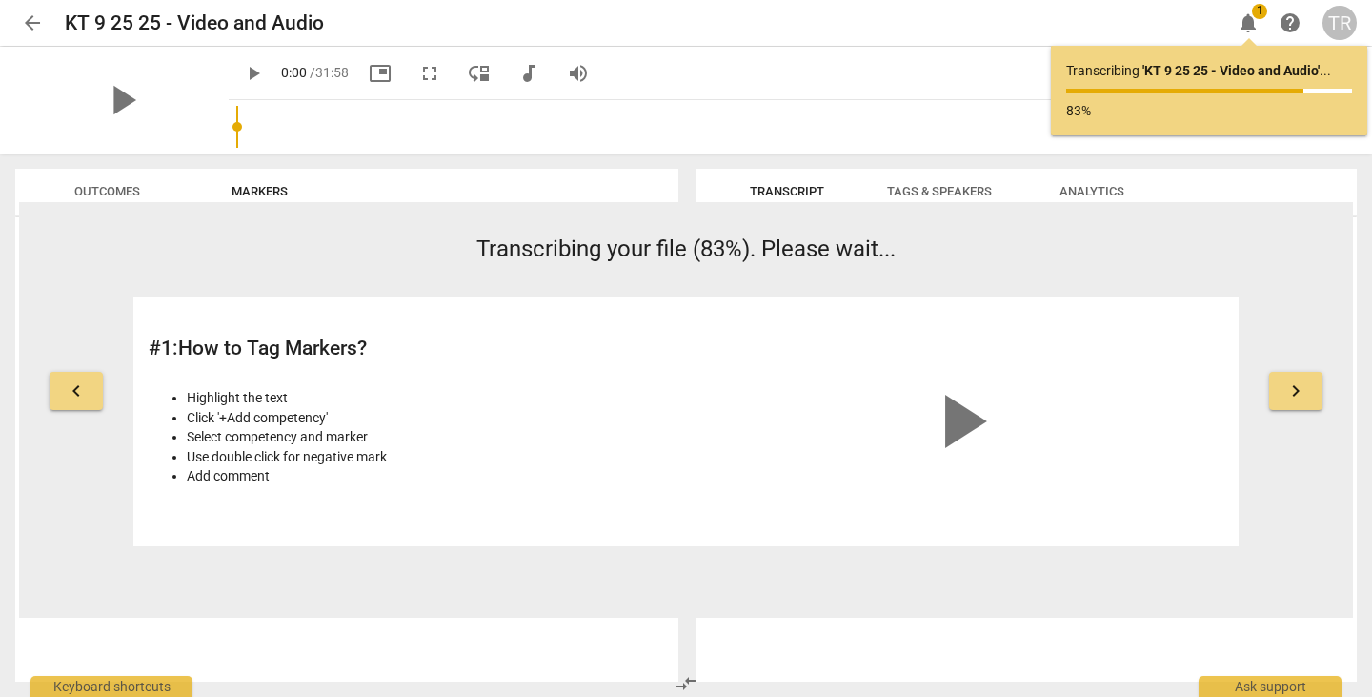
click at [801, 249] on span "Transcribing your file (83%). Please wait..." at bounding box center [686, 248] width 419 height 27
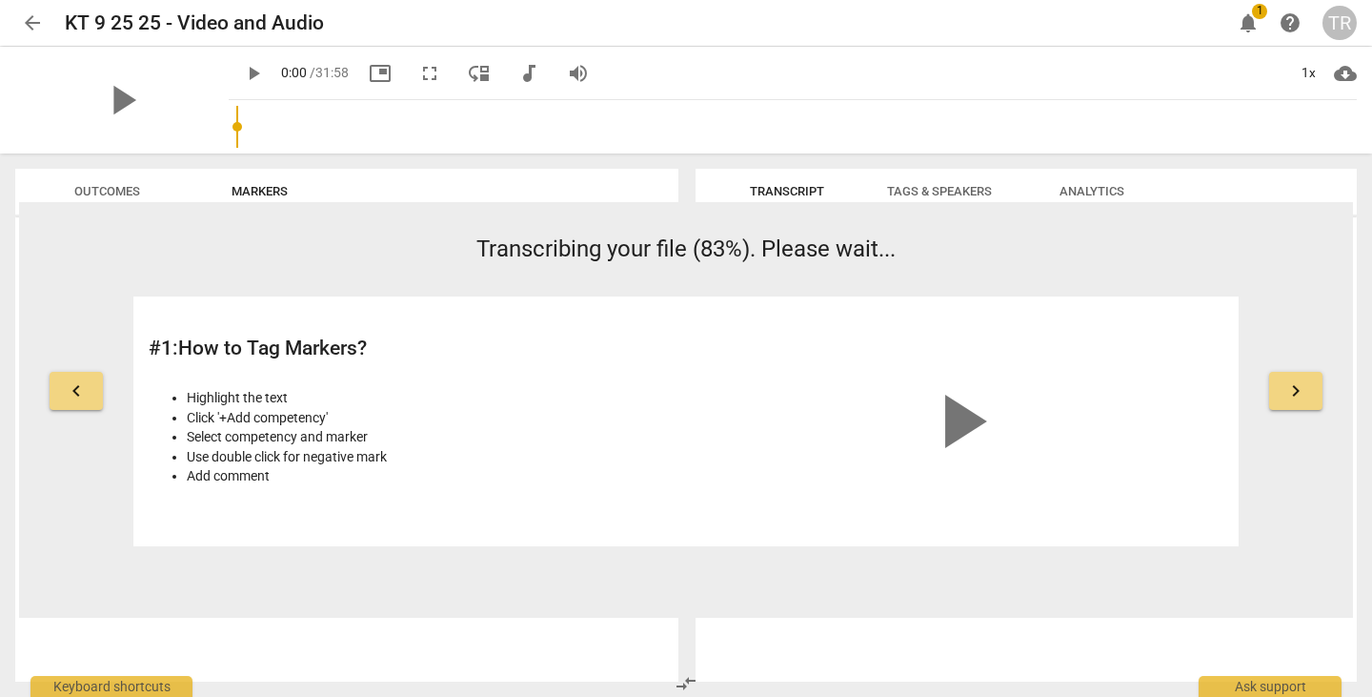
click at [802, 196] on span "Transcript" at bounding box center [787, 191] width 74 height 14
click at [936, 179] on span "Tags & Speakers" at bounding box center [939, 192] width 151 height 26
click at [1073, 191] on span "Analytics" at bounding box center [1092, 191] width 65 height 14
